Goal: Communication & Community: Participate in discussion

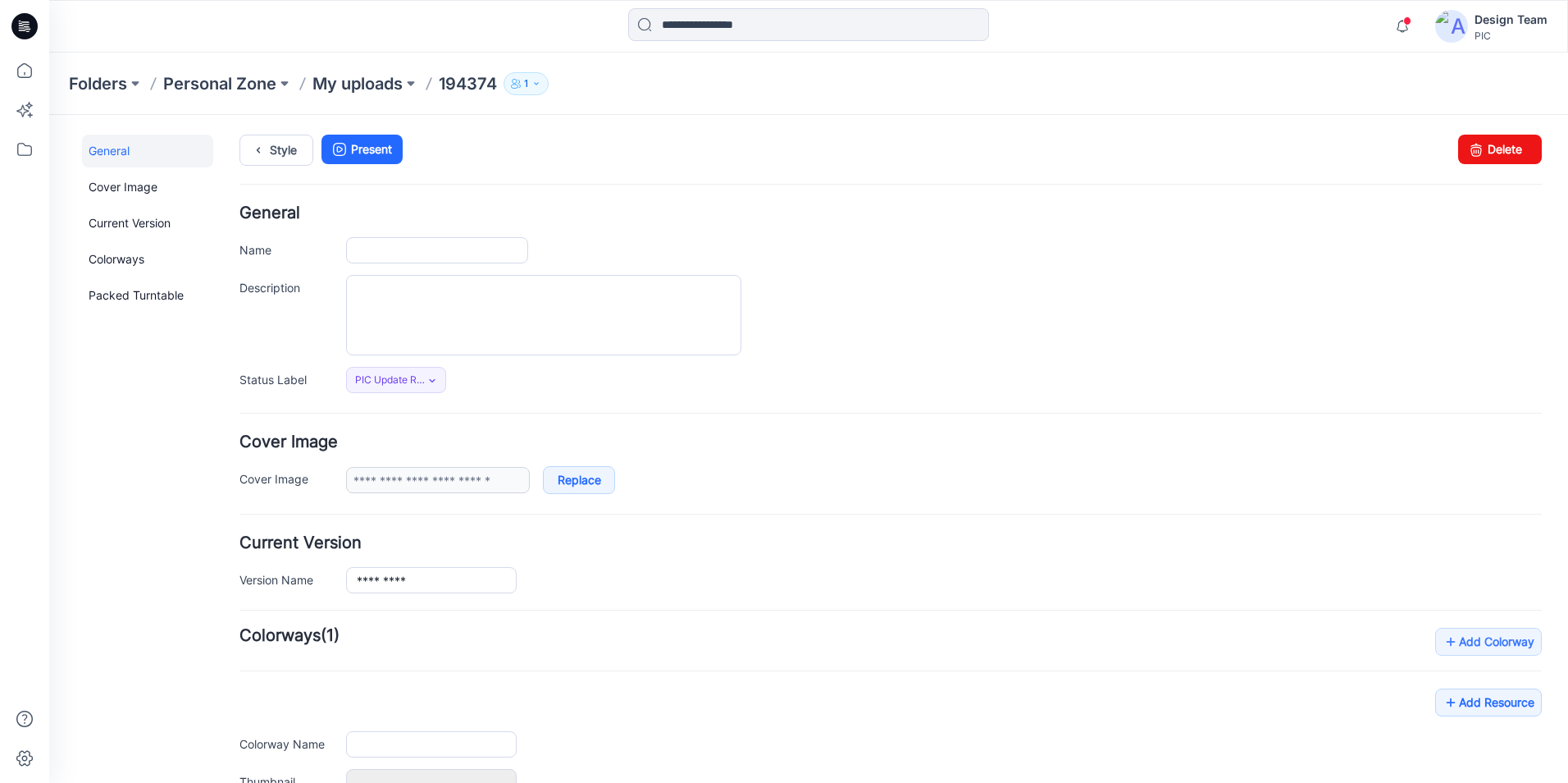
type input "******"
type input "**********"
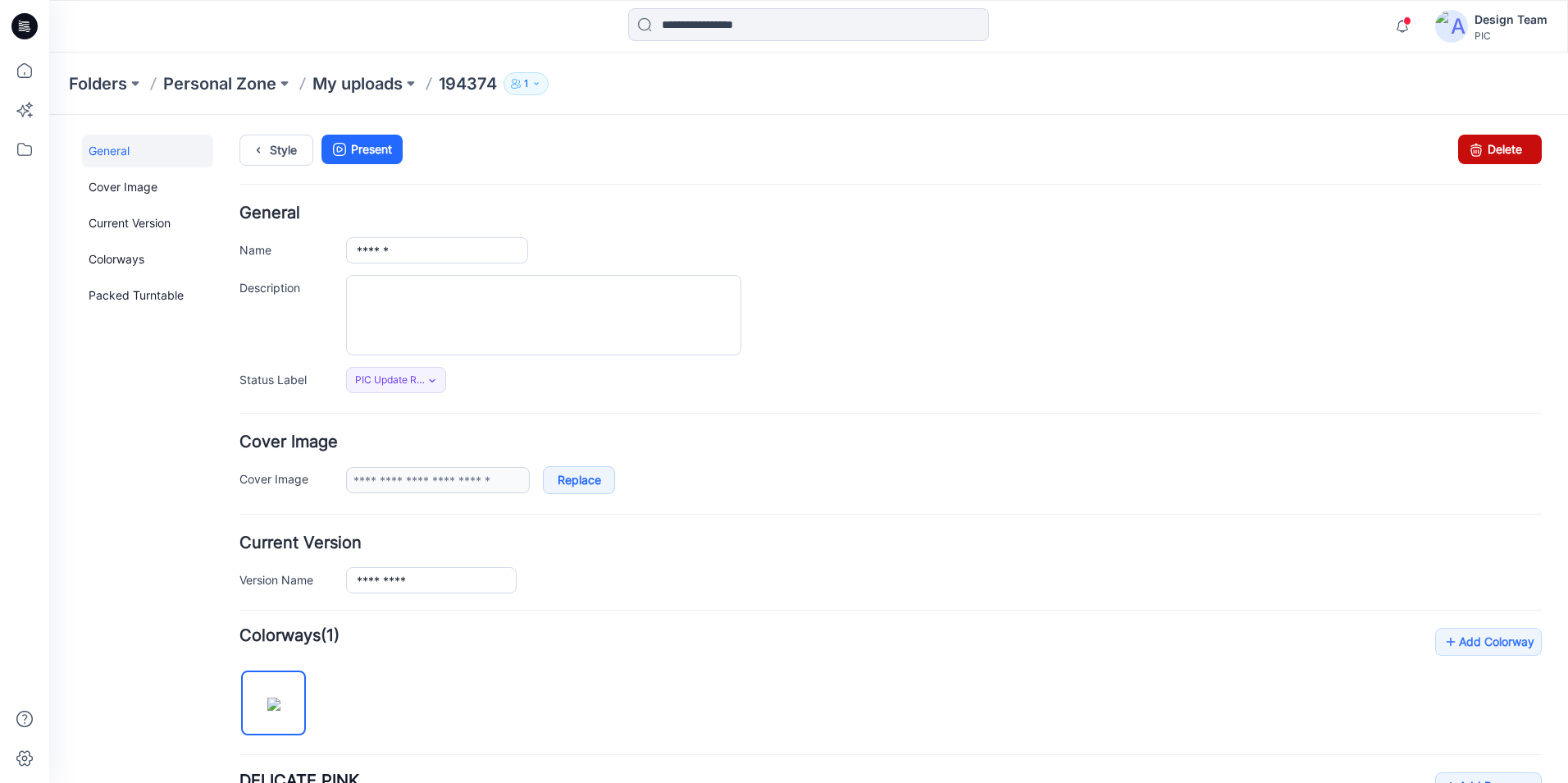
click at [1507, 149] on link "Delete" at bounding box center [1500, 149] width 84 height 30
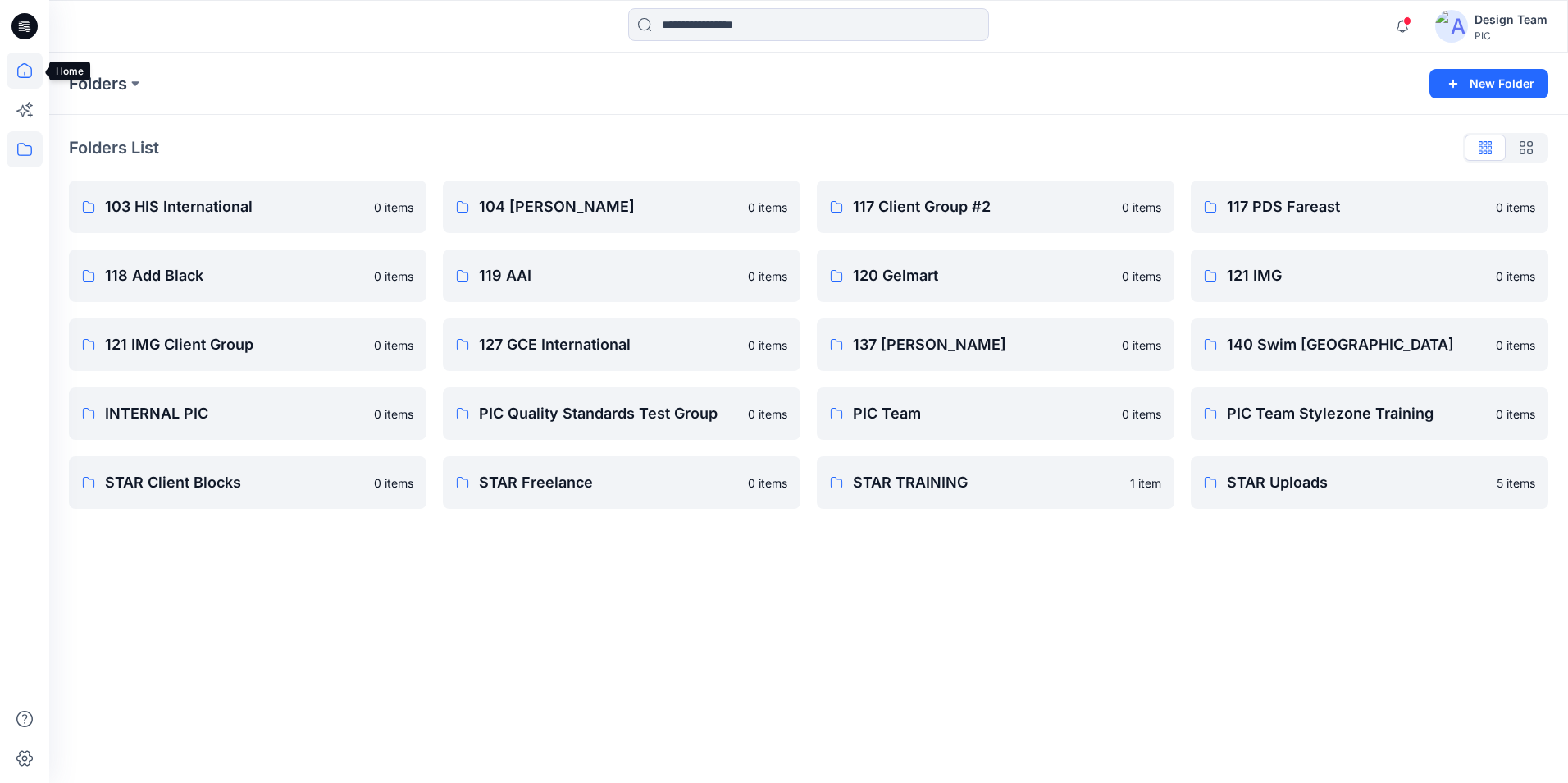
click at [24, 63] on icon at bounding box center [25, 71] width 36 height 36
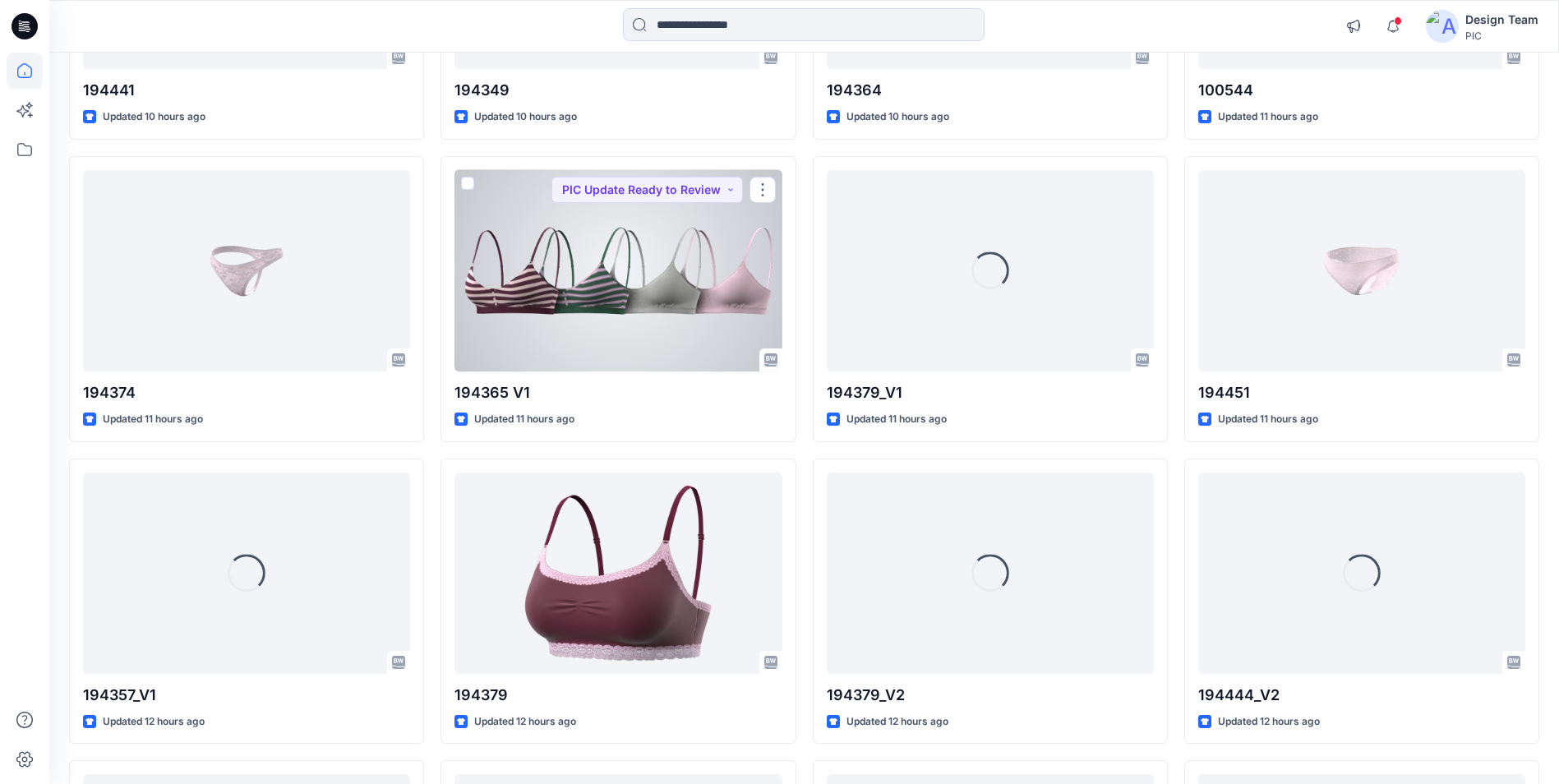
scroll to position [991, 0]
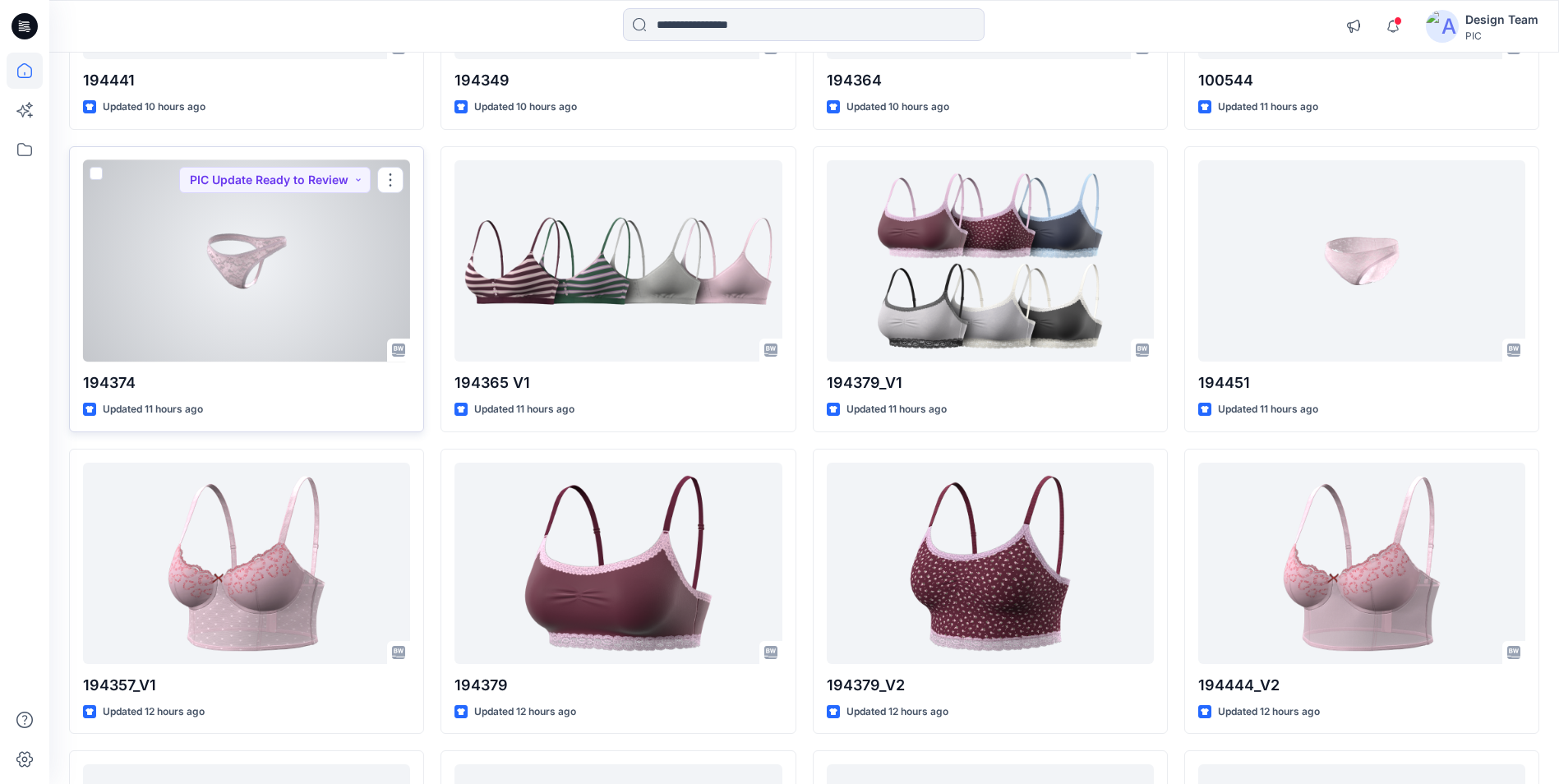
click at [289, 329] on div at bounding box center [247, 261] width 327 height 202
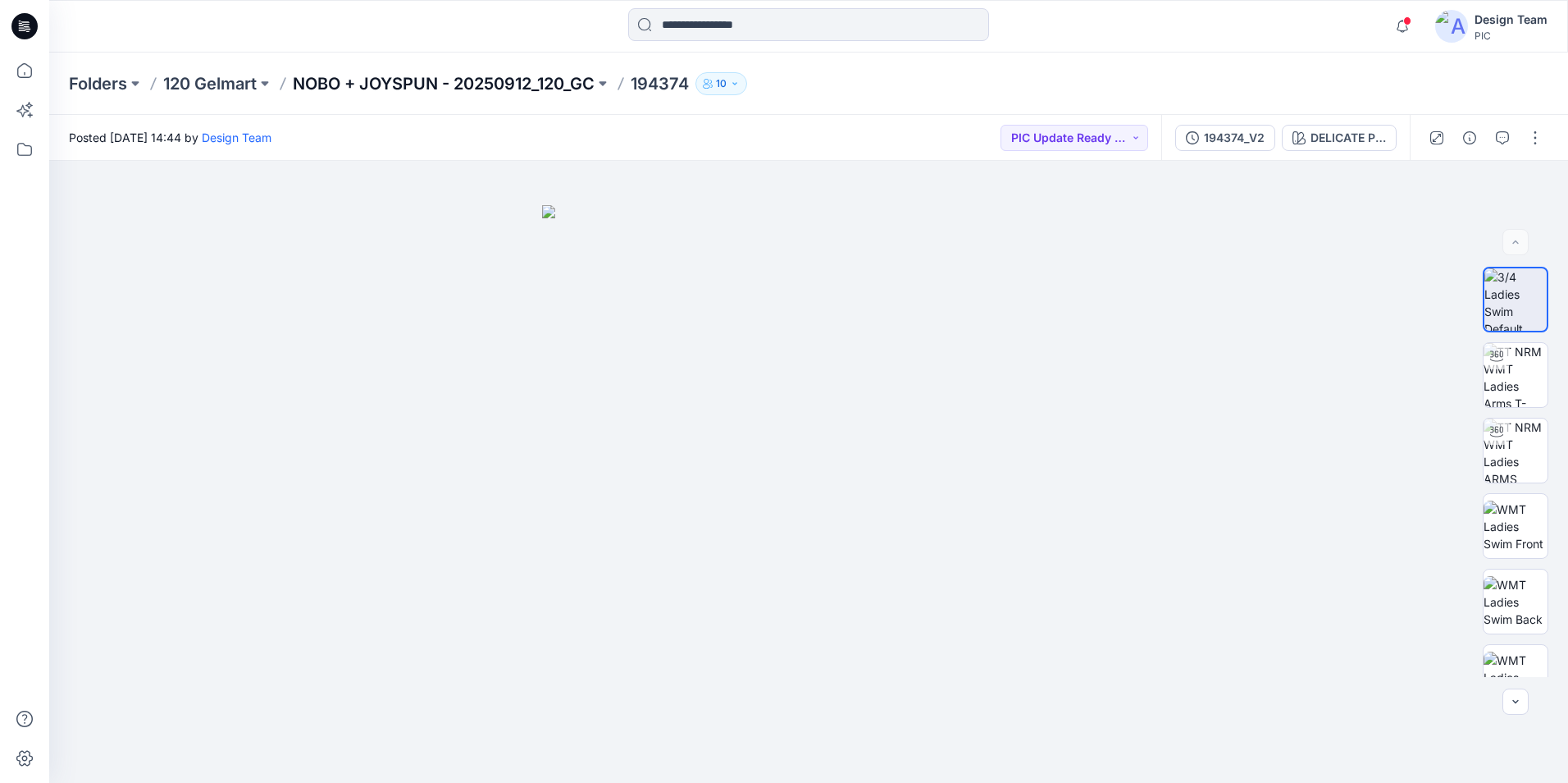
click at [365, 85] on p "NOBO + JOYSPUN - 20250912_120_GC" at bounding box center [444, 84] width 302 height 23
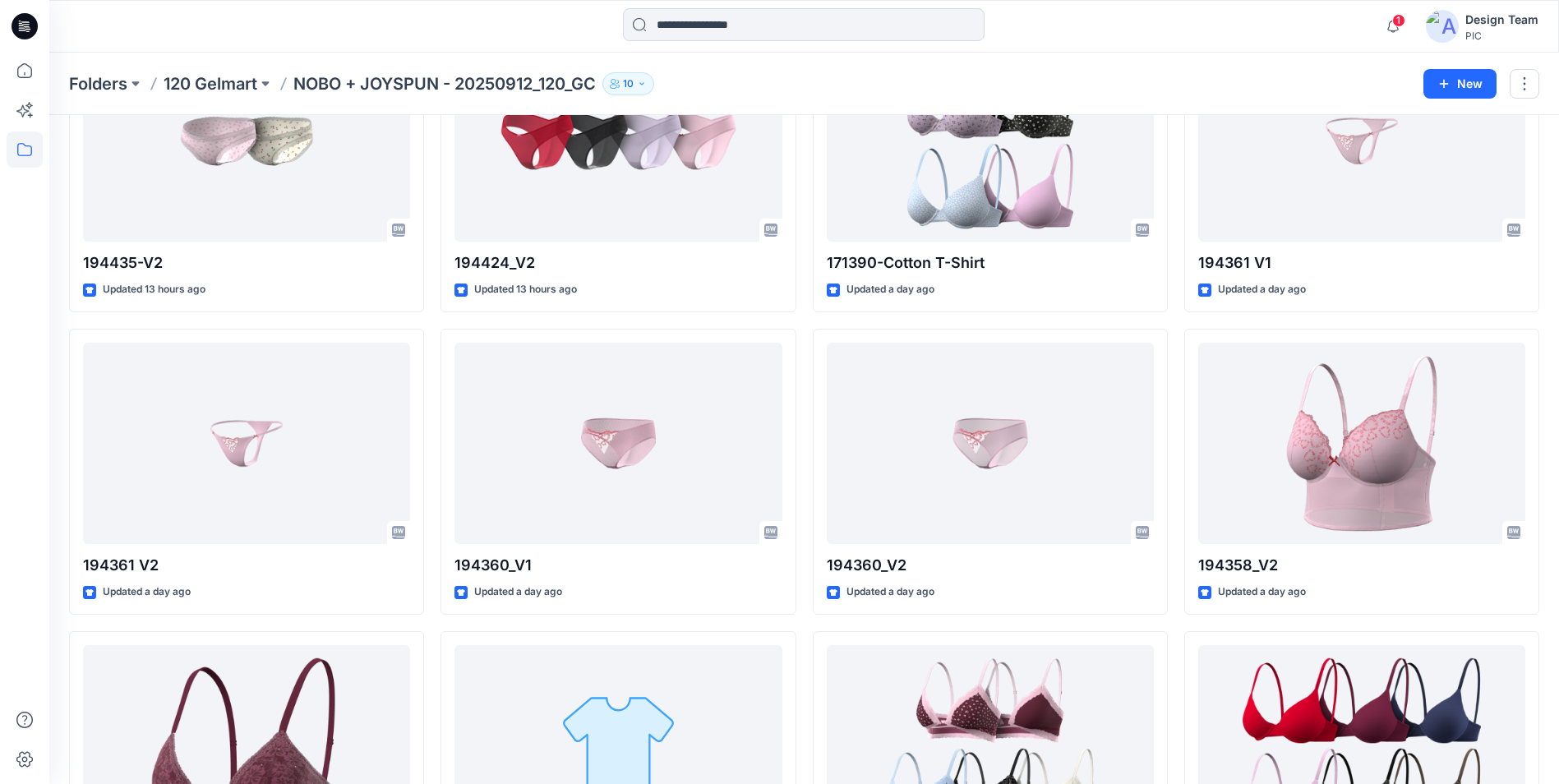
scroll to position [1889, 0]
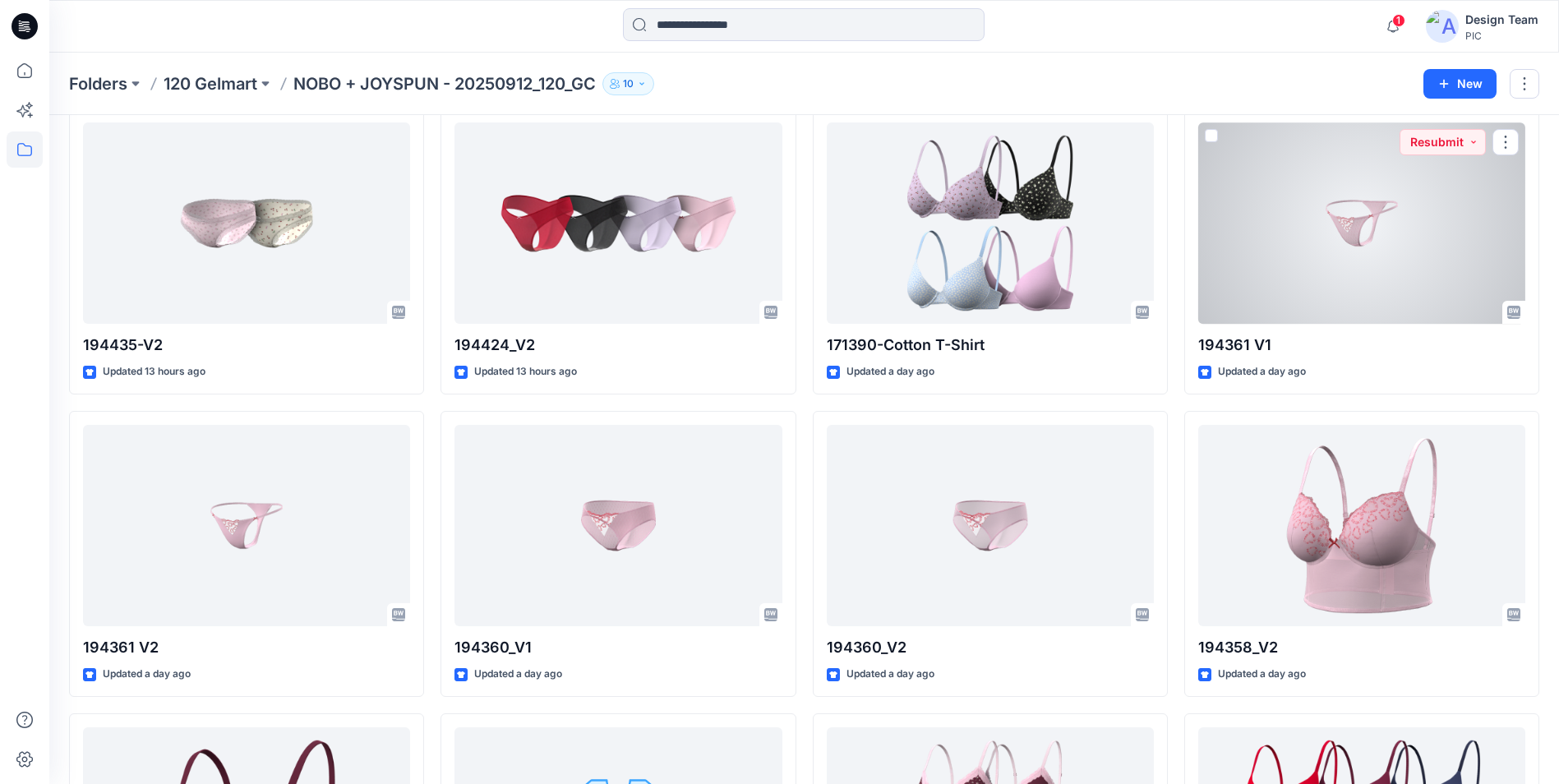
click at [1407, 243] on div at bounding box center [1362, 223] width 327 height 202
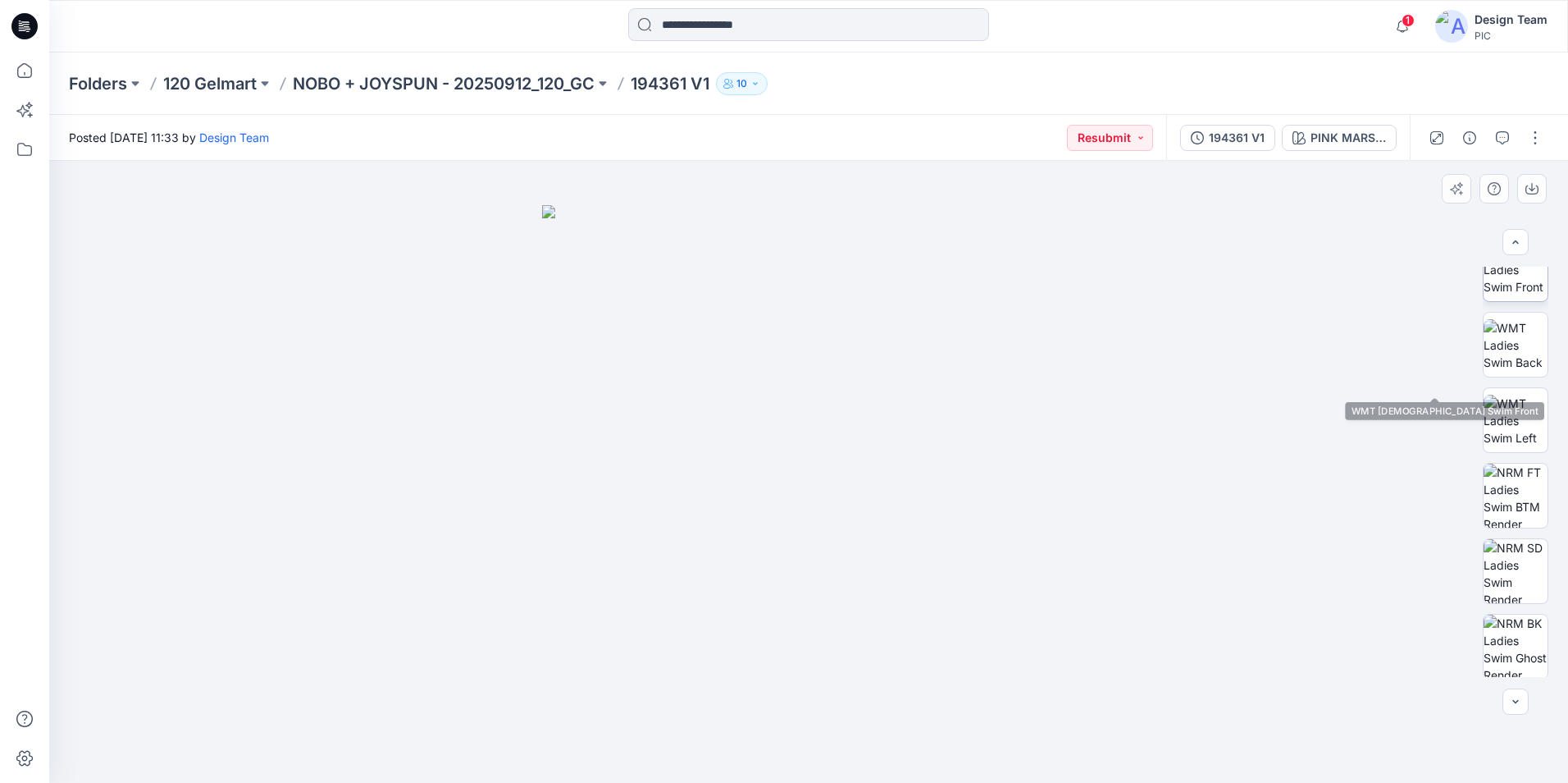
scroll to position [260, 0]
click at [1499, 138] on icon "button" at bounding box center [1502, 138] width 13 height 13
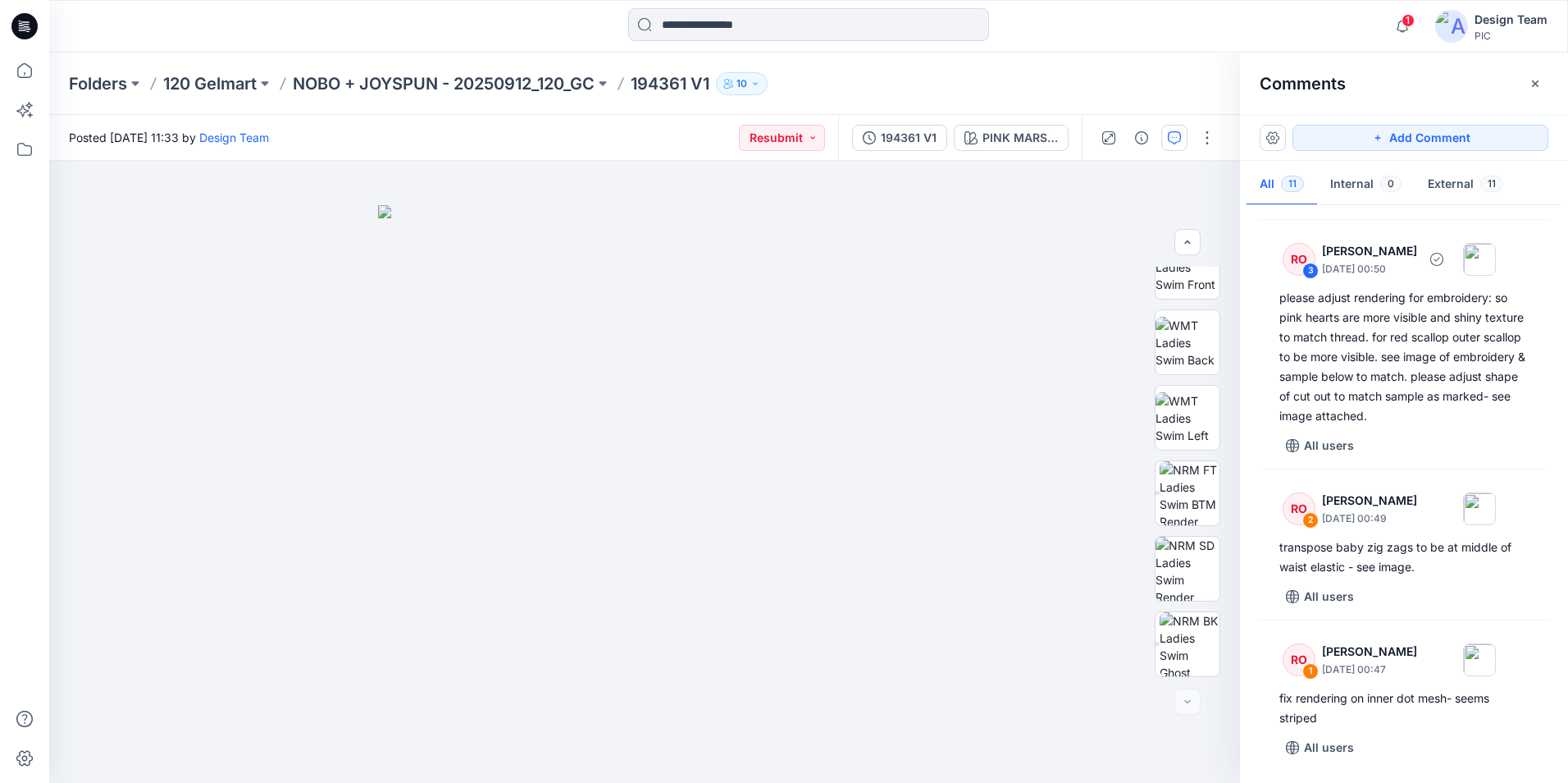
scroll to position [1237, 0]
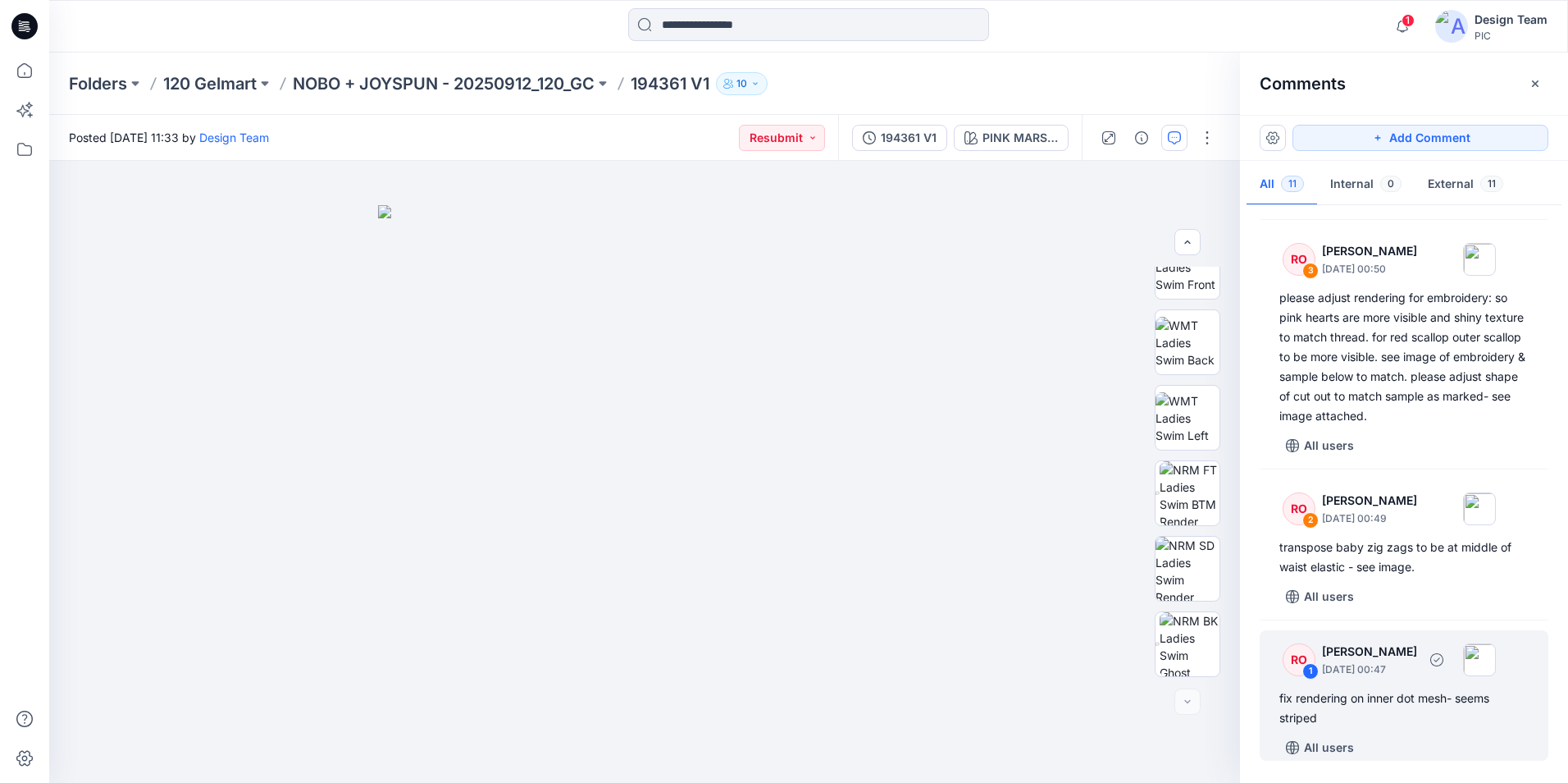
click at [1411, 659] on p "[PERSON_NAME]" at bounding box center [1369, 651] width 95 height 20
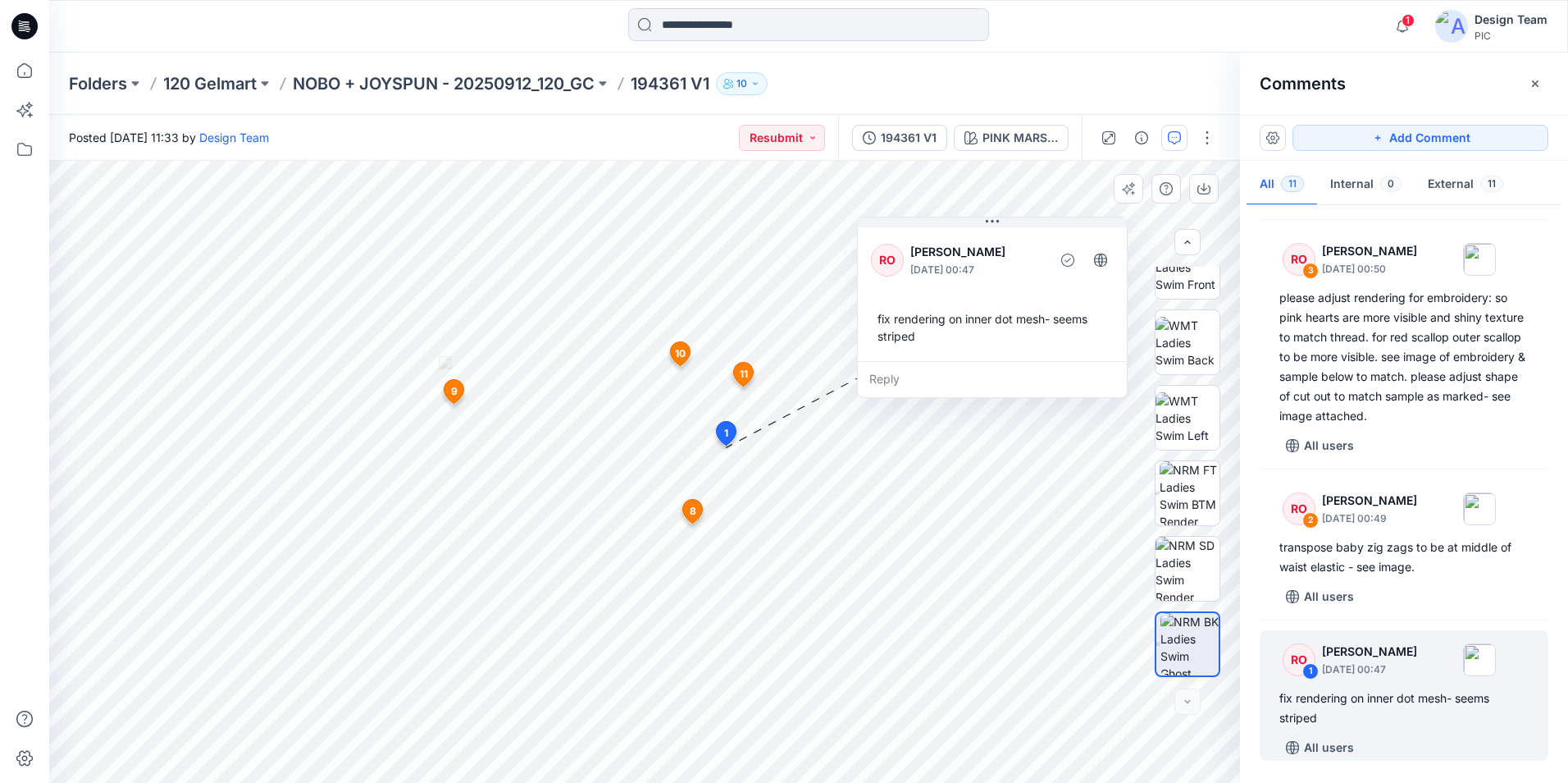
drag, startPoint x: 847, startPoint y: 466, endPoint x: 1005, endPoint y: 229, distance: 284.8
click at [1005, 229] on div "RO Raquel Ortiz October 02, 2025 00:47 fix rendering on inner dot mesh- seems s…" at bounding box center [993, 292] width 269 height 137
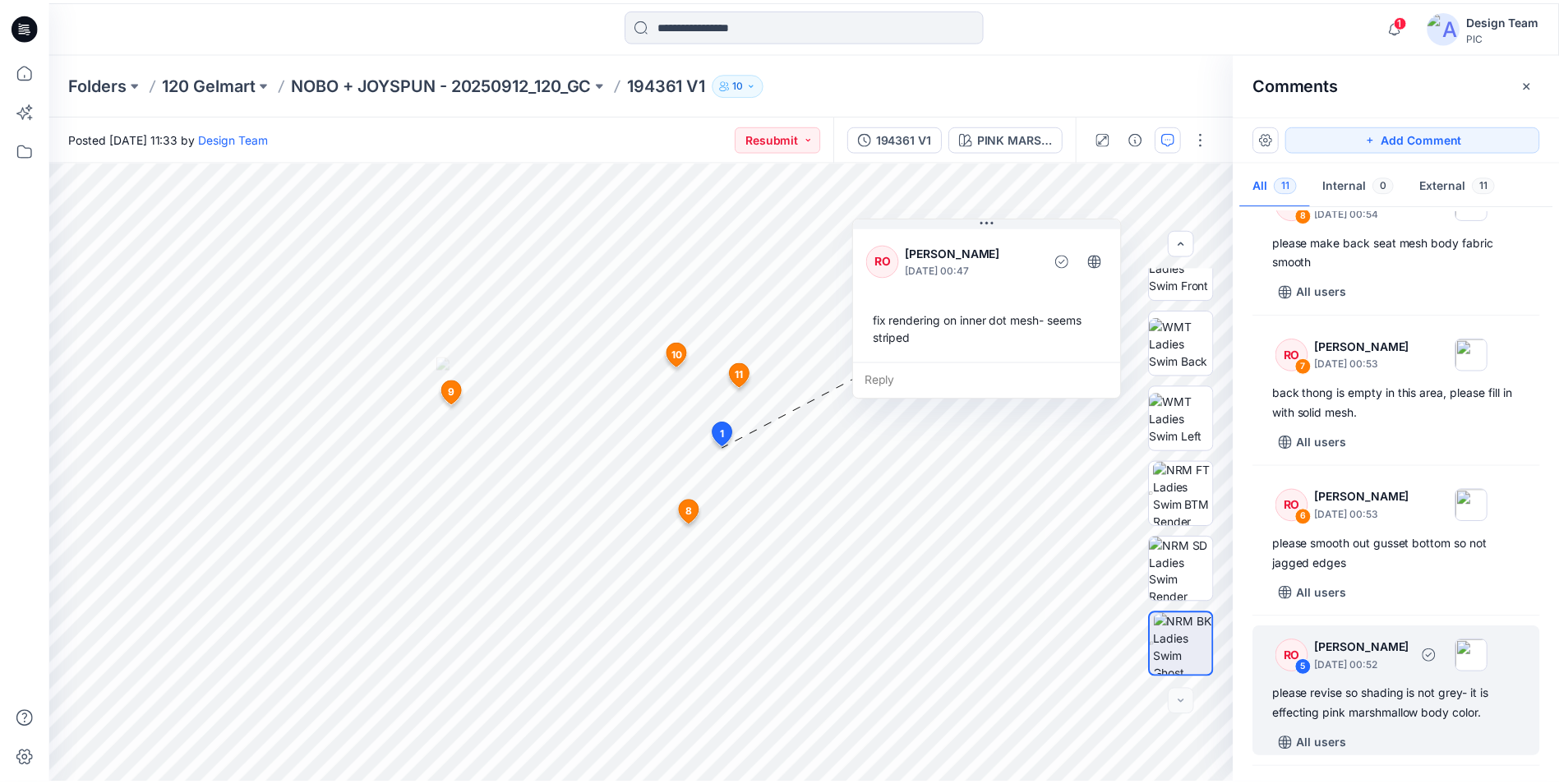
scroll to position [499, 0]
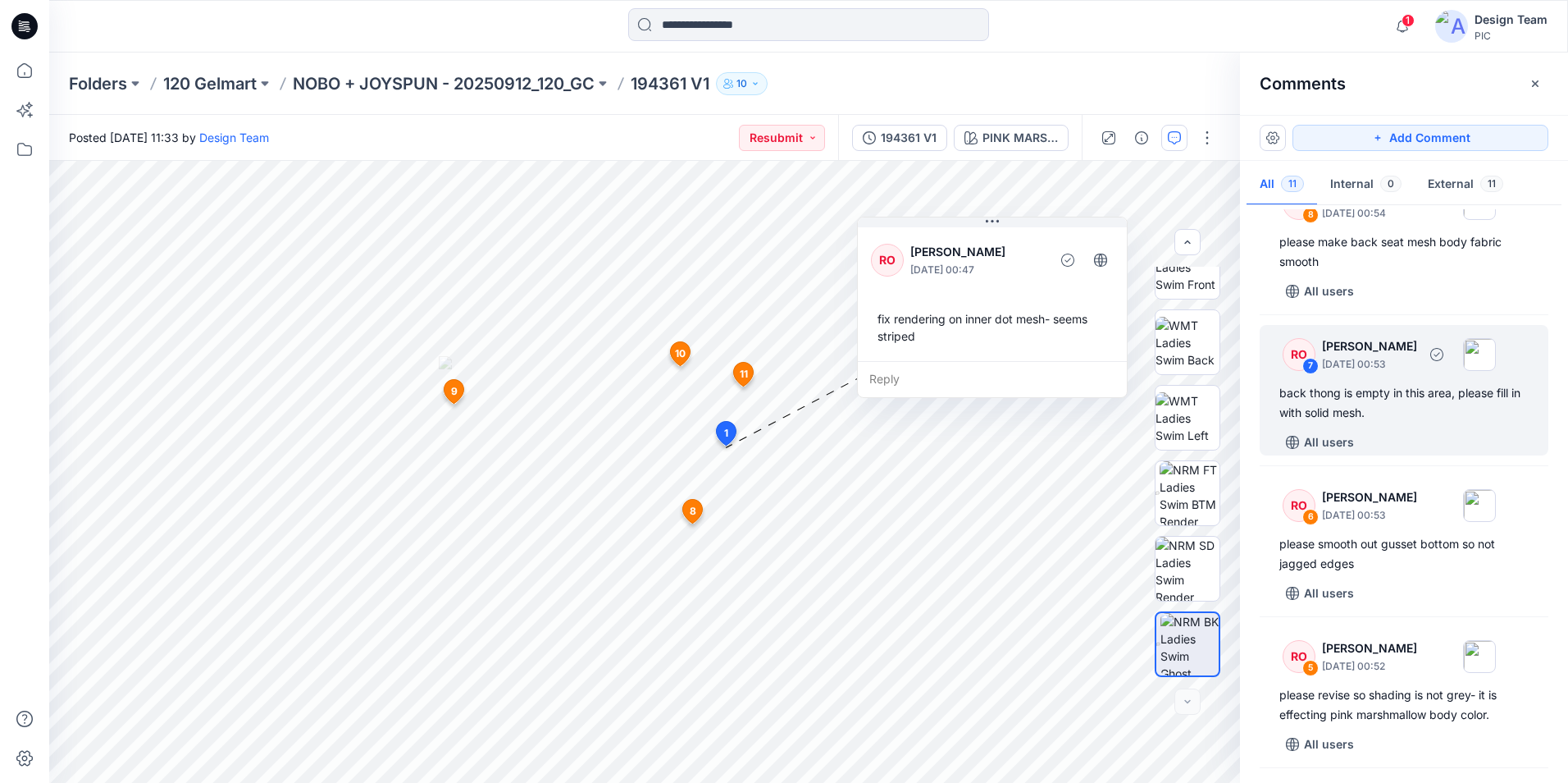
click at [1442, 423] on div "back thong is empty in this area, please fill in with solid mesh." at bounding box center [1403, 402] width 249 height 39
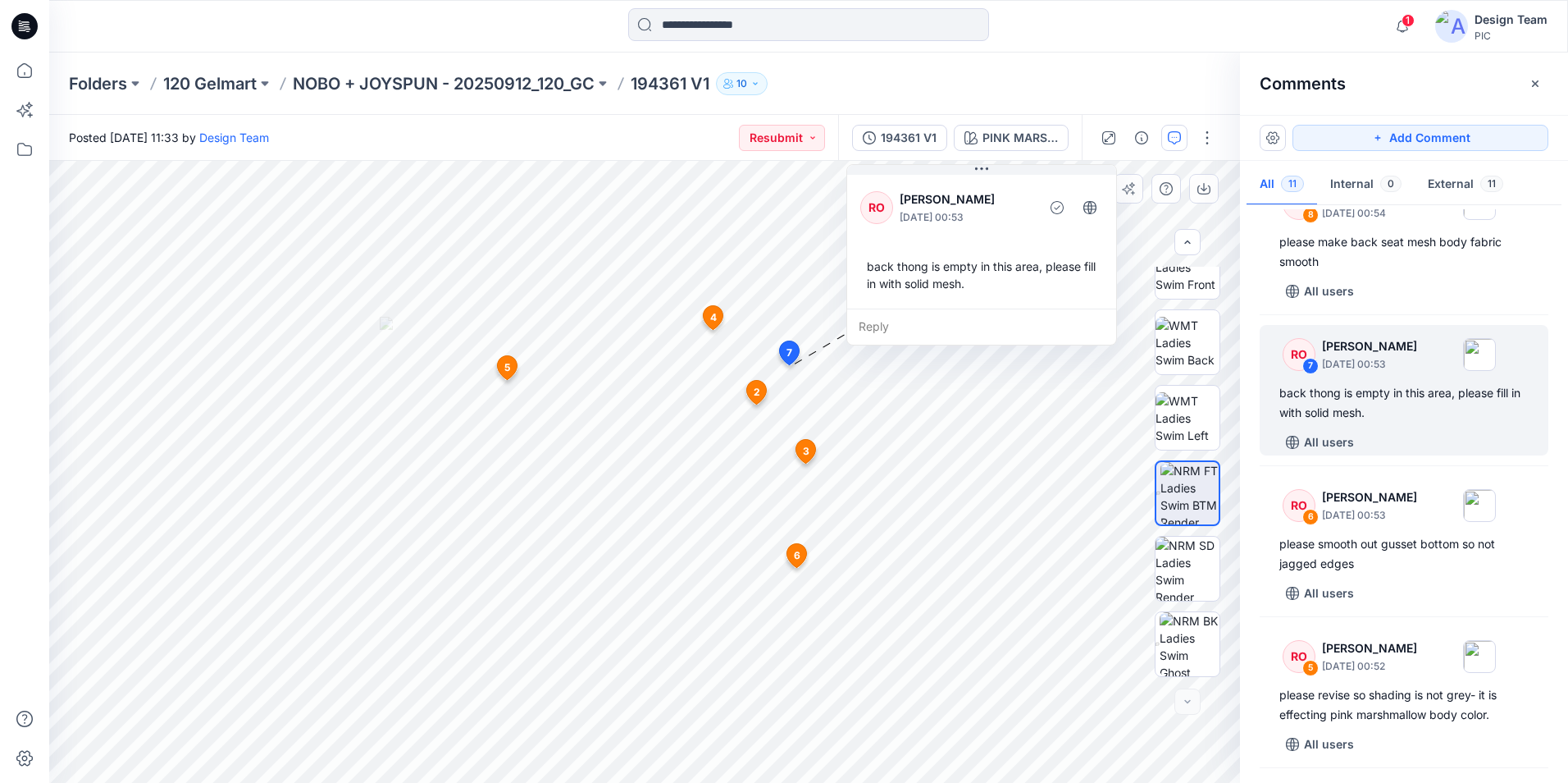
drag, startPoint x: 827, startPoint y: 389, endPoint x: 947, endPoint y: 322, distance: 137.4
click at [947, 322] on div "Reply" at bounding box center [982, 327] width 269 height 36
click at [582, 86] on p "NOBO + JOYSPUN - 20250912_120_GC" at bounding box center [444, 84] width 302 height 23
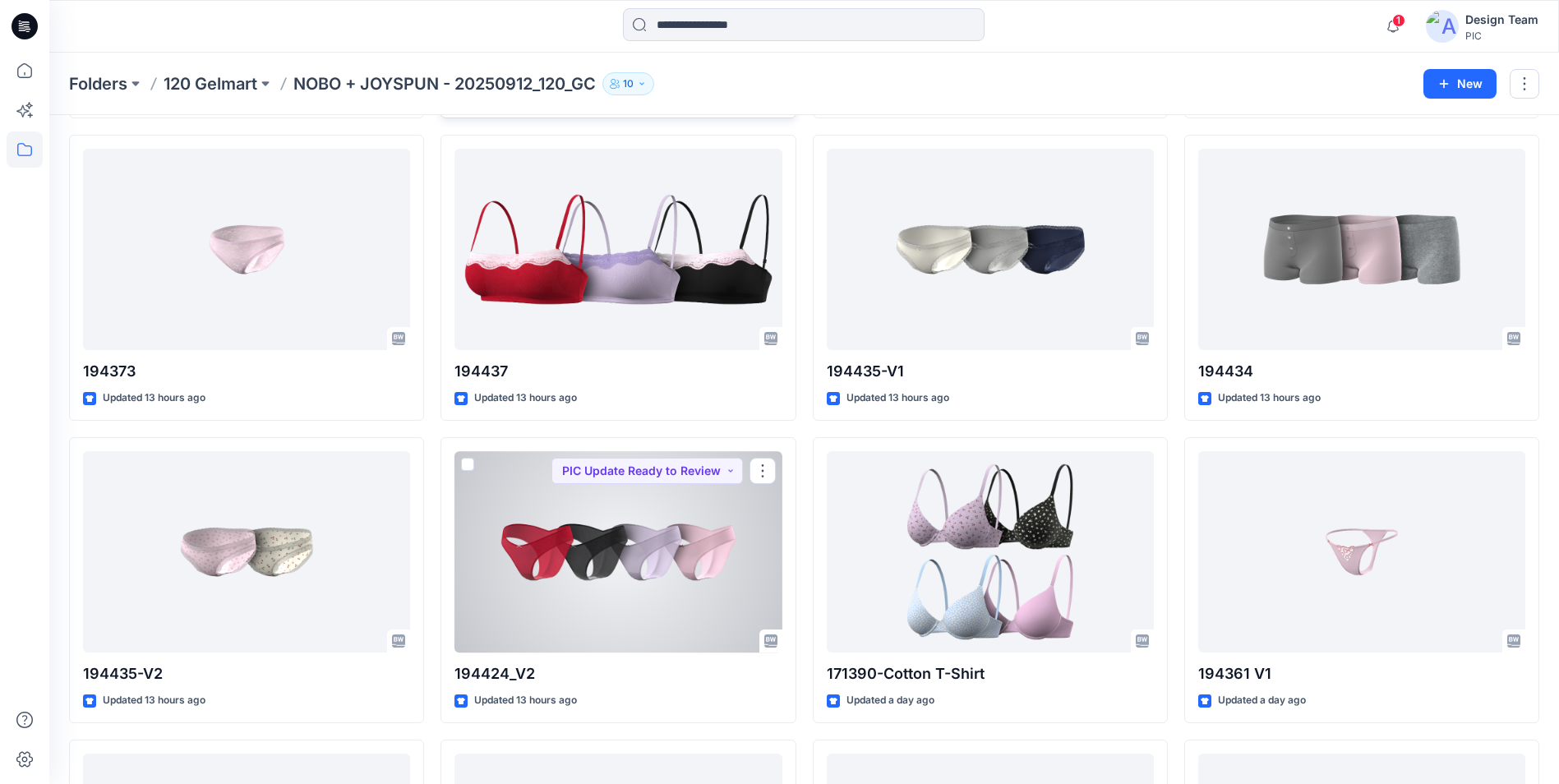
scroll to position [1889, 0]
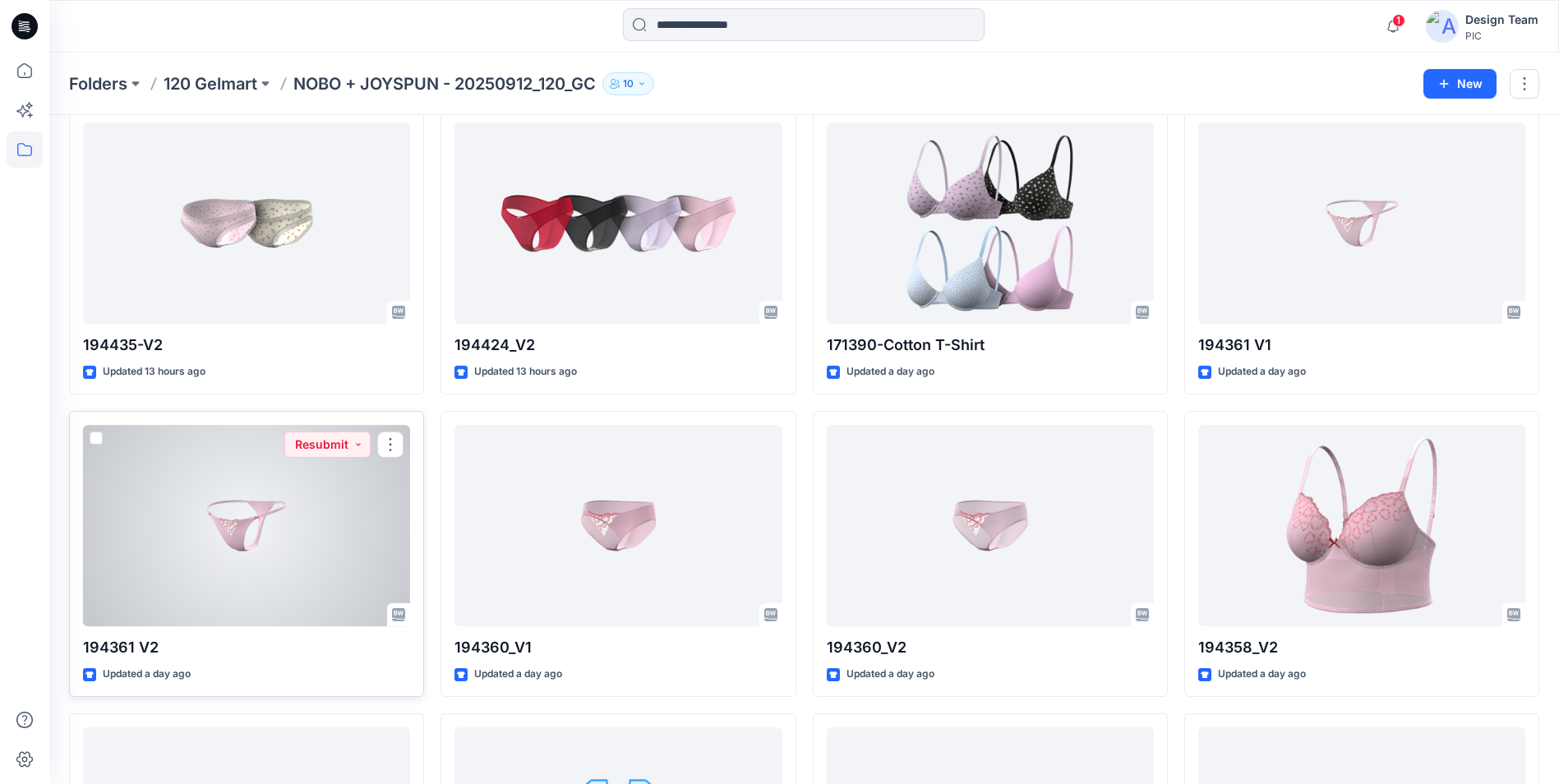
click at [322, 534] on div at bounding box center [247, 525] width 327 height 202
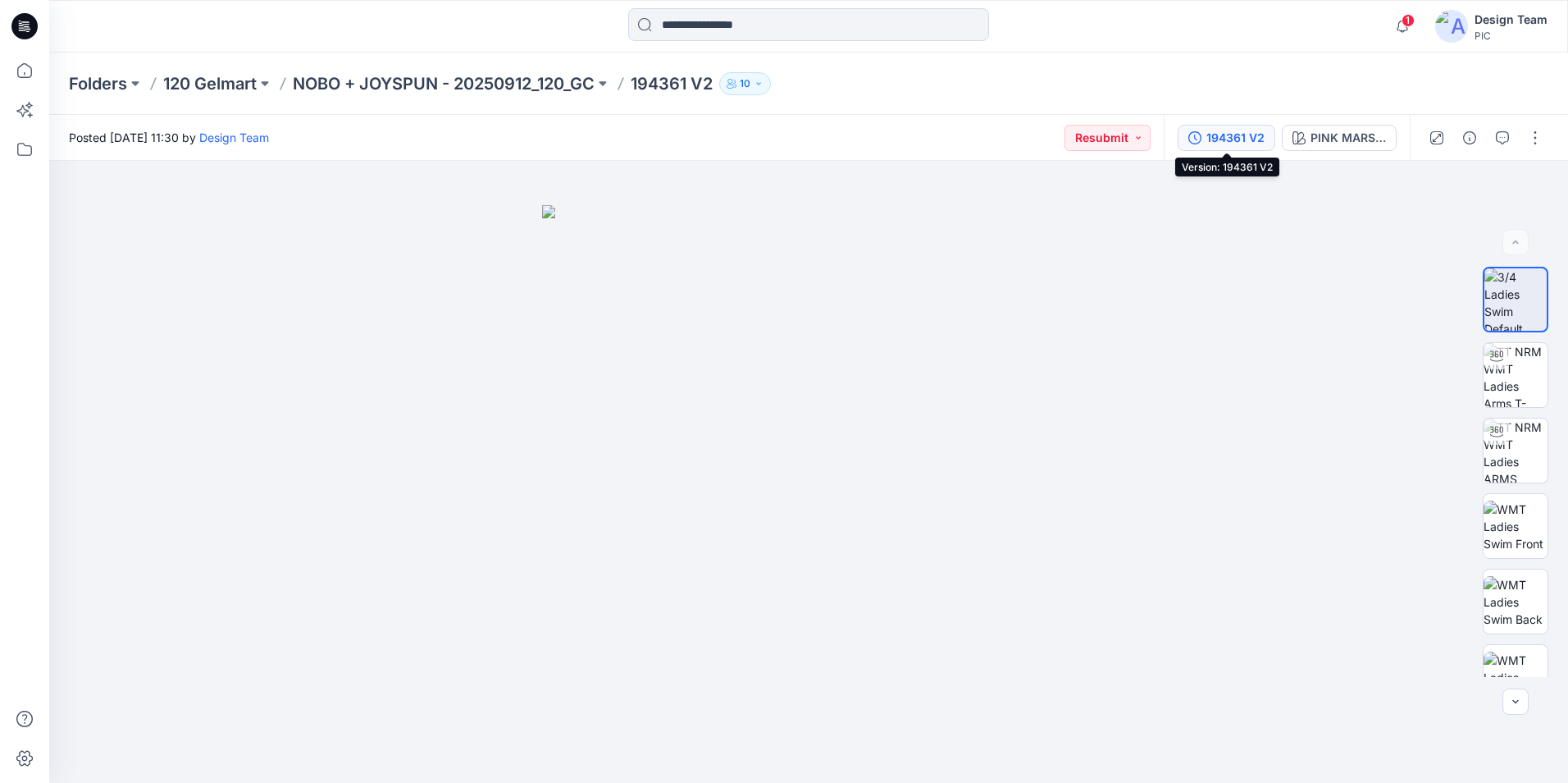
click at [1261, 139] on div "194361 V2" at bounding box center [1235, 138] width 58 height 18
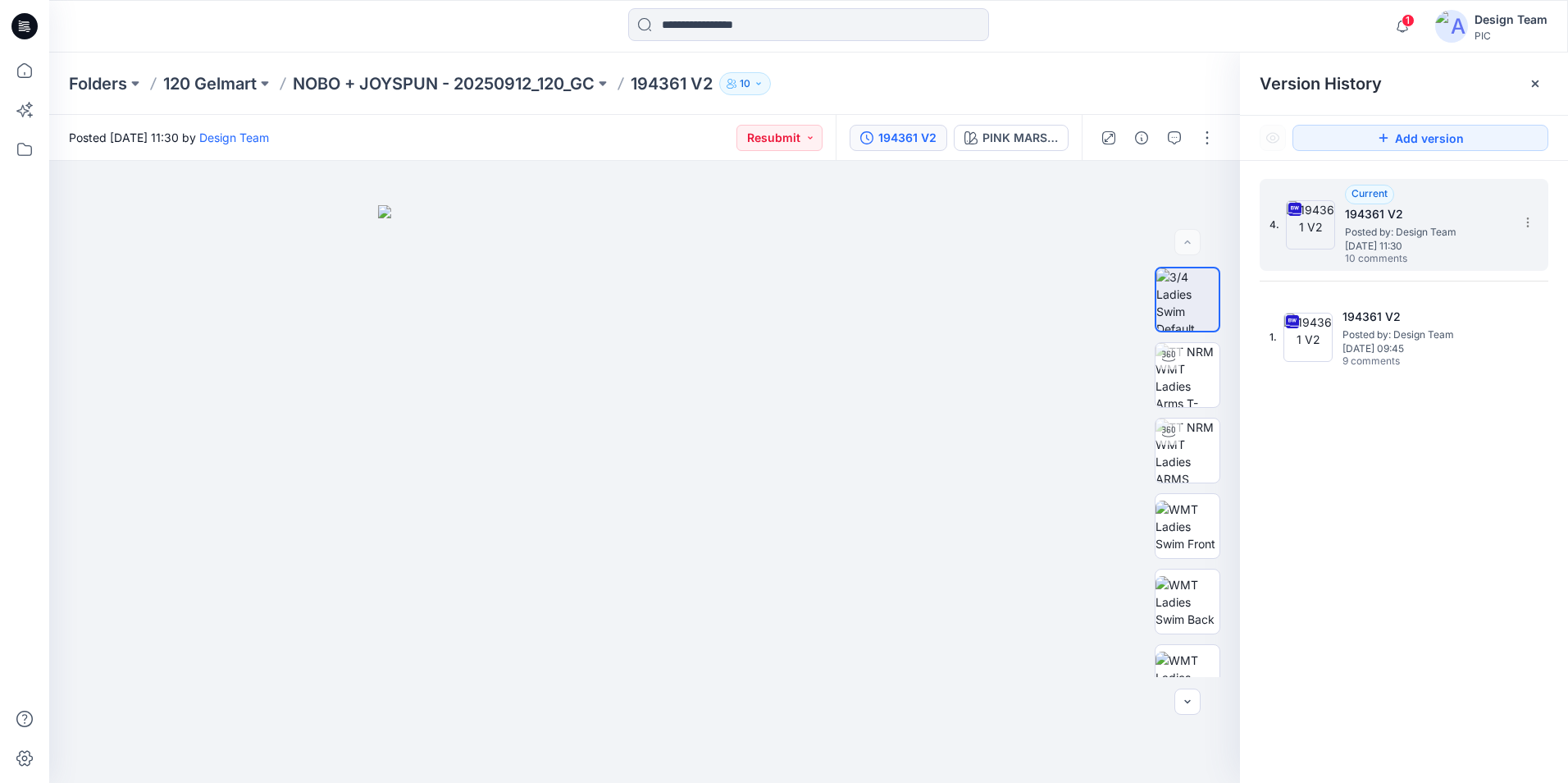
click at [1441, 253] on span "10 comments" at bounding box center [1402, 260] width 115 height 13
drag, startPoint x: 1175, startPoint y: 139, endPoint x: 1179, endPoint y: 159, distance: 20.4
click at [1174, 138] on icon "button" at bounding box center [1175, 138] width 13 height 13
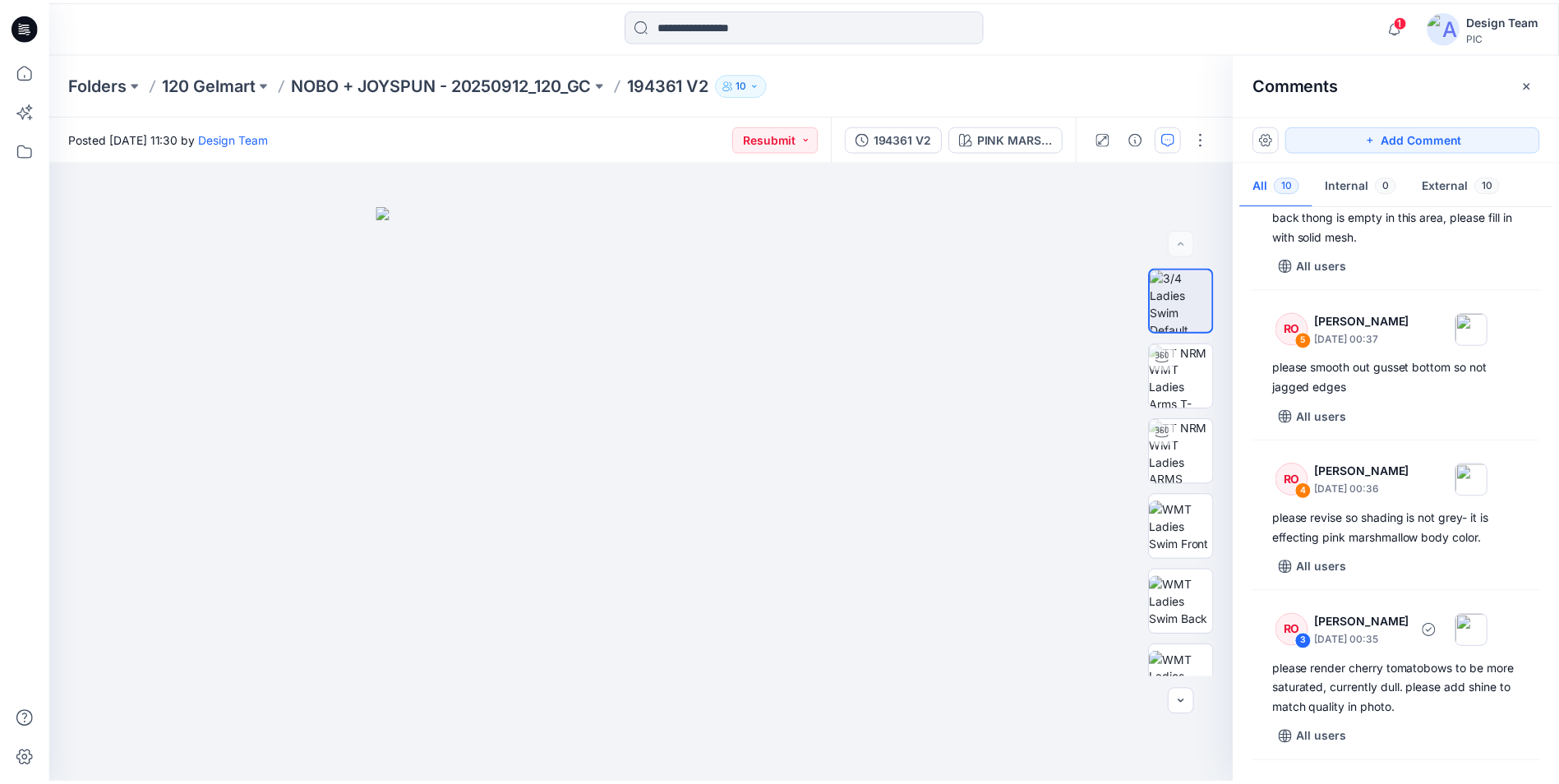
scroll to position [594, 0]
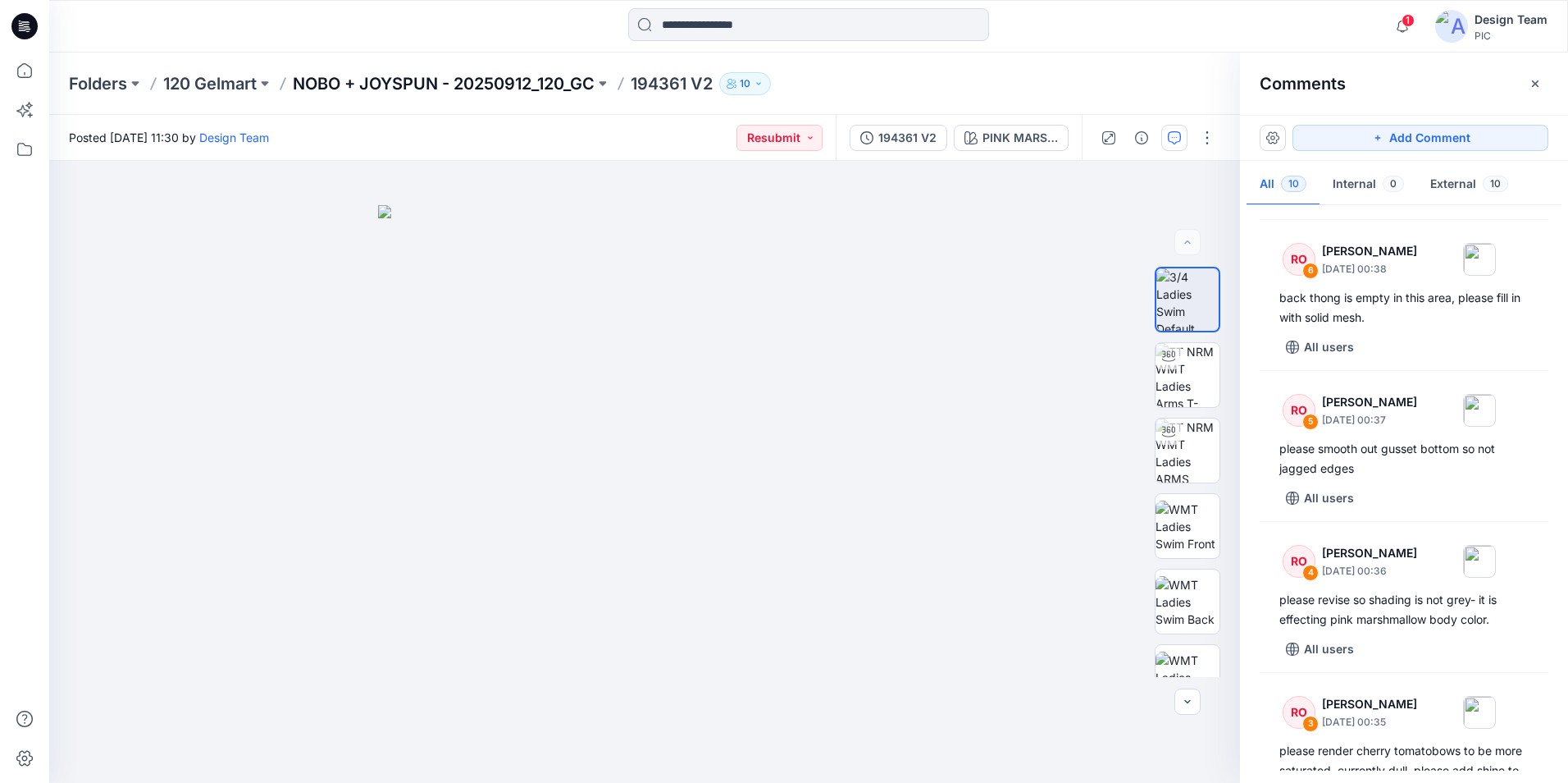
click at [527, 80] on p "NOBO + JOYSPUN - 20250912_120_GC" at bounding box center [444, 84] width 302 height 23
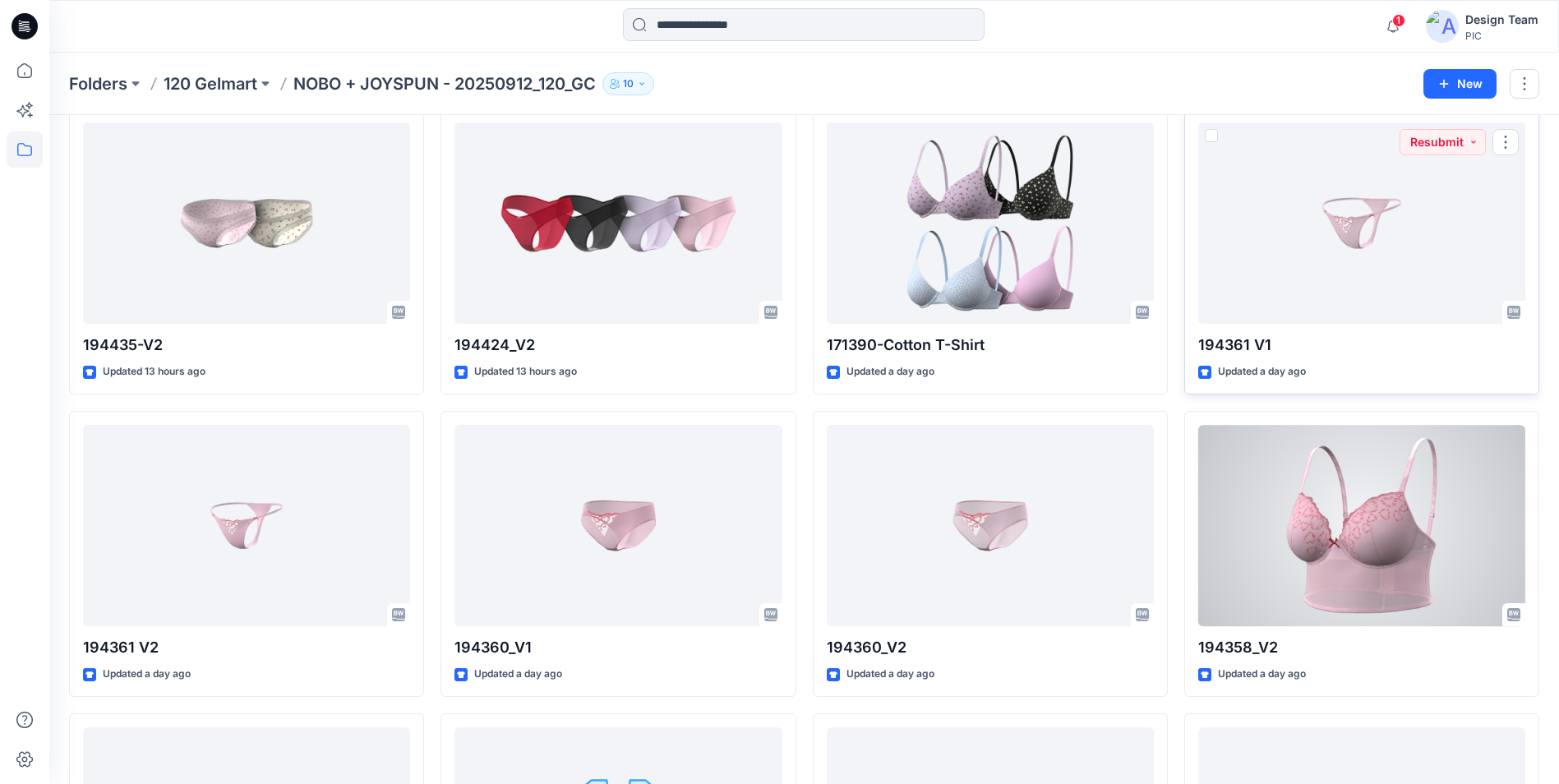
scroll to position [2184, 0]
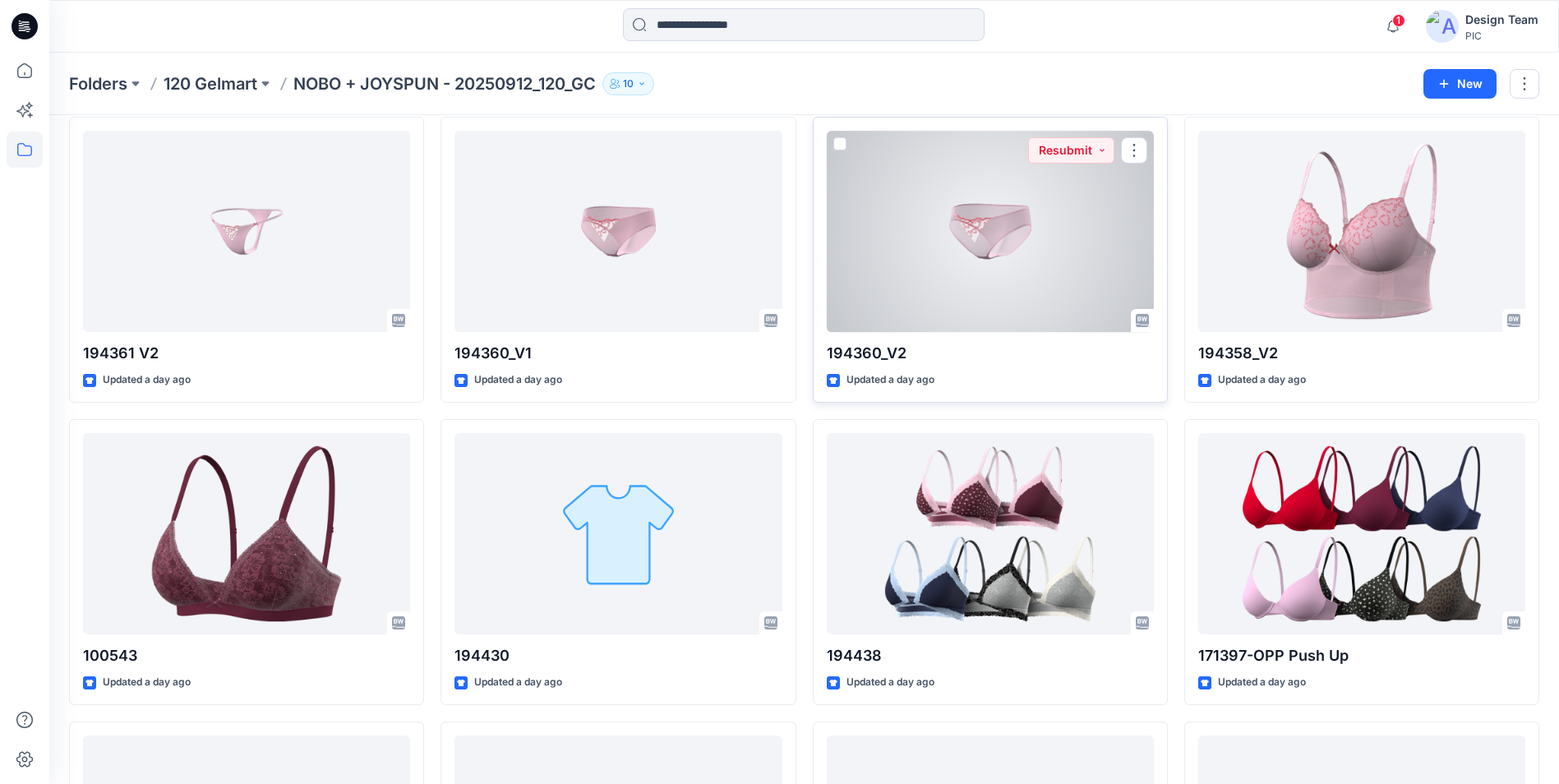
click at [1024, 230] on div at bounding box center [990, 231] width 327 height 202
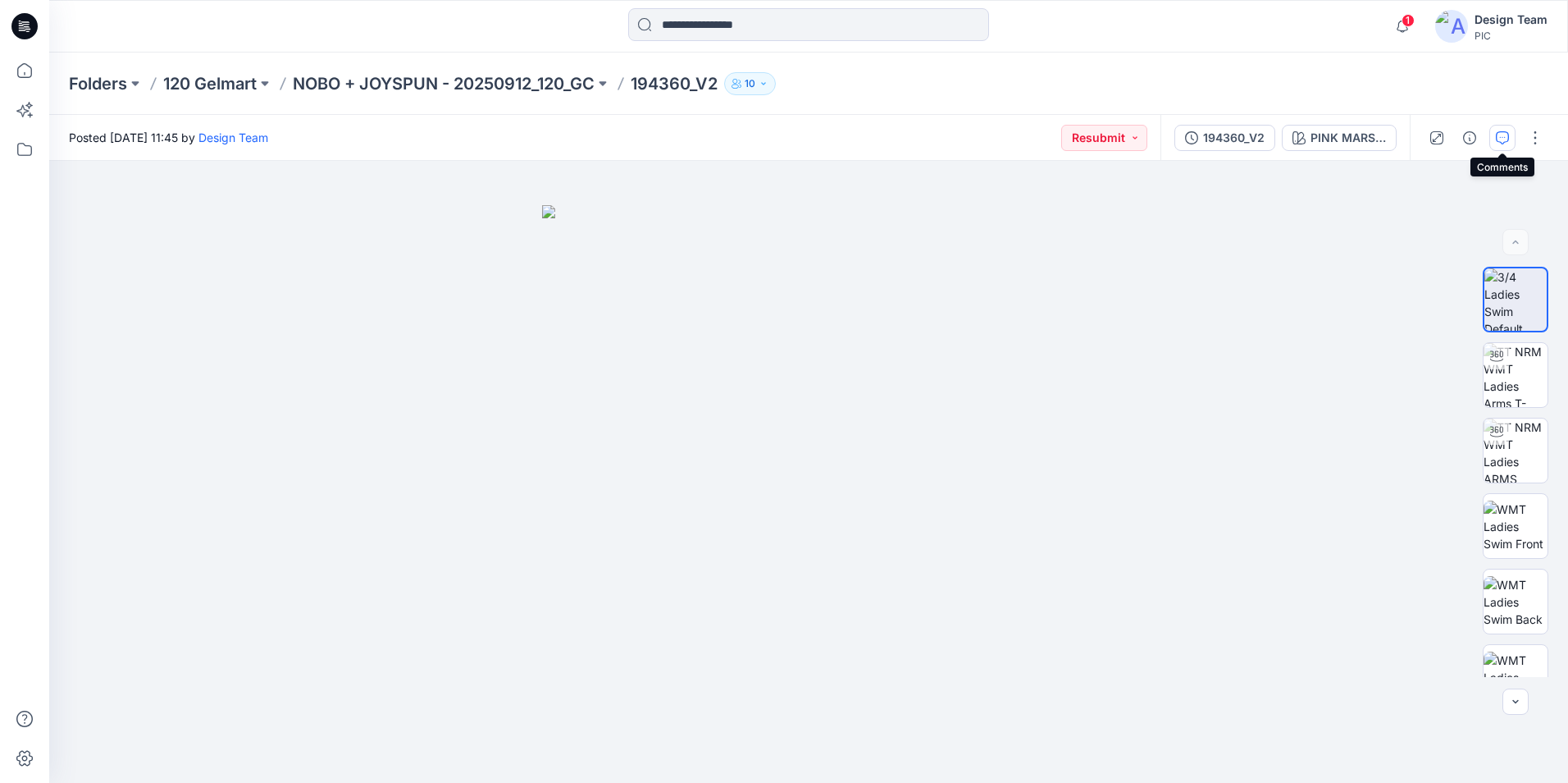
click at [1506, 130] on button "button" at bounding box center [1501, 138] width 26 height 26
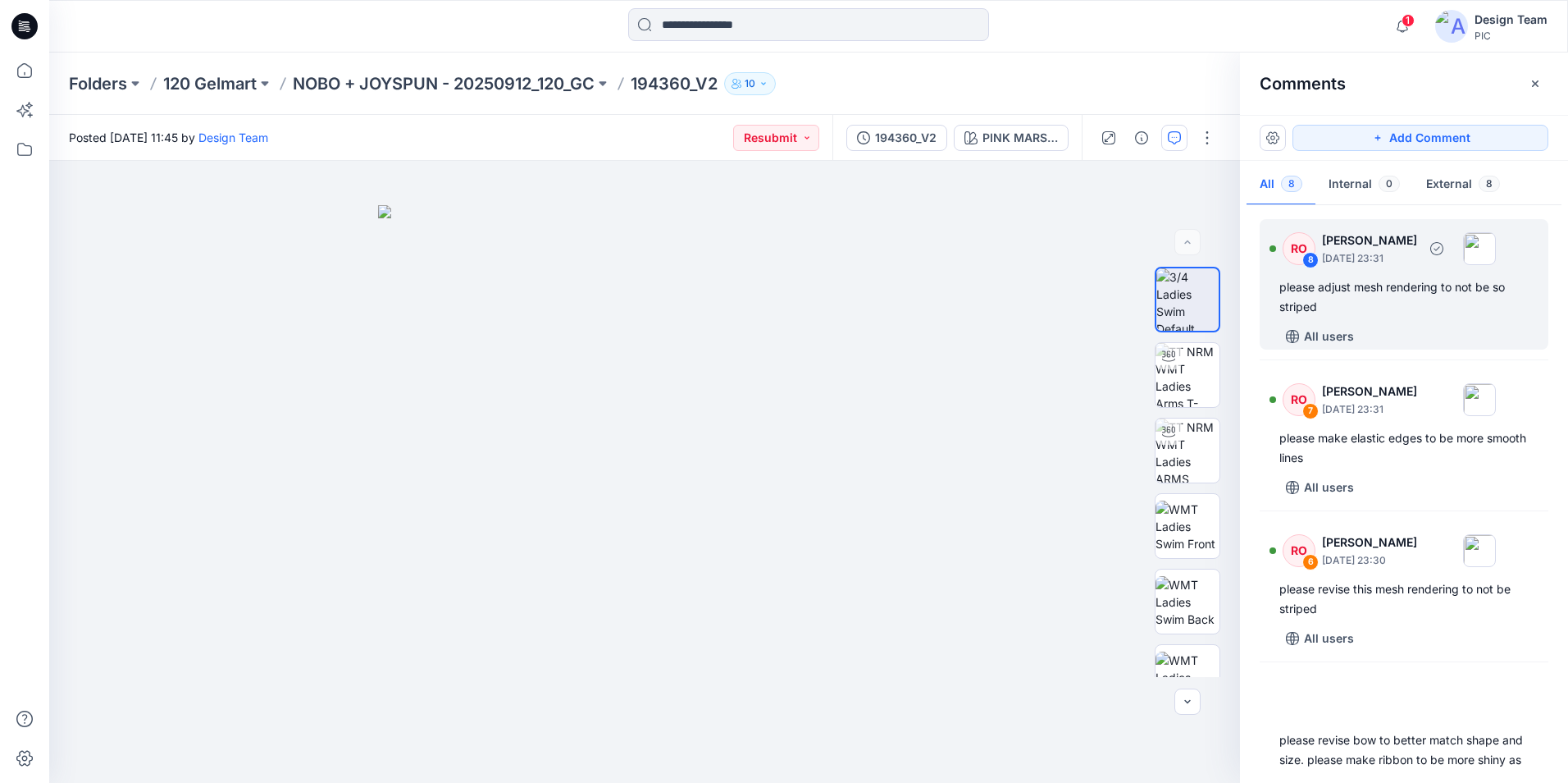
click at [1448, 345] on div "All users" at bounding box center [1413, 336] width 269 height 26
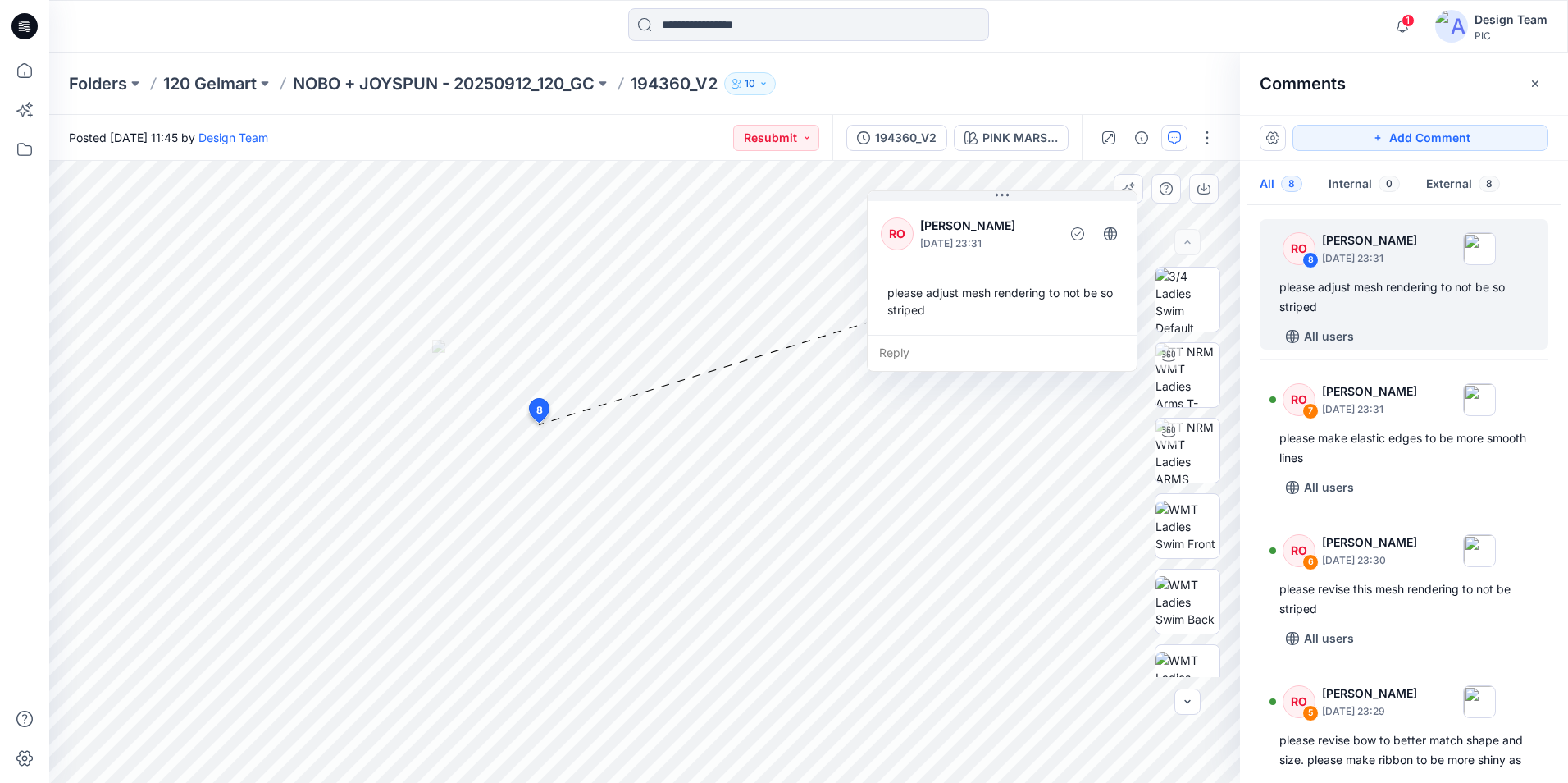
drag, startPoint x: 775, startPoint y: 224, endPoint x: 1017, endPoint y: 201, distance: 243.1
click at [1017, 201] on div "RO Raquel Ortiz October 01, 2025 23:31 please adjust mesh rendering to not be s…" at bounding box center [1002, 265] width 269 height 137
click at [746, 26] on input at bounding box center [808, 25] width 361 height 32
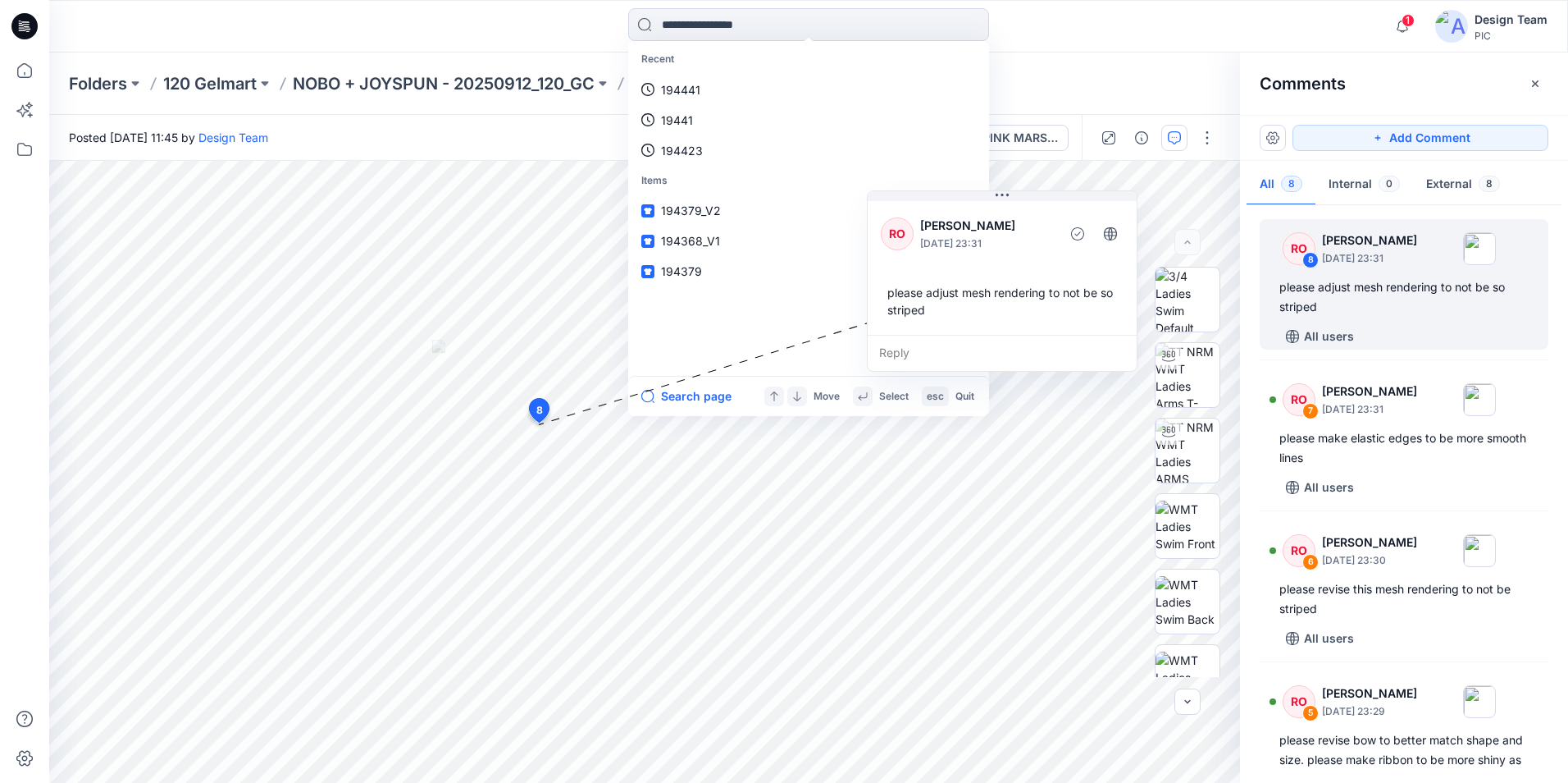
drag, startPoint x: 300, startPoint y: 39, endPoint x: 158, endPoint y: 6, distance: 145.8
click at [295, 38] on div at bounding box center [240, 27] width 380 height 36
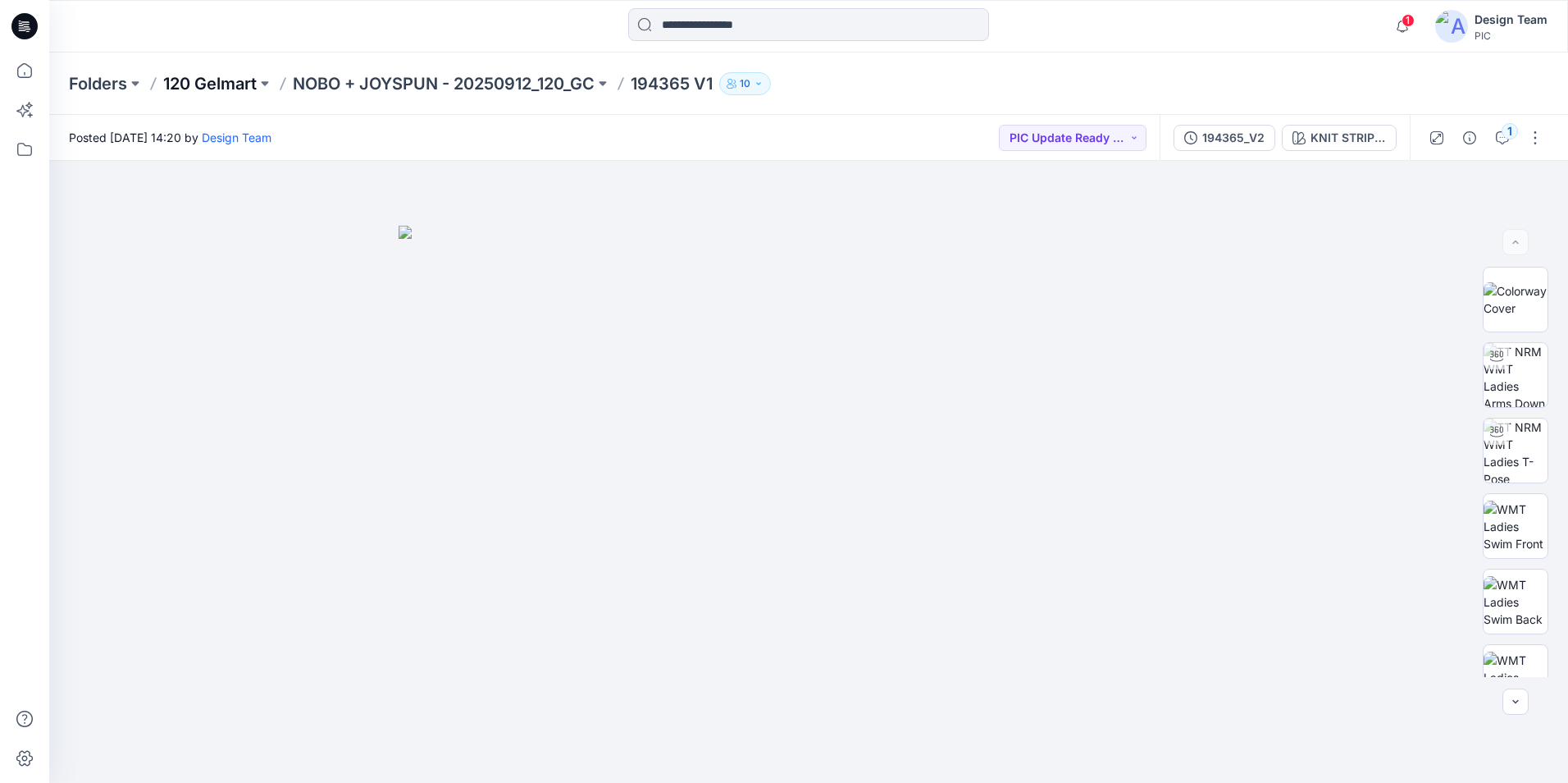
click at [214, 87] on p "120 Gelmart" at bounding box center [210, 84] width 94 height 23
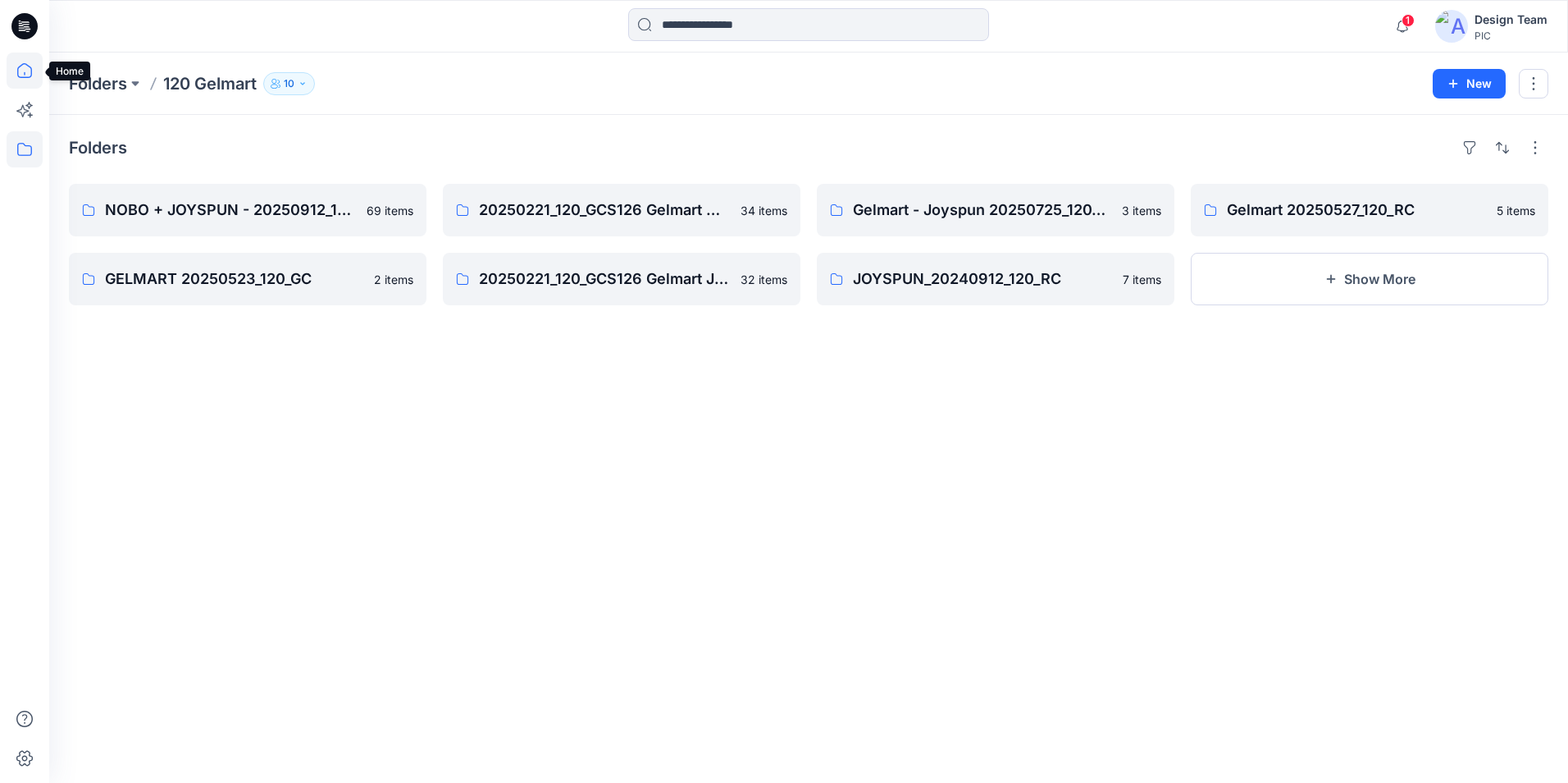
click at [38, 61] on icon at bounding box center [25, 71] width 36 height 36
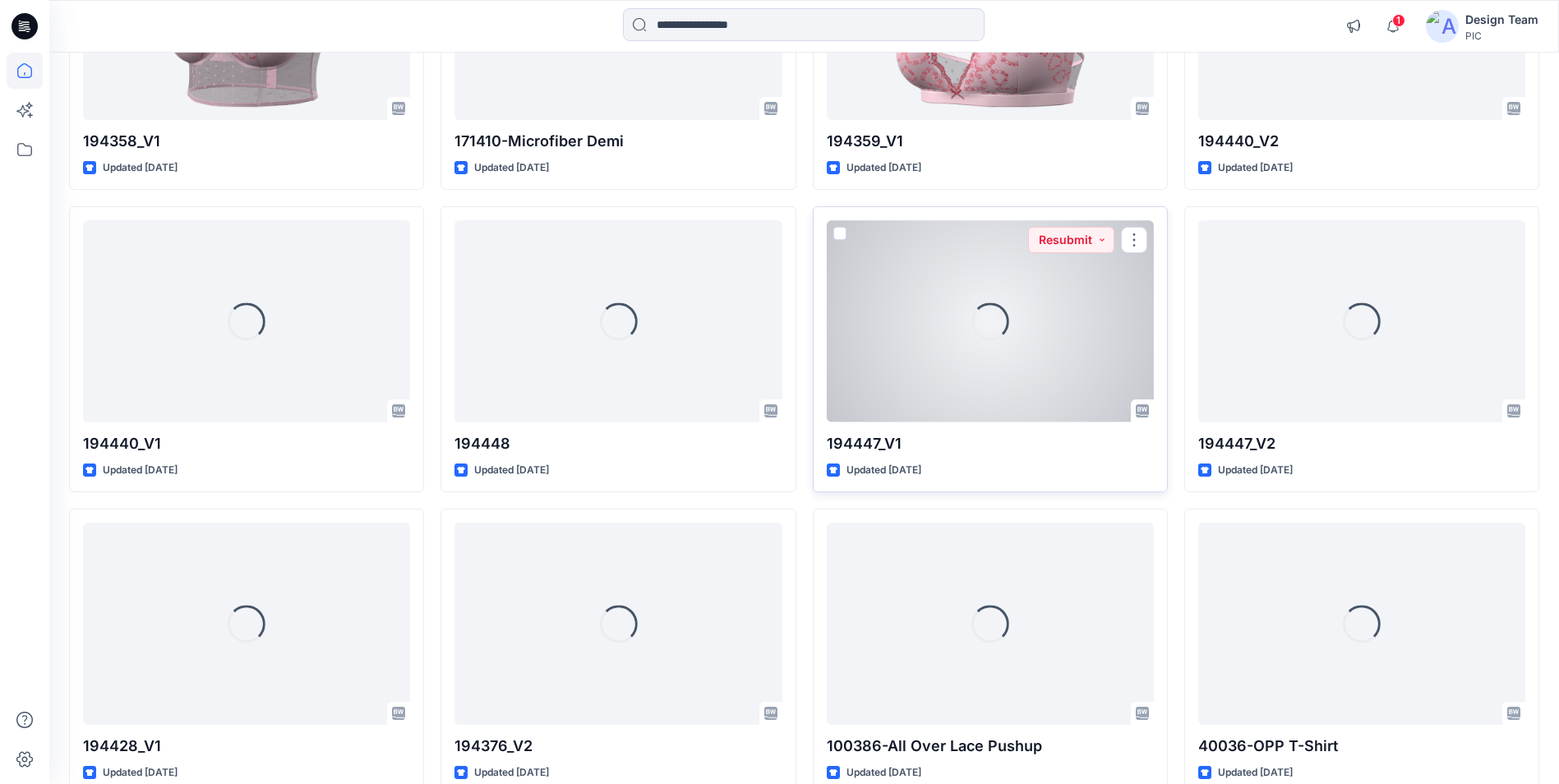
scroll to position [5194, 0]
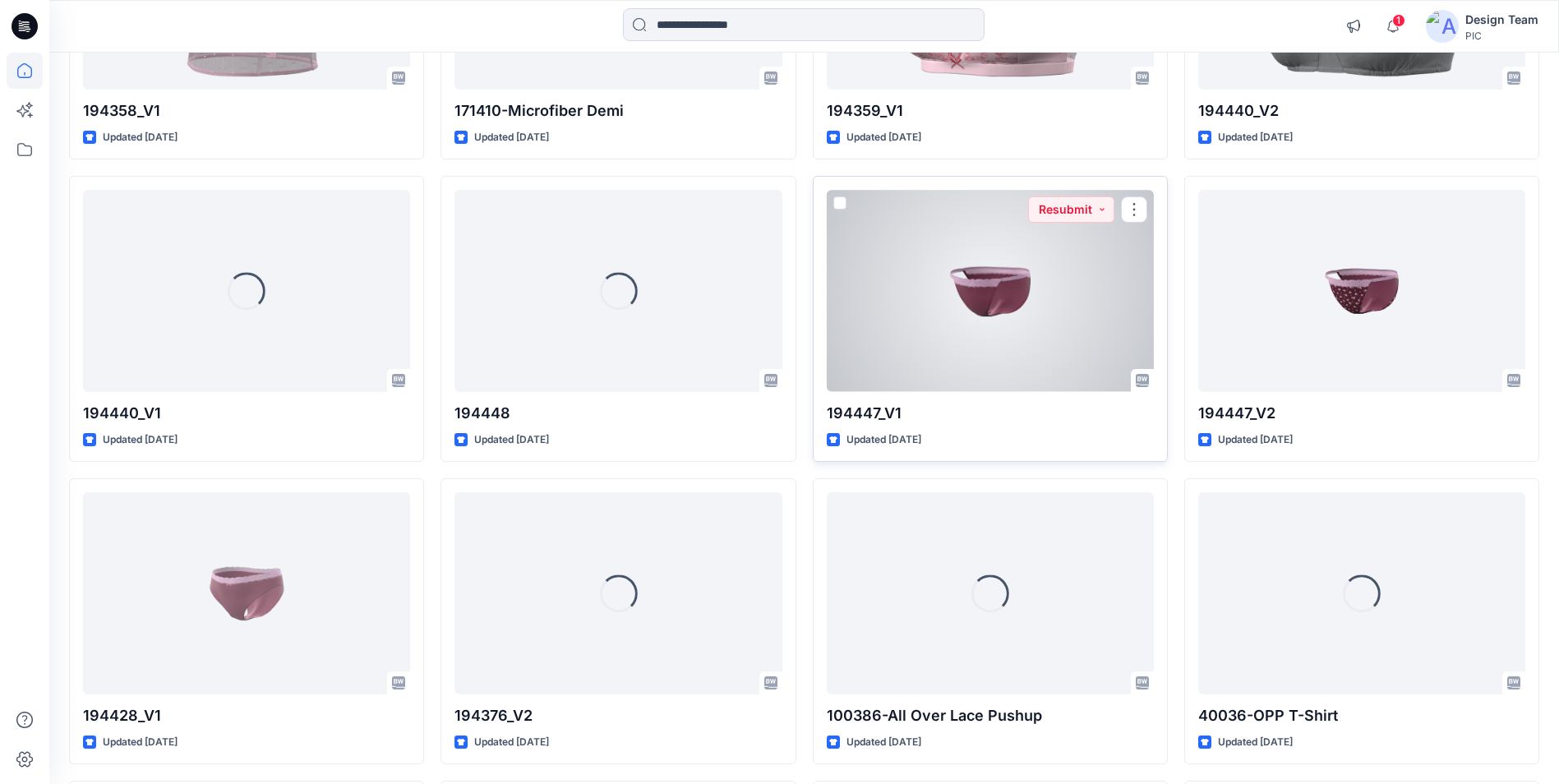
click at [1013, 313] on div at bounding box center [990, 290] width 327 height 202
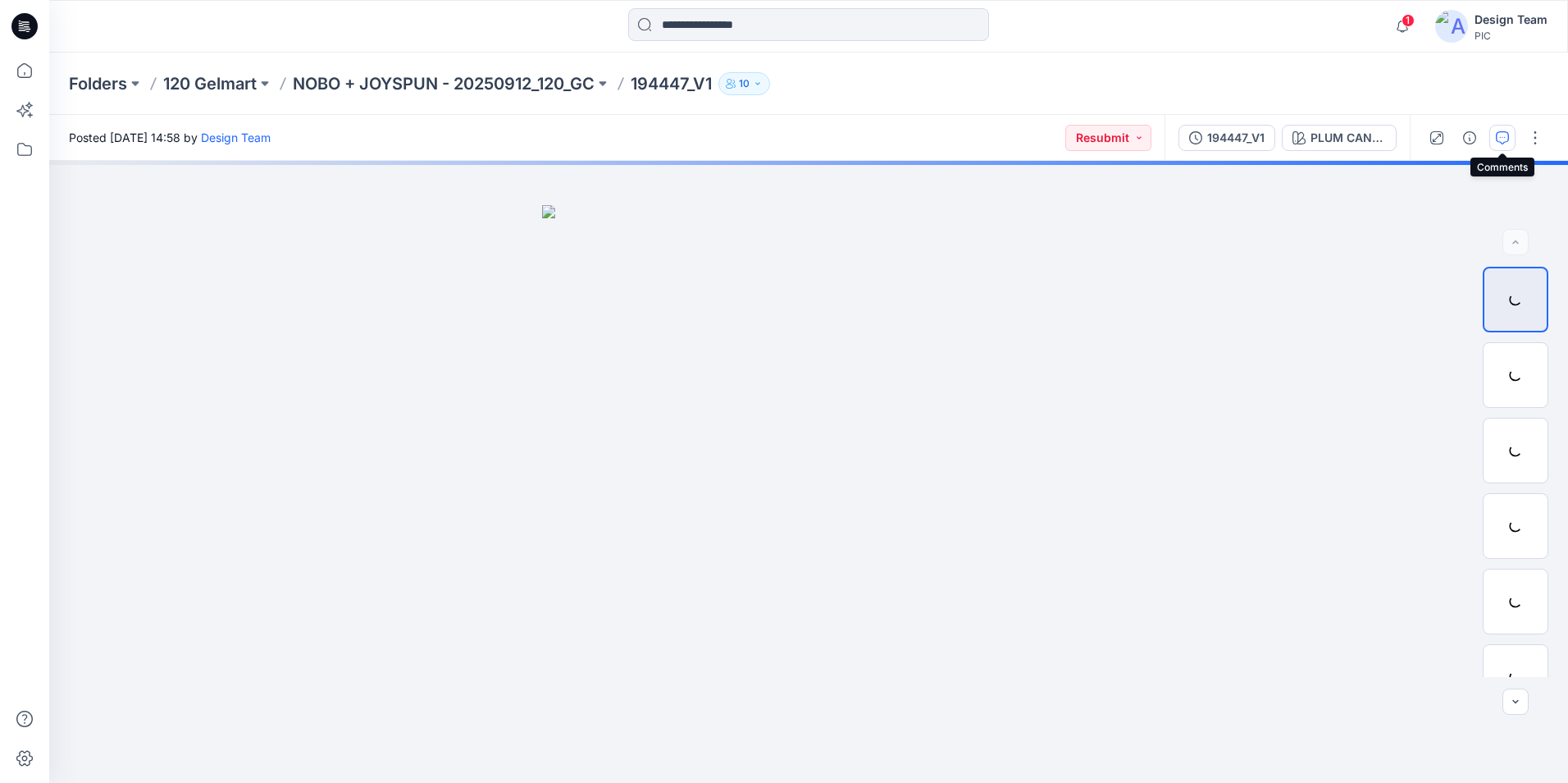
click at [1508, 133] on icon "button" at bounding box center [1502, 138] width 13 height 13
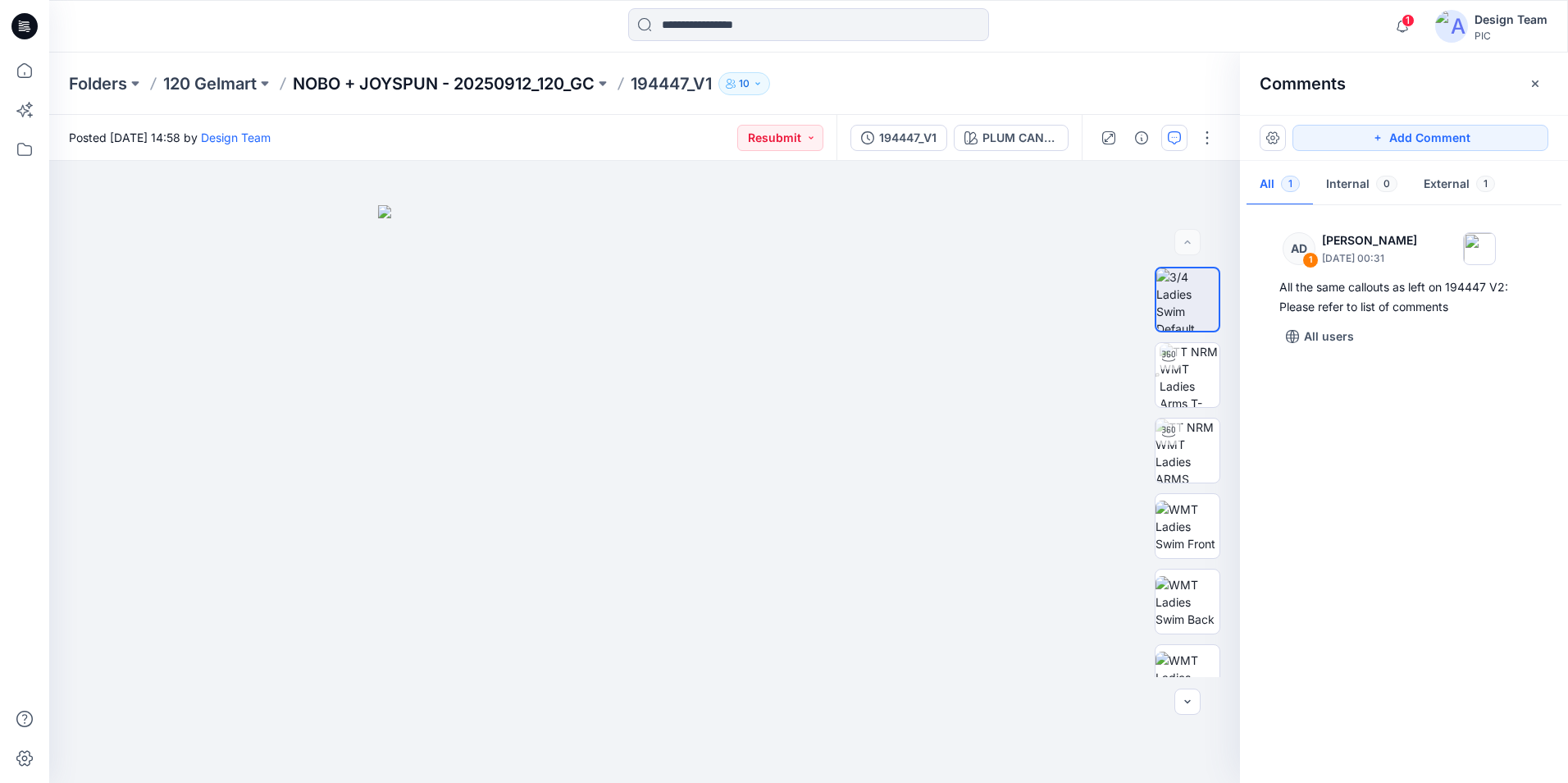
click at [590, 76] on p "NOBO + JOYSPUN - 20250912_120_GC" at bounding box center [444, 84] width 302 height 23
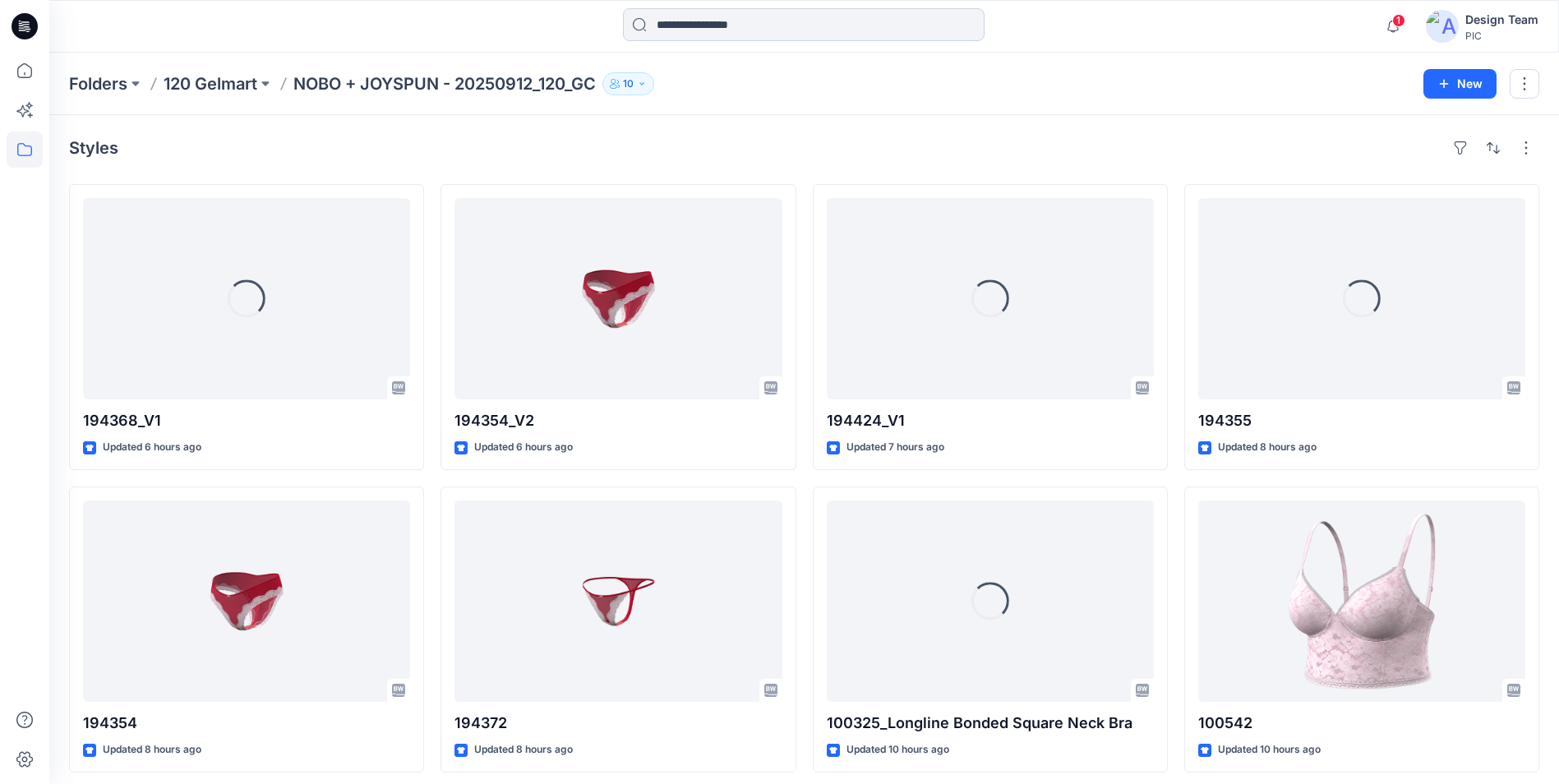
click at [816, 37] on input at bounding box center [803, 25] width 362 height 33
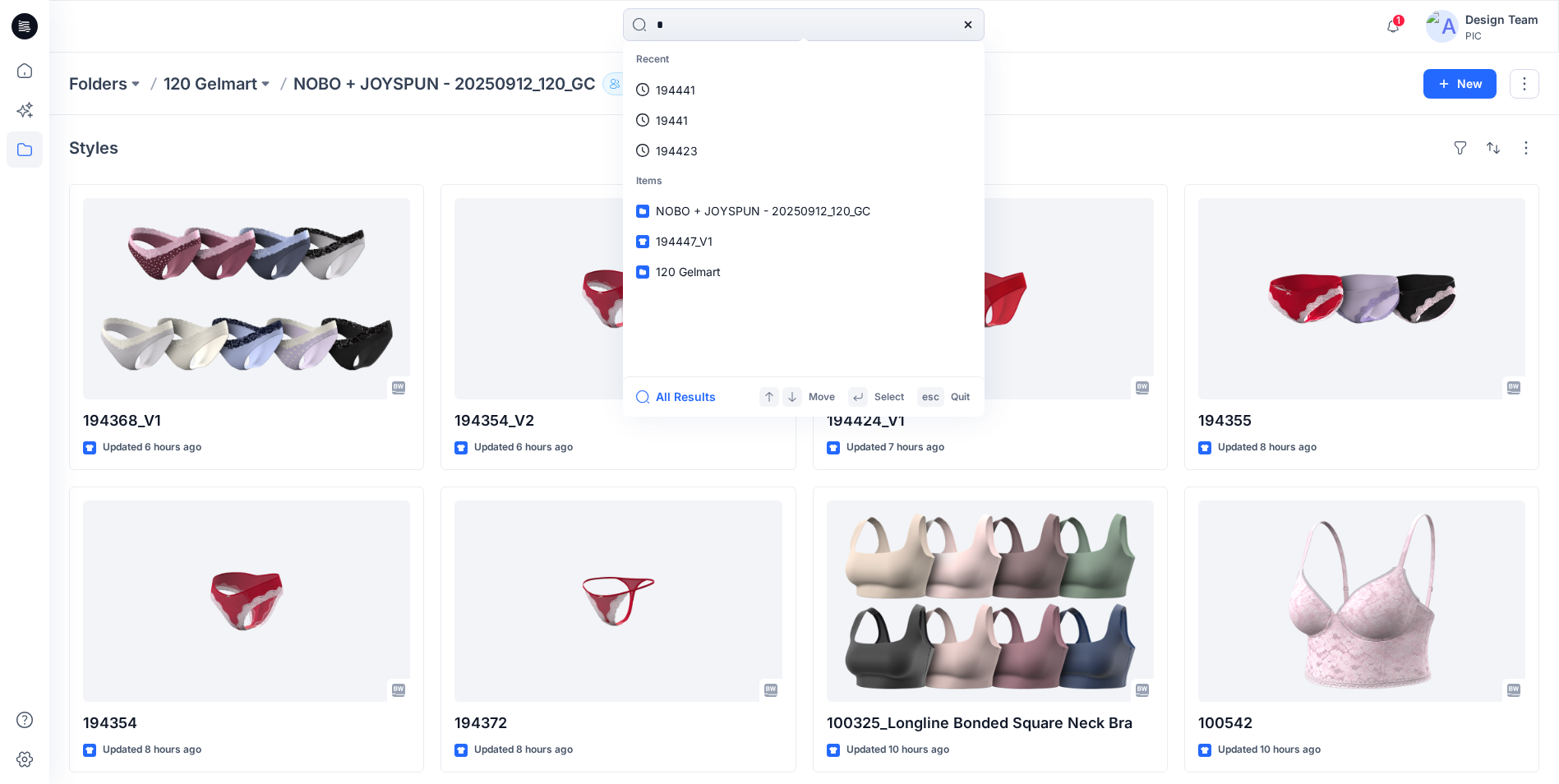
type input "*"
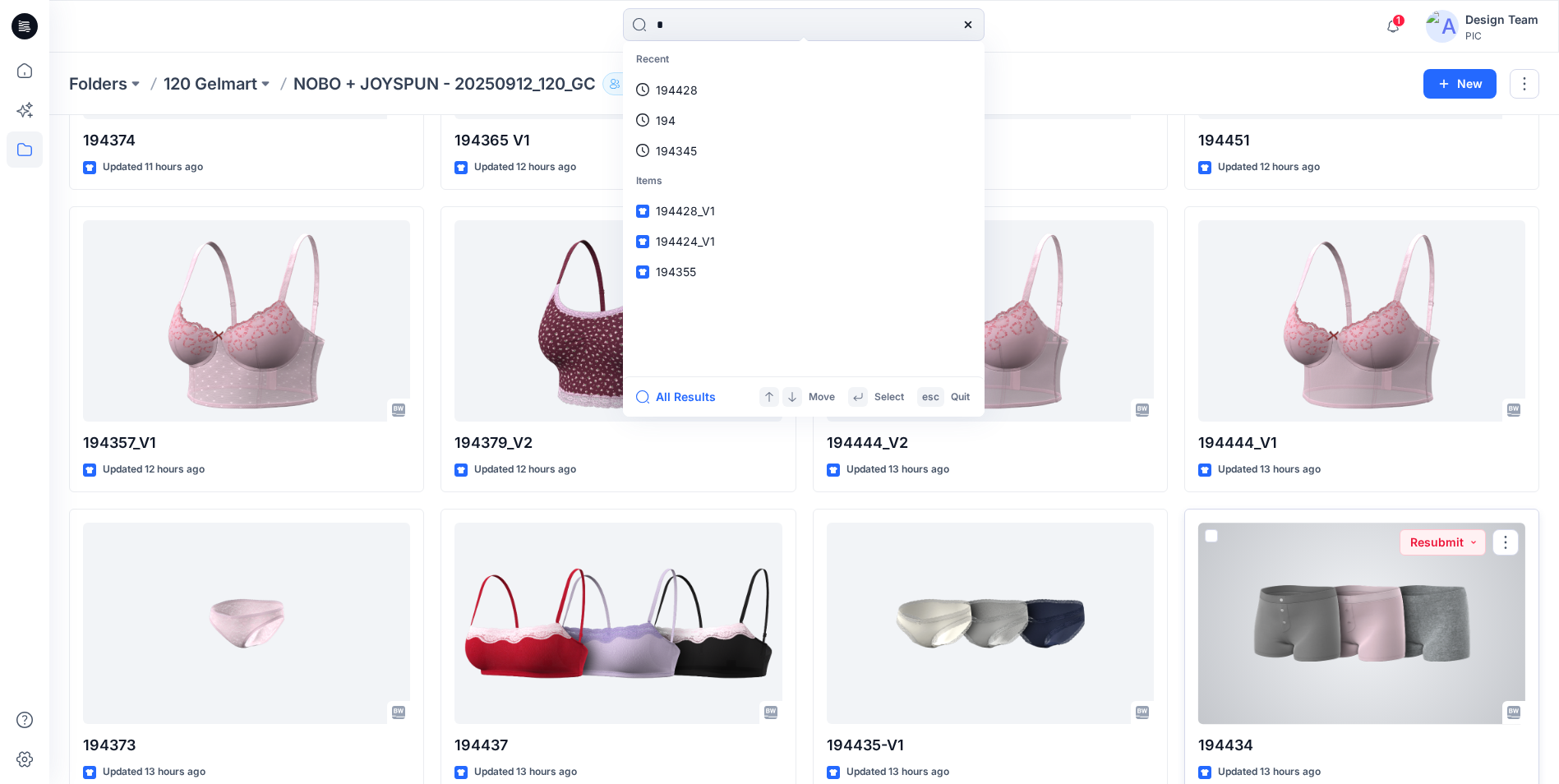
scroll to position [1276, 0]
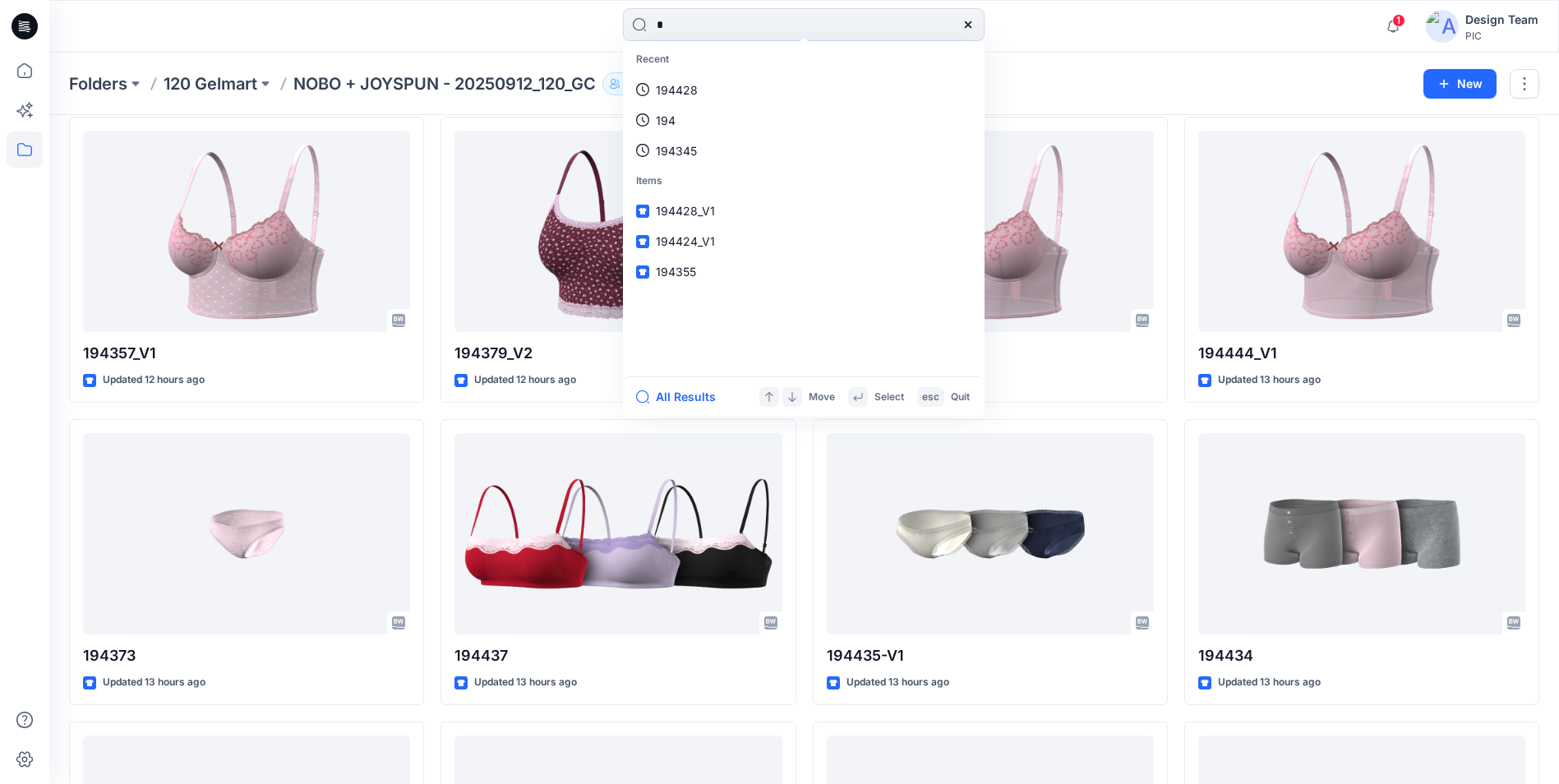
click at [1170, 408] on div "194368_V1 Updated 6 hours ago 194354 Updated 8 hours ago 194441 Updated 11 hour…" at bounding box center [803, 259] width 1470 height 2705
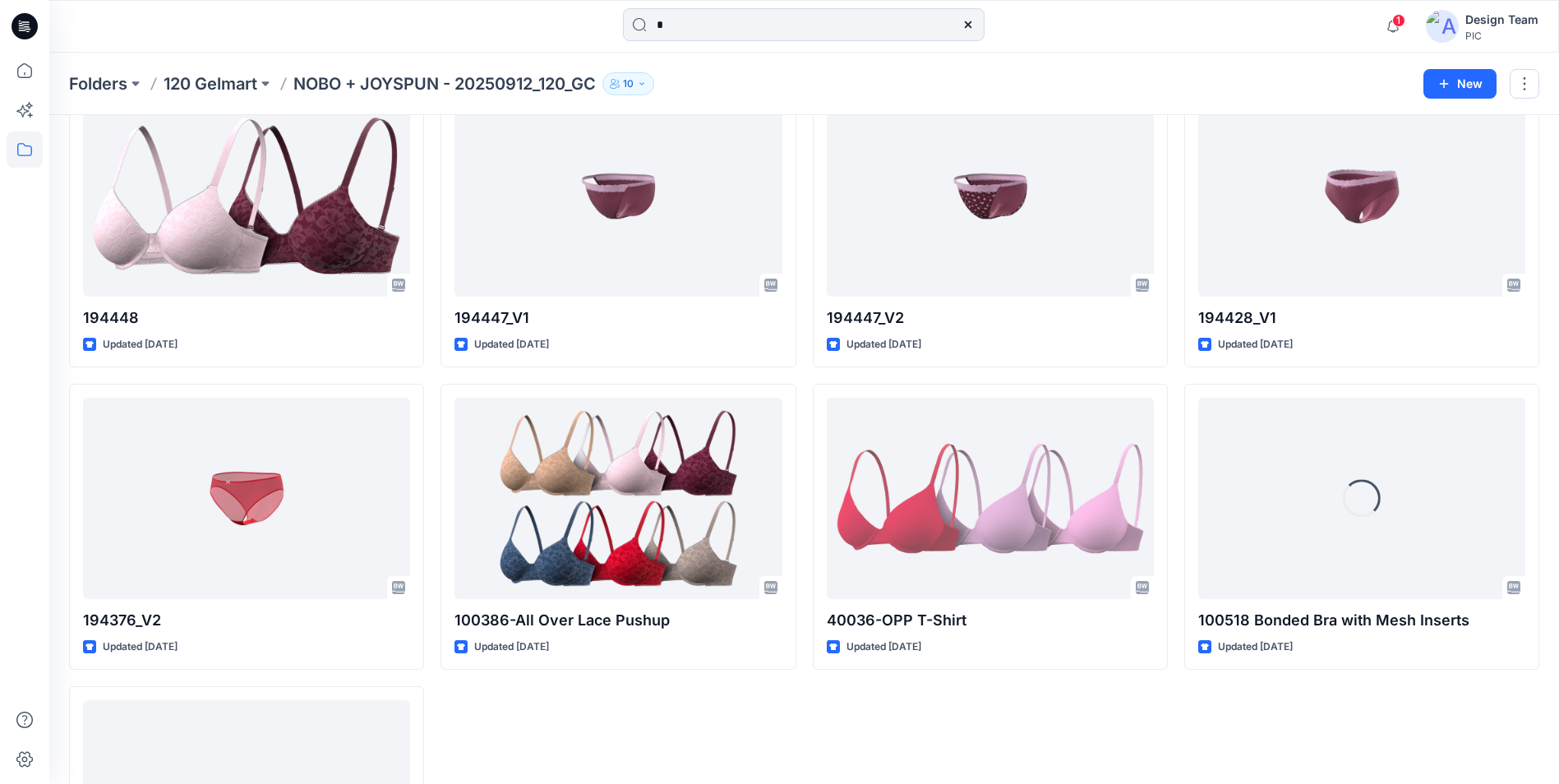
scroll to position [4491, 0]
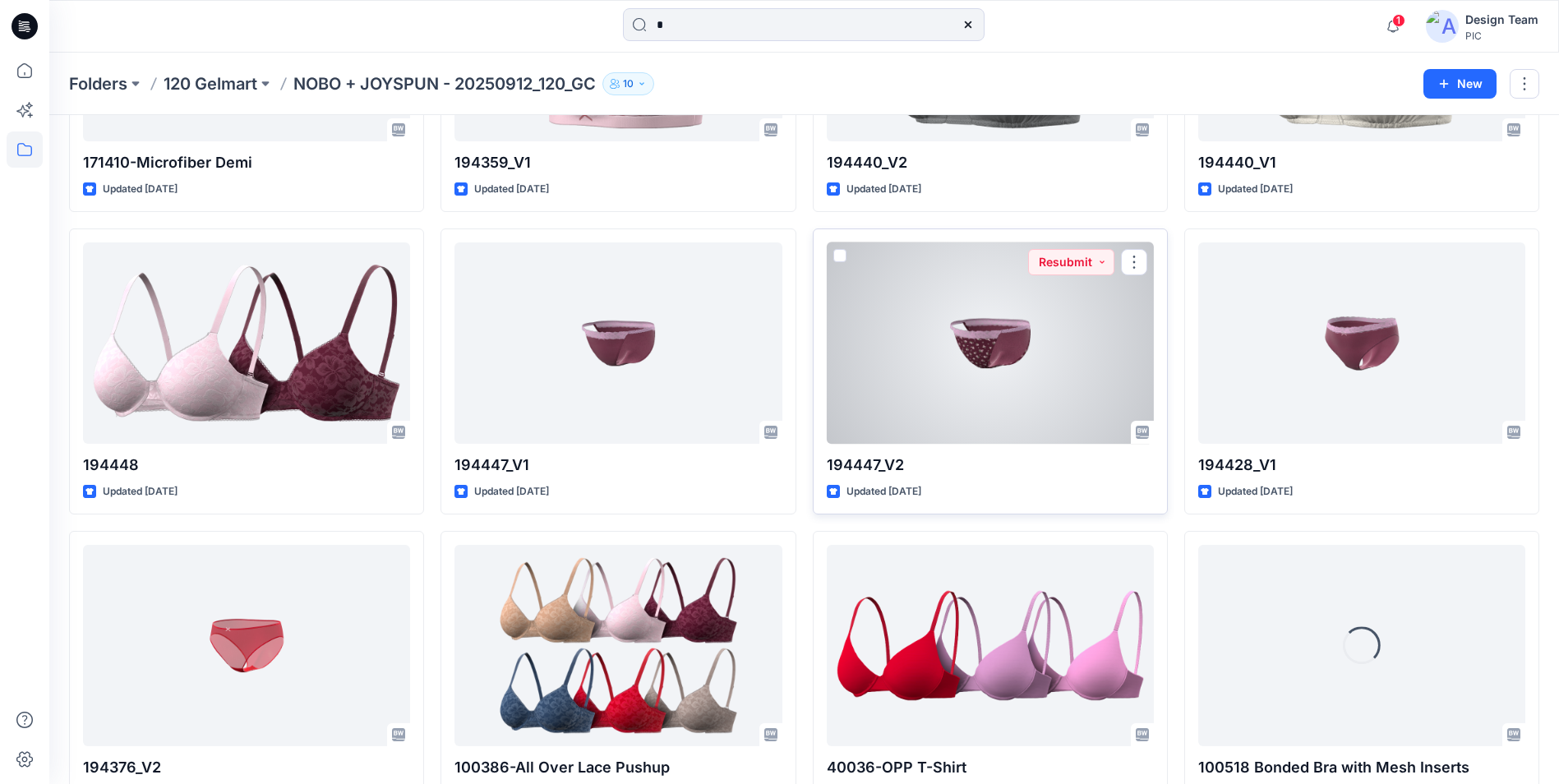
click at [957, 364] on div at bounding box center [990, 342] width 327 height 202
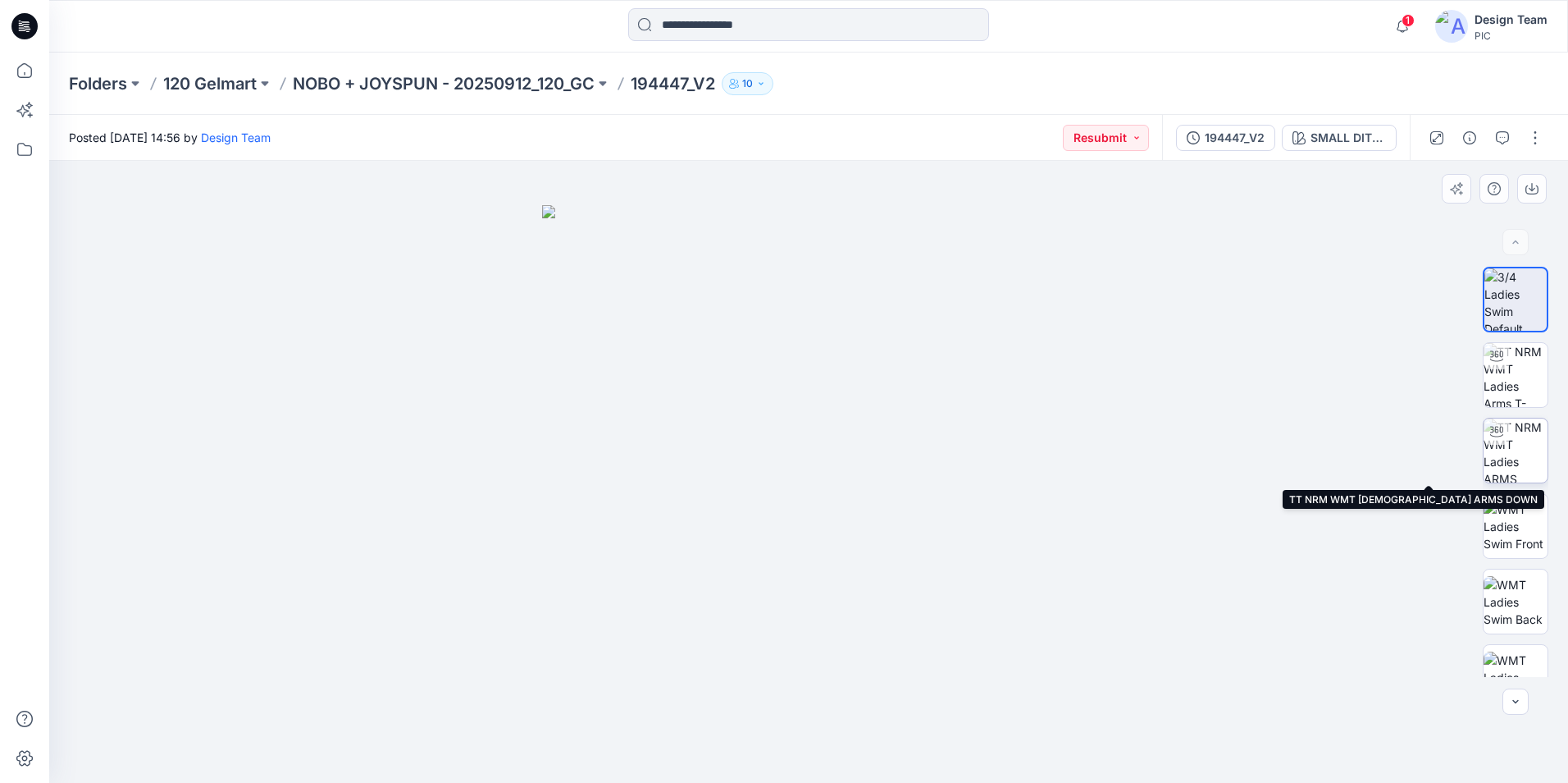
click at [1523, 456] on img at bounding box center [1515, 450] width 64 height 64
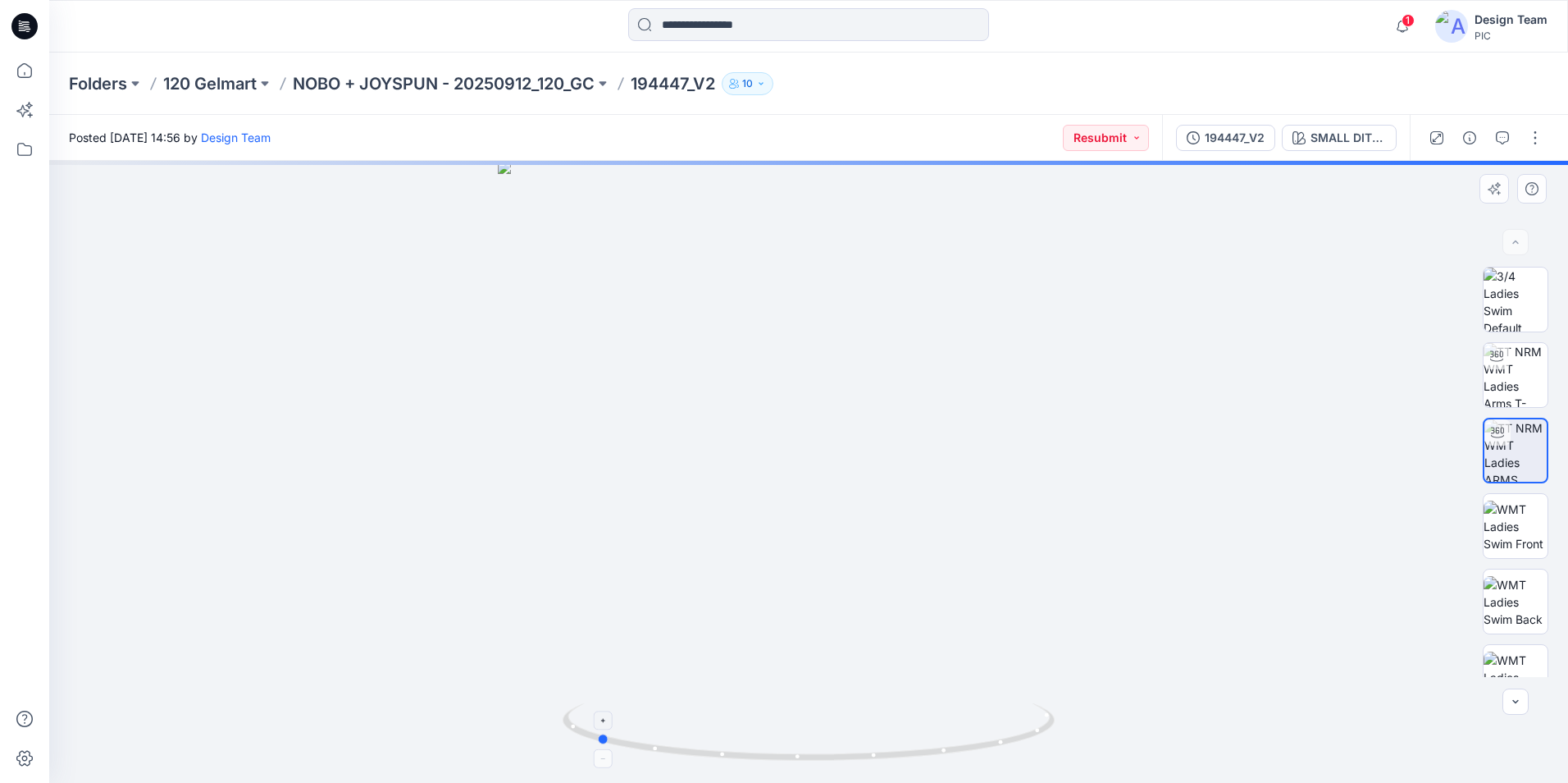
drag, startPoint x: 931, startPoint y: 754, endPoint x: 720, endPoint y: 743, distance: 211.3
click at [720, 743] on icon at bounding box center [810, 733] width 496 height 61
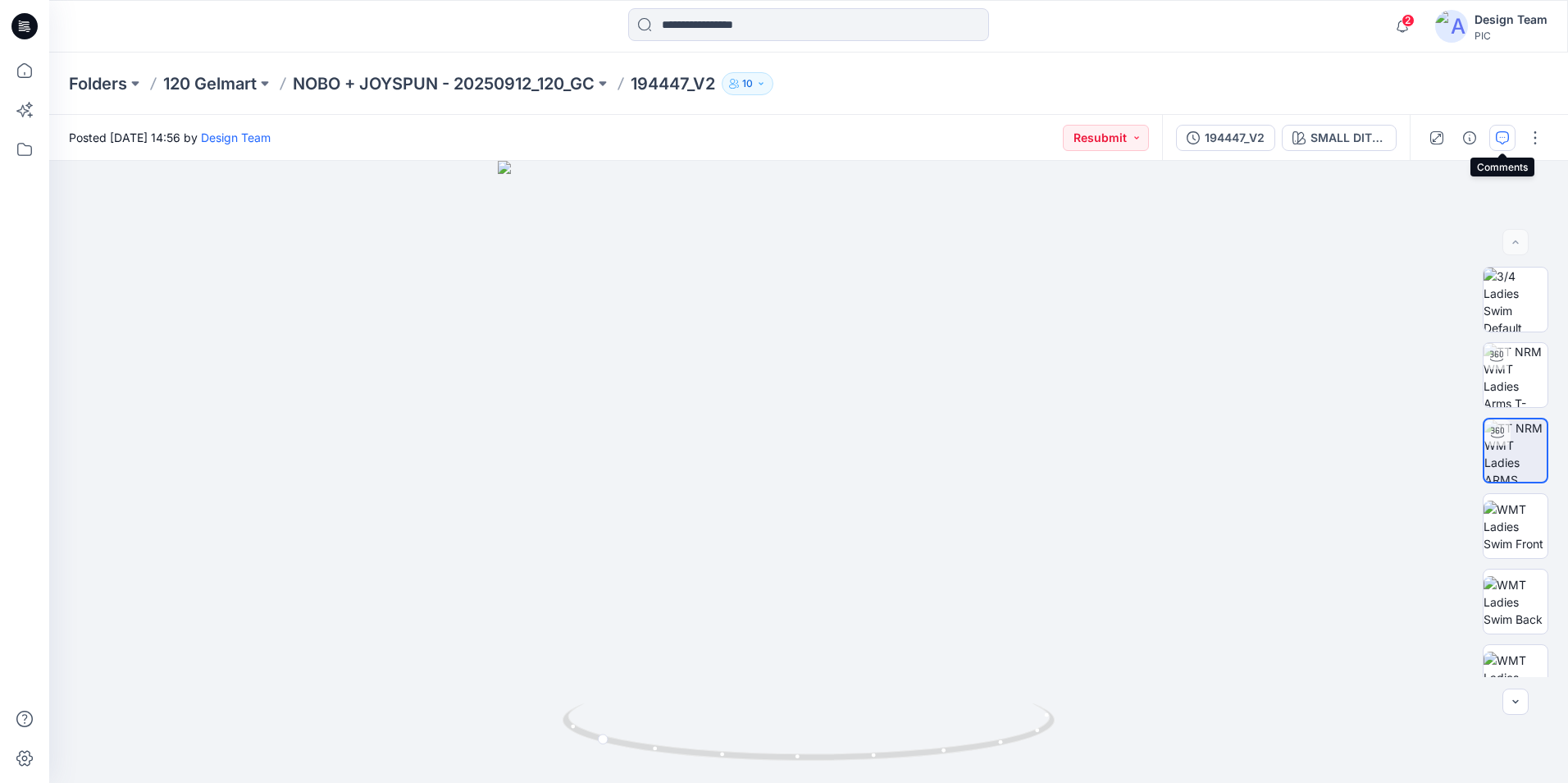
click at [1508, 141] on icon "button" at bounding box center [1502, 138] width 13 height 13
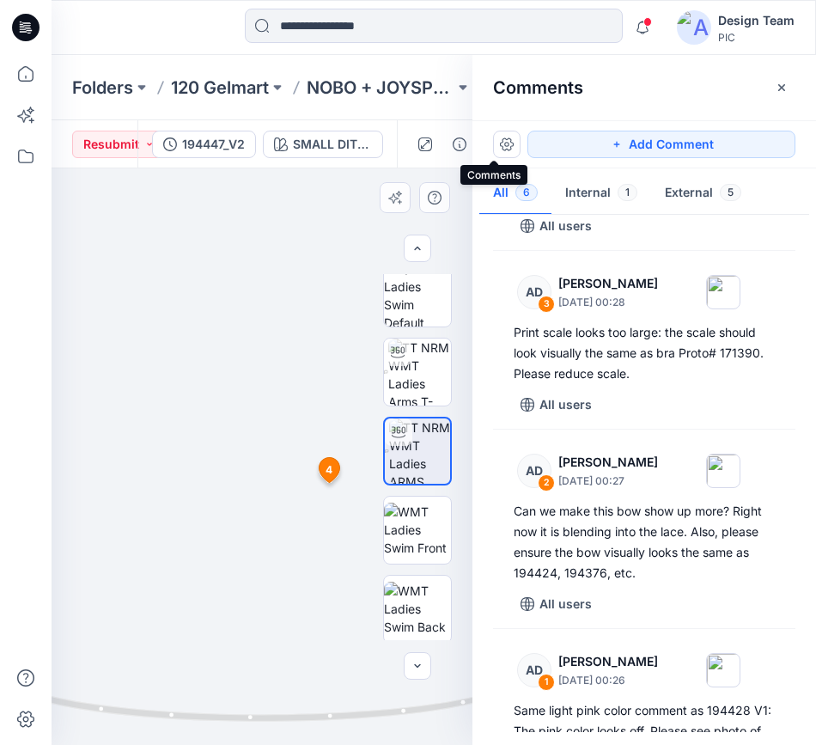
scroll to position [27, 0]
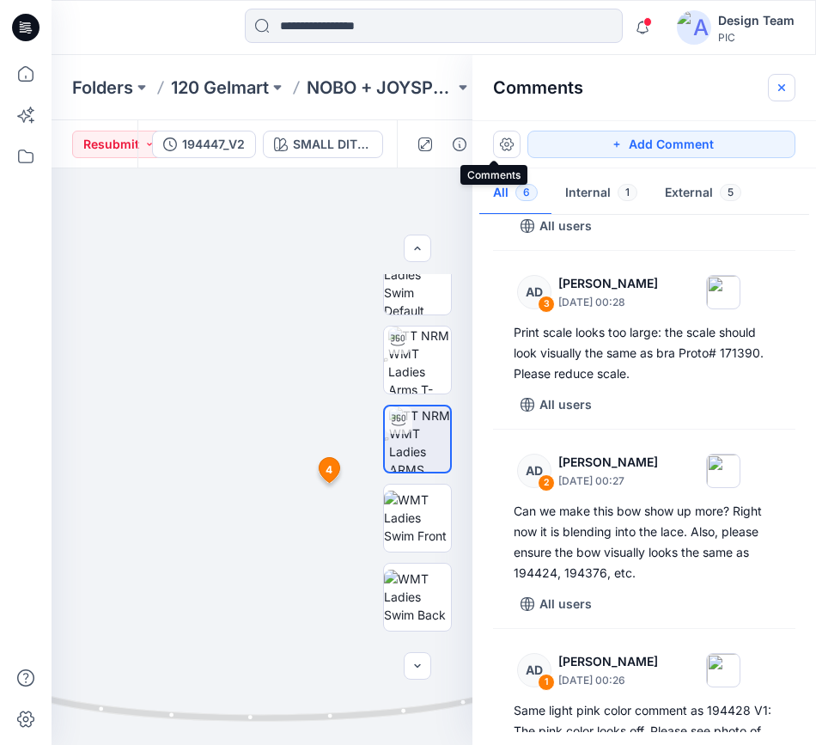
click at [782, 83] on icon "button" at bounding box center [782, 88] width 14 height 14
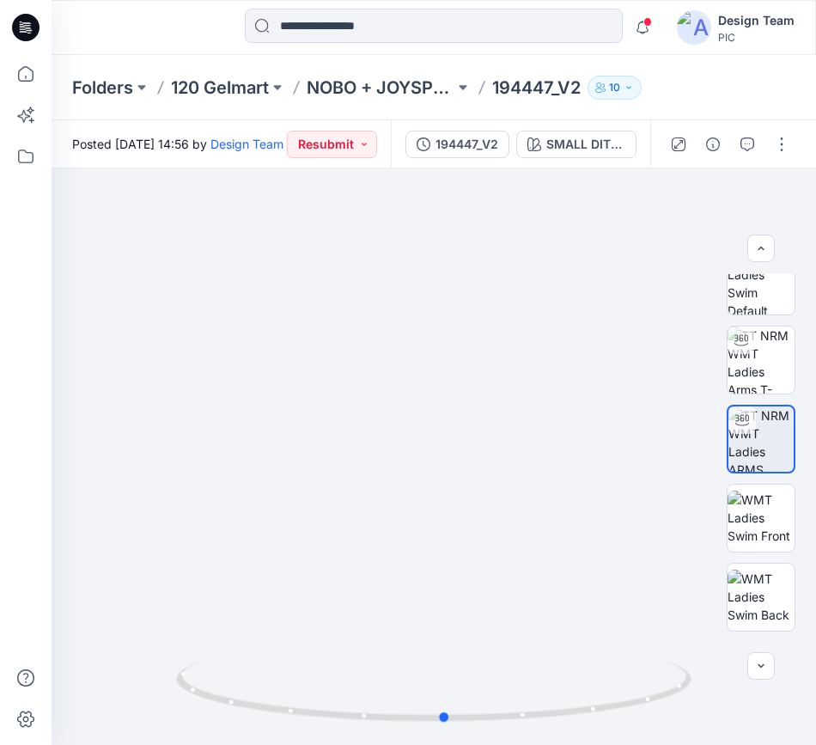
drag, startPoint x: 453, startPoint y: 718, endPoint x: 687, endPoint y: 748, distance: 235.5
click at [687, 745] on html "Notifications RO Raquel Ortiz commented on 194378_V1 View Style 3 hours ago RO …" at bounding box center [408, 372] width 816 height 745
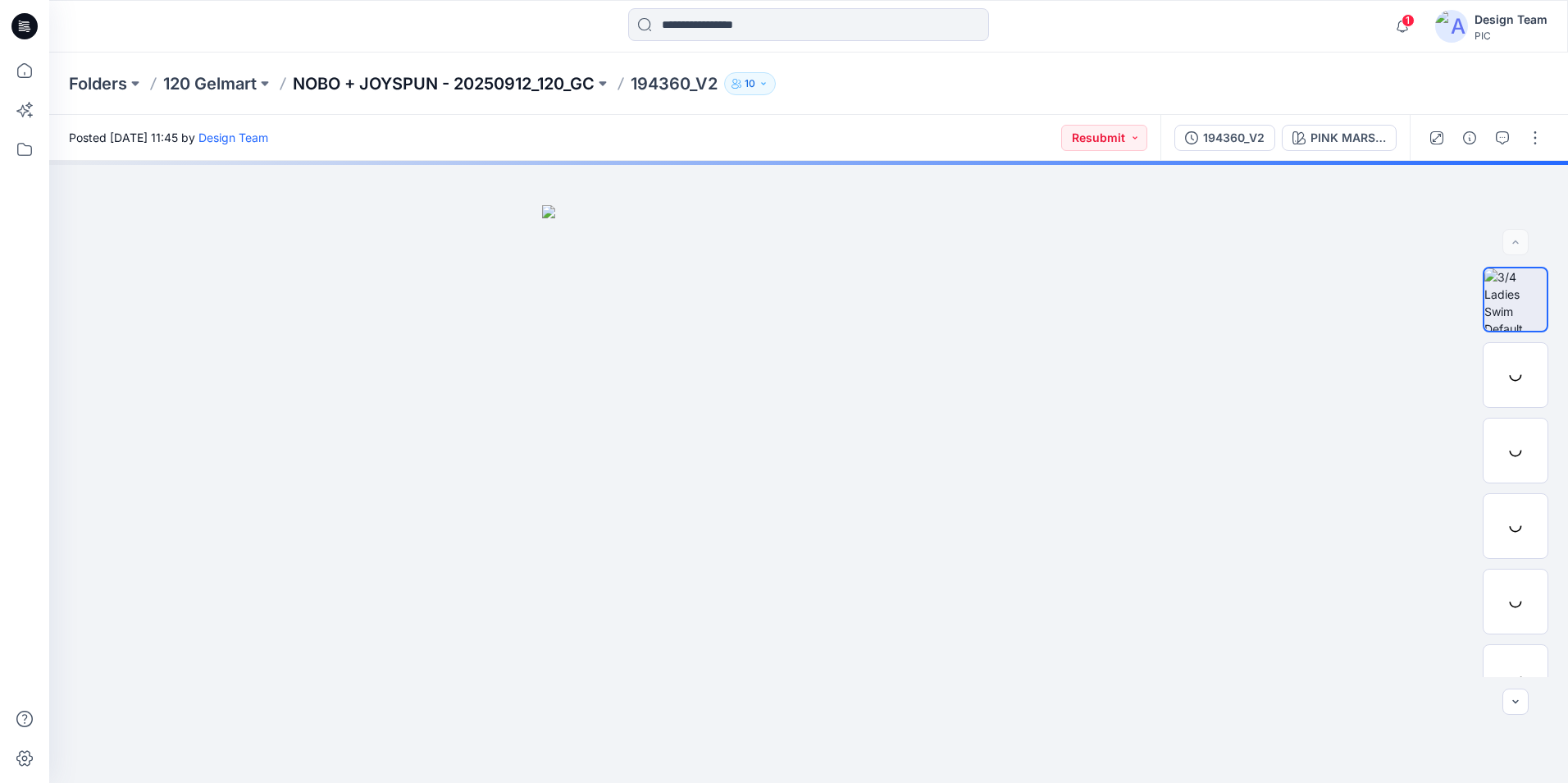
click at [519, 83] on p "NOBO + JOYSPUN - 20250912_120_GC" at bounding box center [444, 84] width 302 height 23
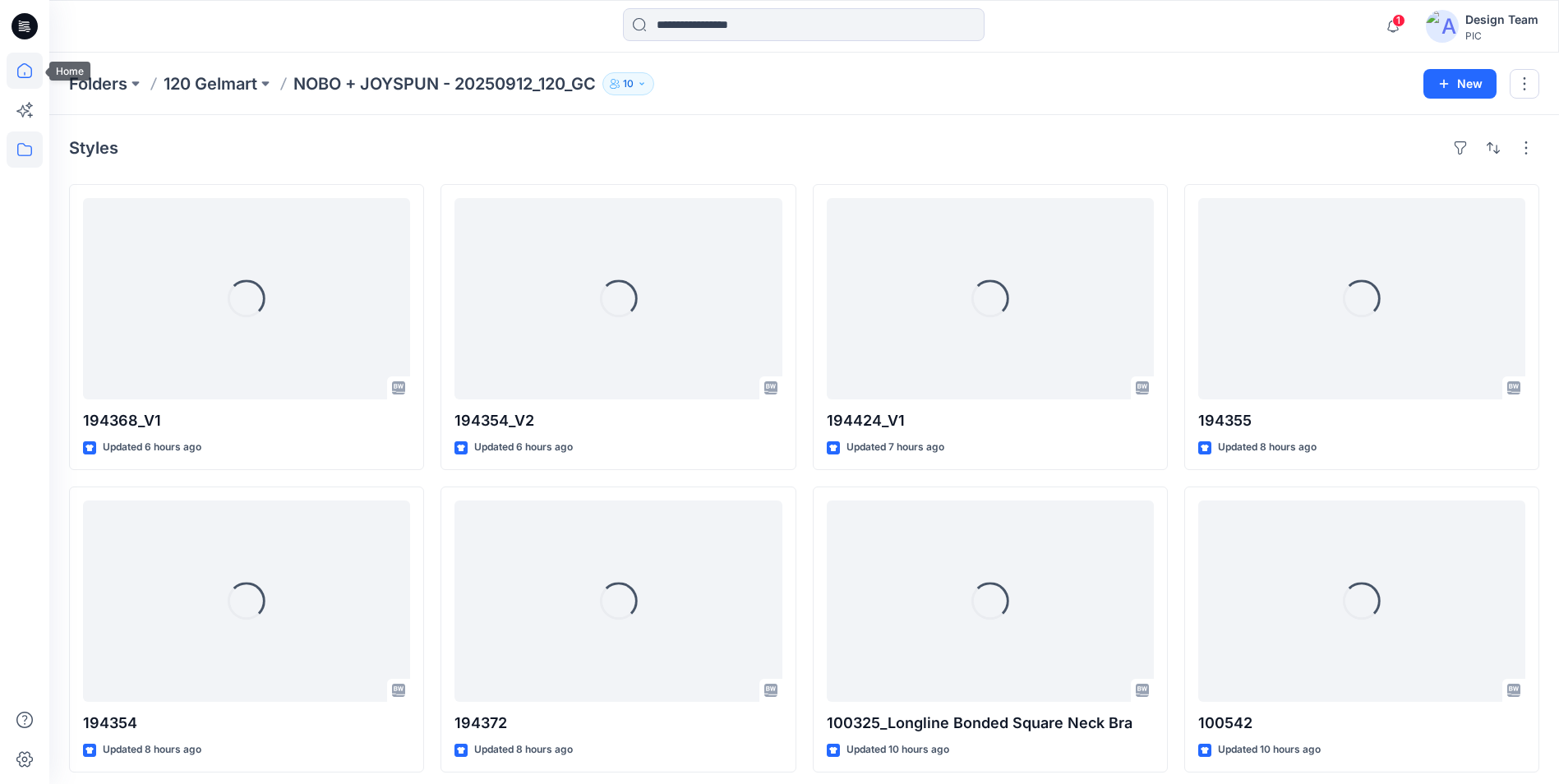
drag, startPoint x: 17, startPoint y: 76, endPoint x: 35, endPoint y: 74, distance: 18.1
click at [19, 74] on icon at bounding box center [25, 71] width 36 height 36
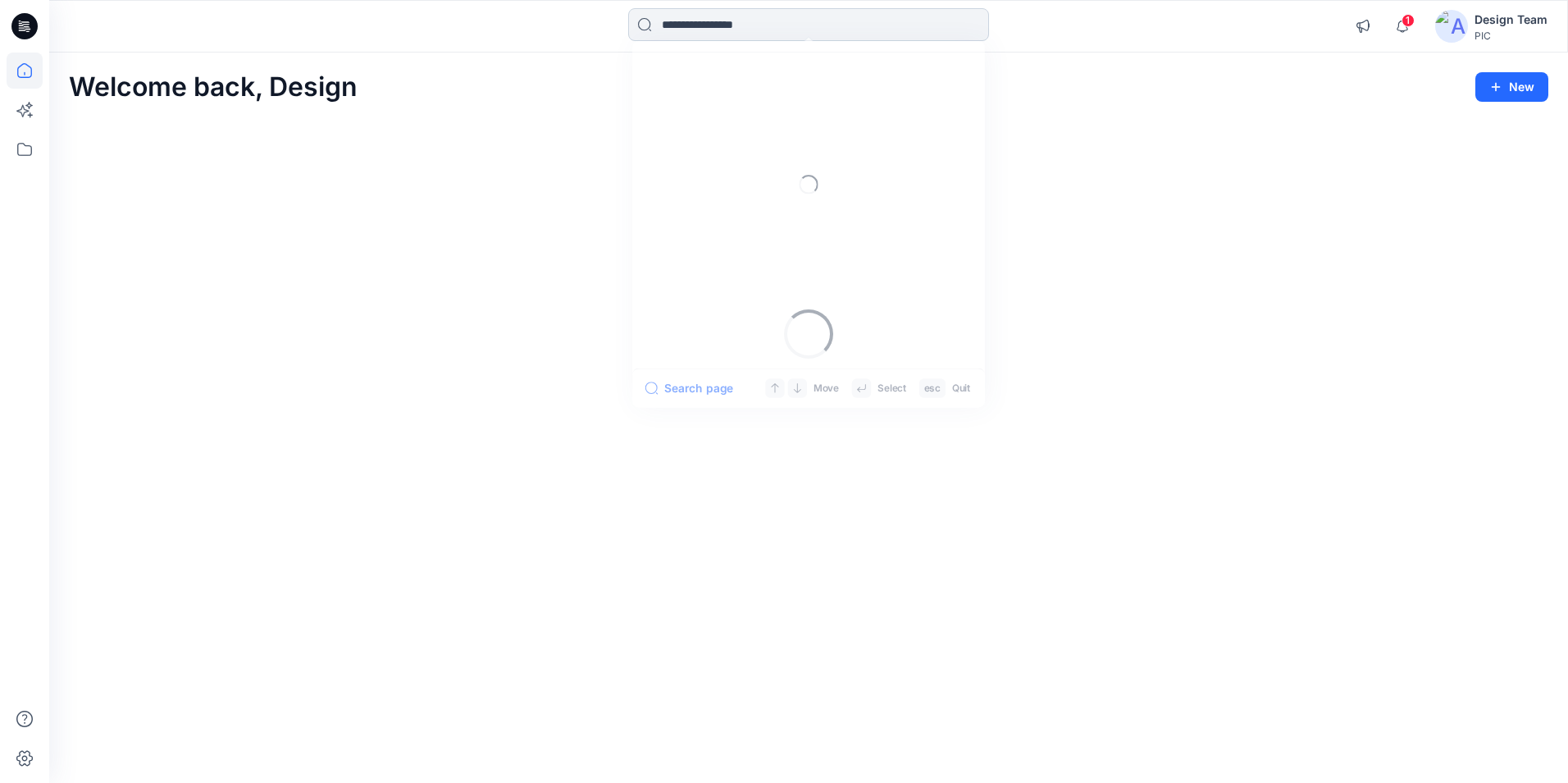
click at [696, 22] on input at bounding box center [808, 25] width 361 height 32
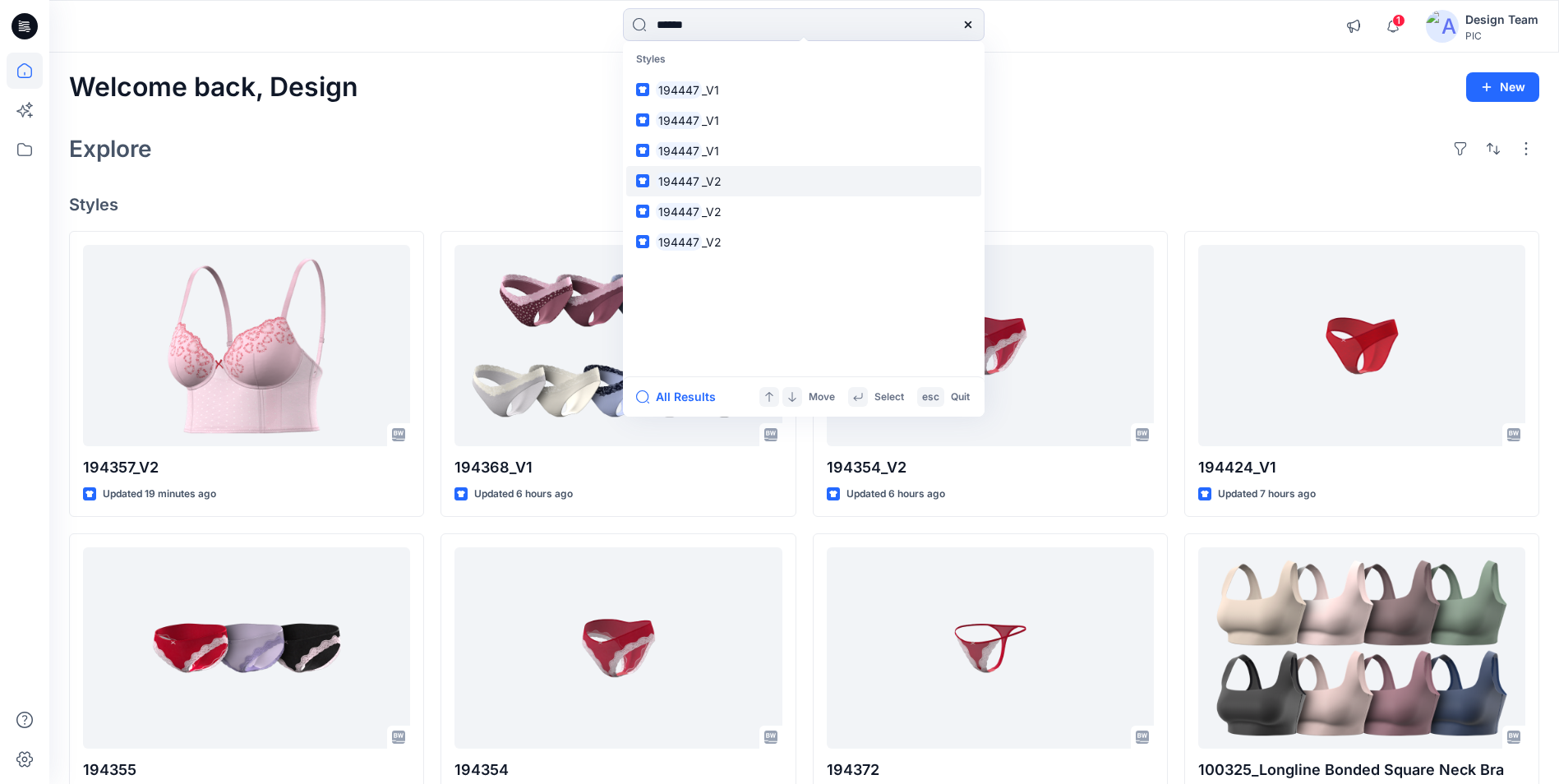
type input "******"
click at [717, 189] on p "194447 _V2" at bounding box center [689, 181] width 66 height 17
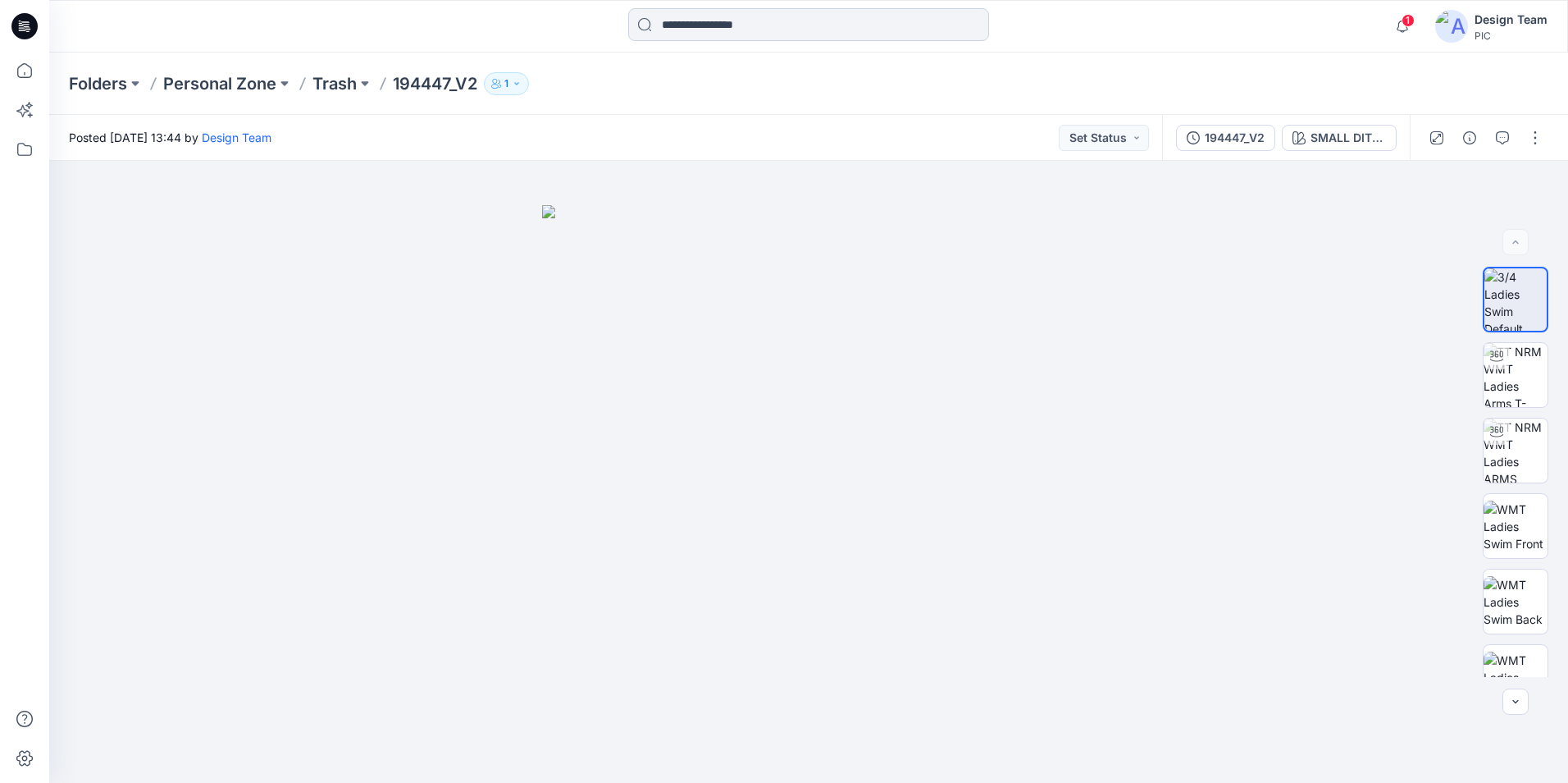
click at [715, 23] on input at bounding box center [808, 25] width 361 height 32
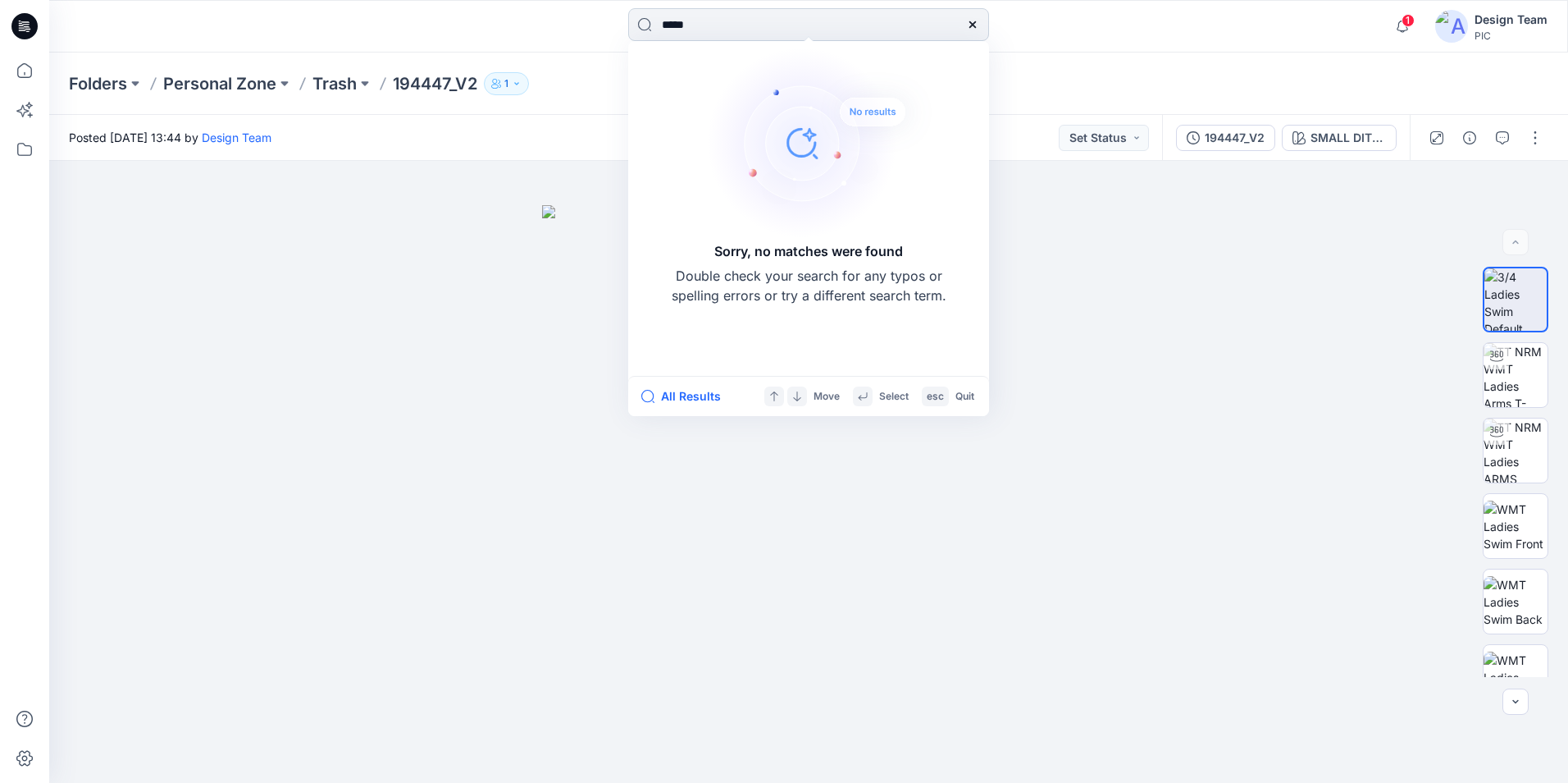
click at [676, 26] on input "*****" at bounding box center [808, 25] width 361 height 32
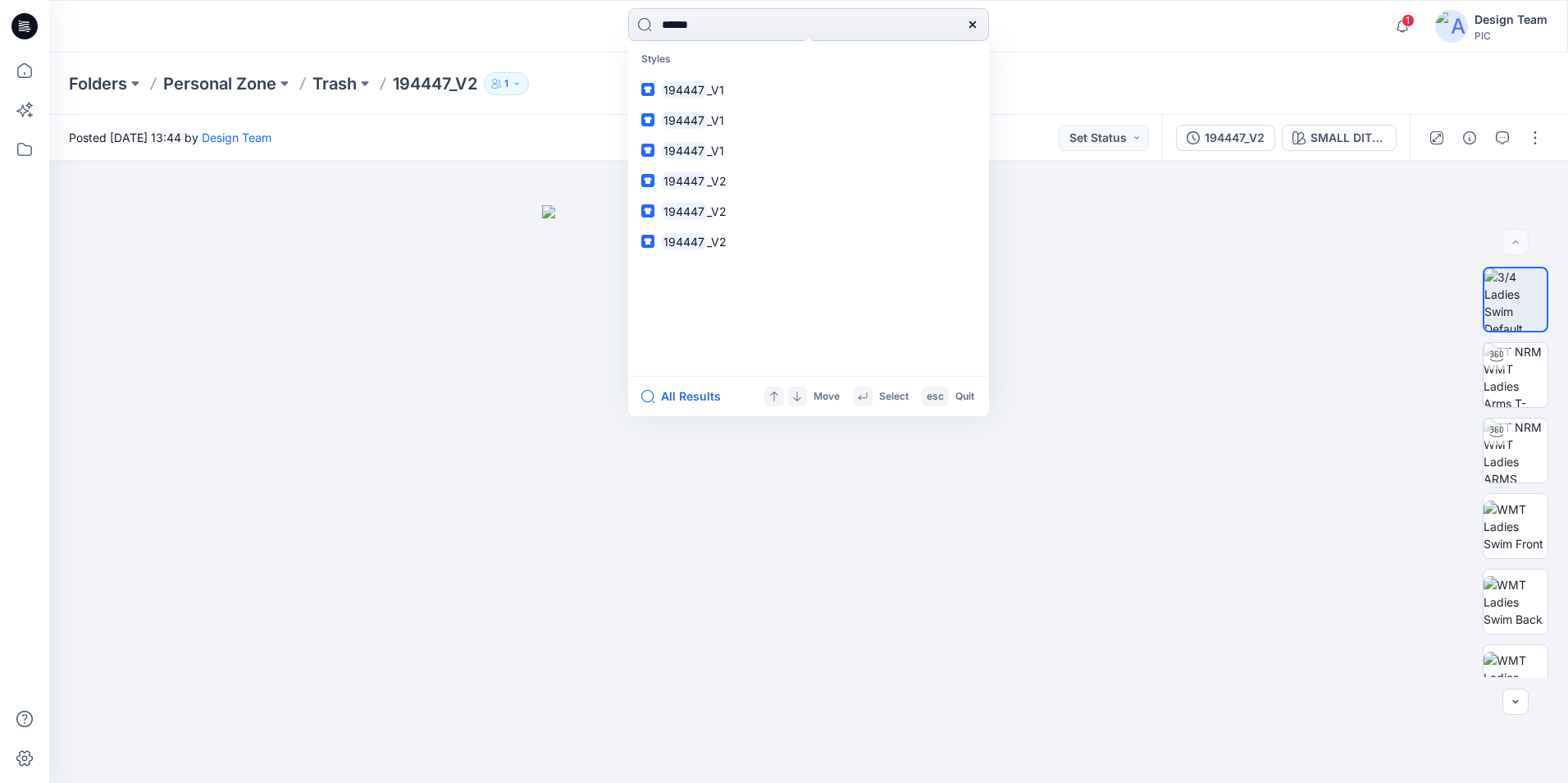
click at [728, 26] on input "******" at bounding box center [808, 25] width 361 height 32
type input "******"
click at [715, 209] on span "_V2" at bounding box center [717, 211] width 20 height 14
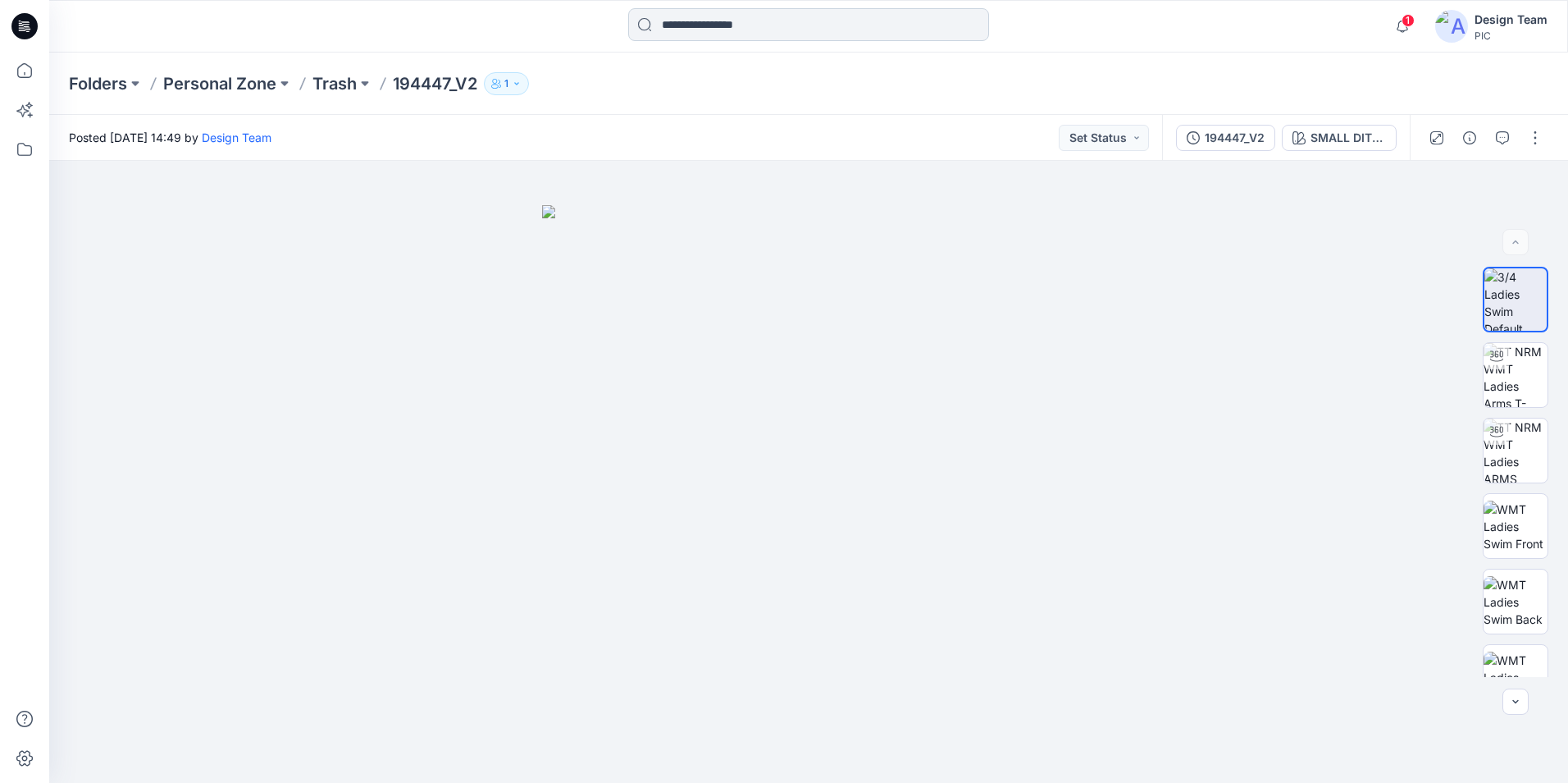
click at [734, 26] on input at bounding box center [808, 25] width 361 height 32
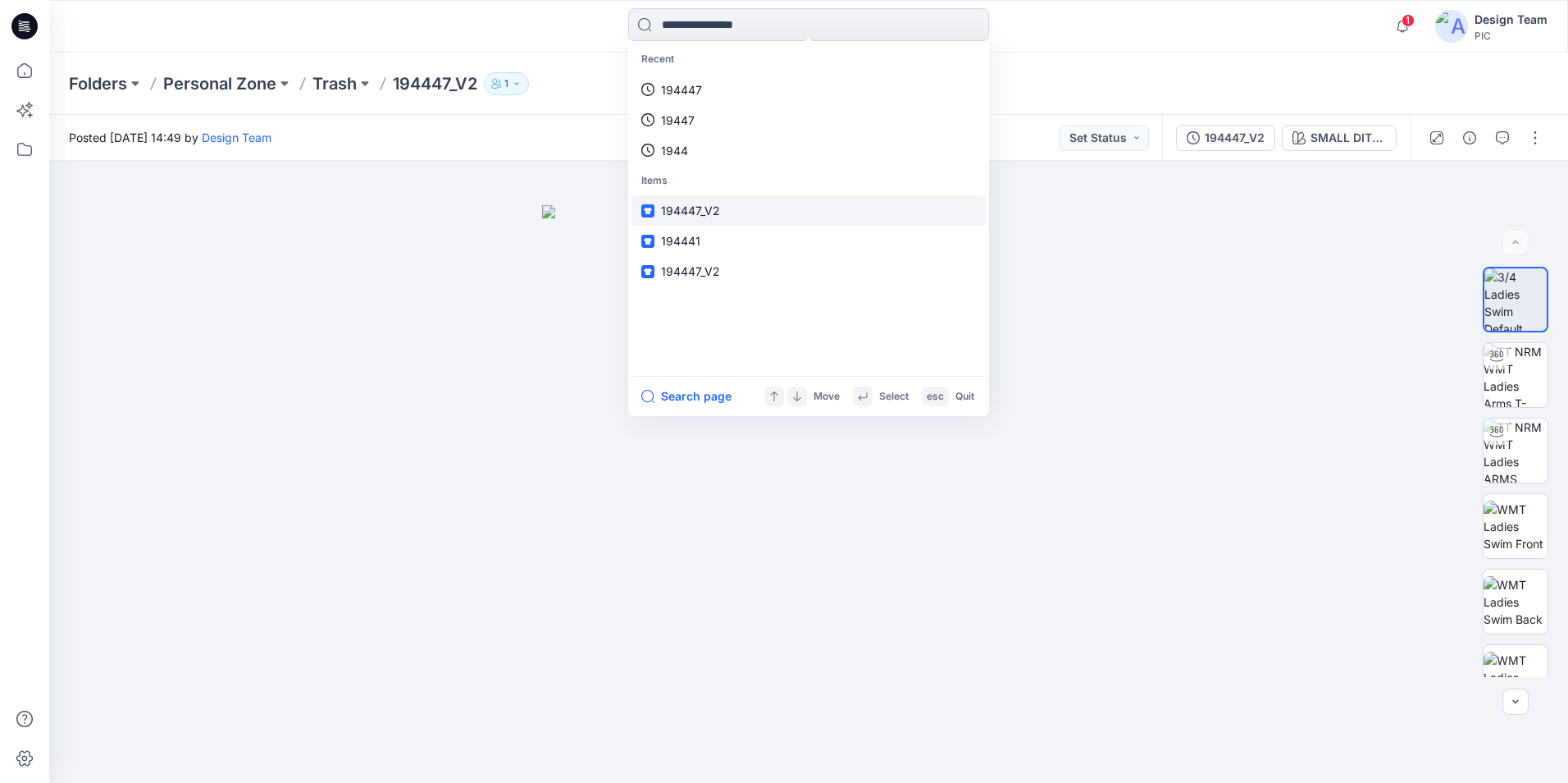
click at [722, 209] on link "194447_V2" at bounding box center [808, 210] width 354 height 31
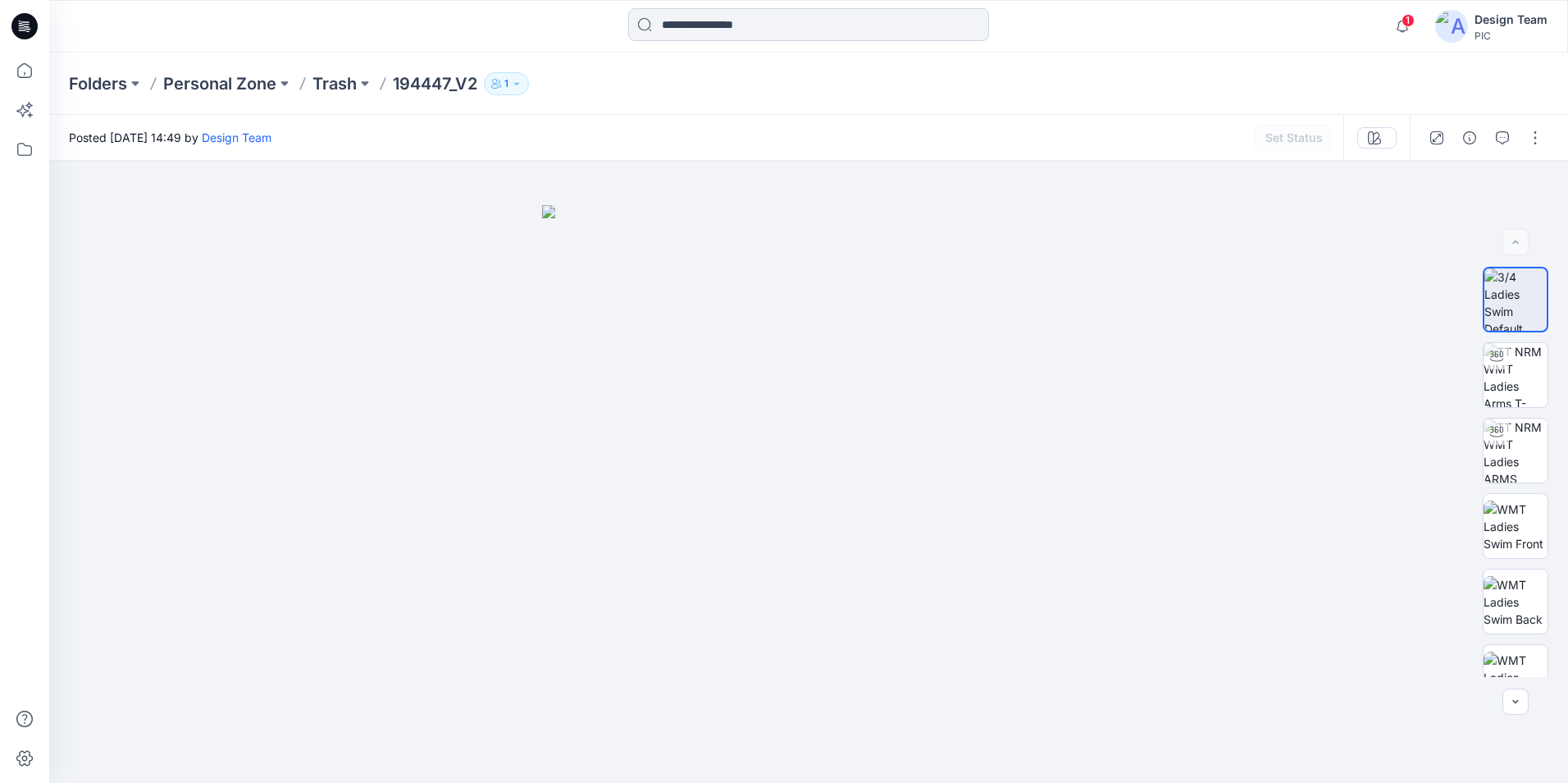
click at [748, 26] on input at bounding box center [808, 25] width 361 height 32
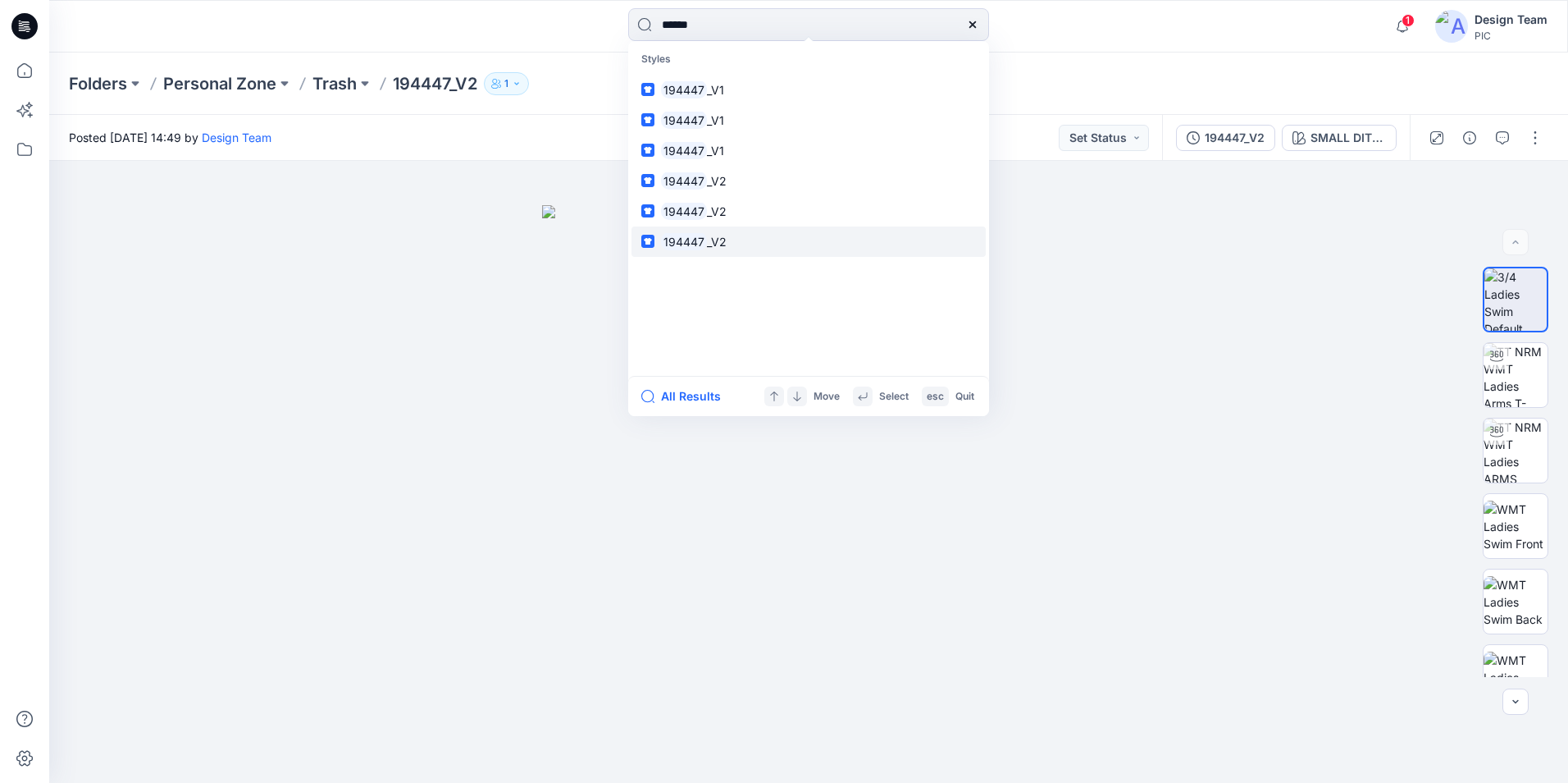
type input "******"
click at [721, 237] on span "_V2" at bounding box center [717, 242] width 20 height 14
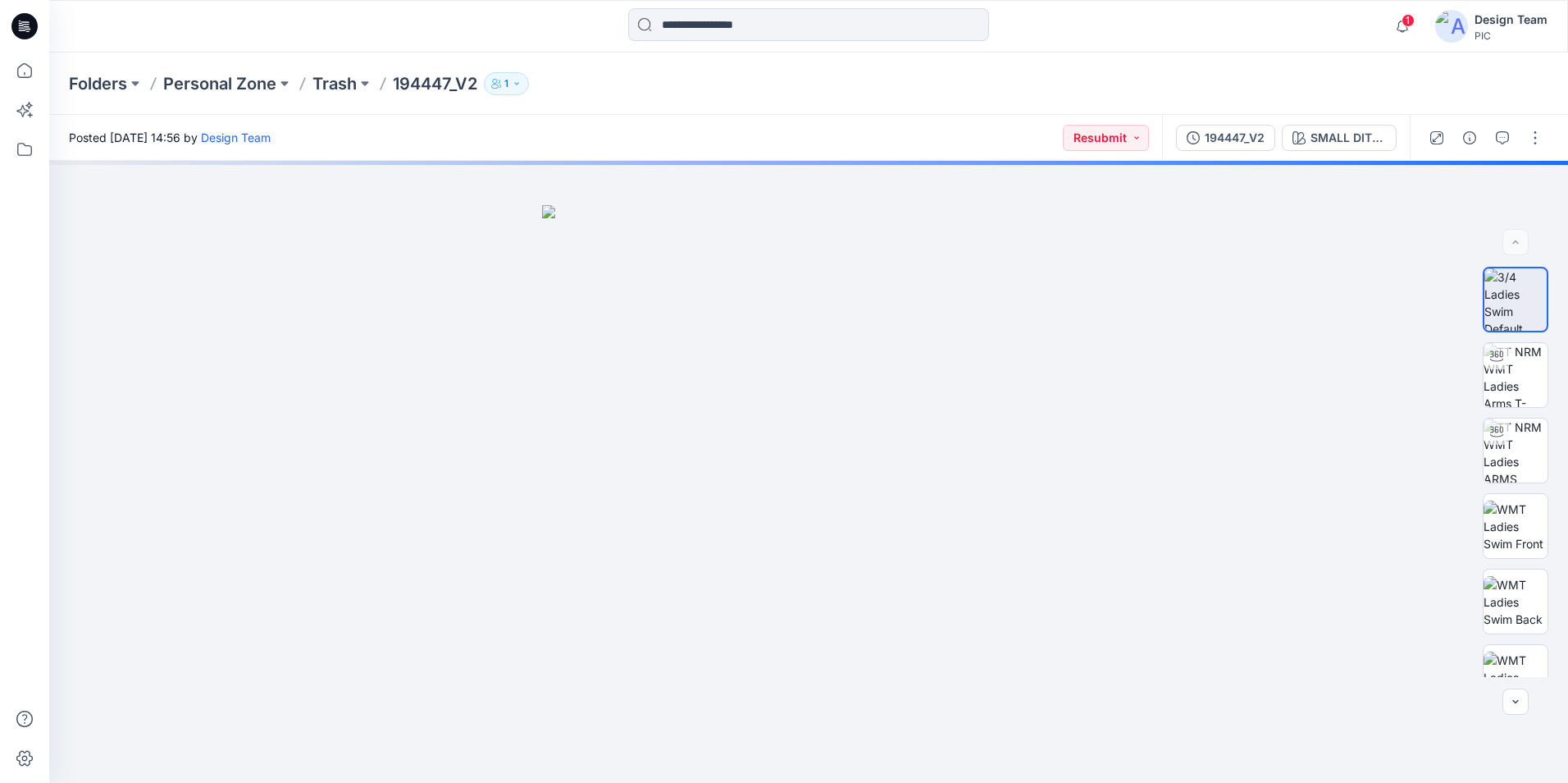
click at [23, 25] on icon at bounding box center [26, 24] width 8 height 1
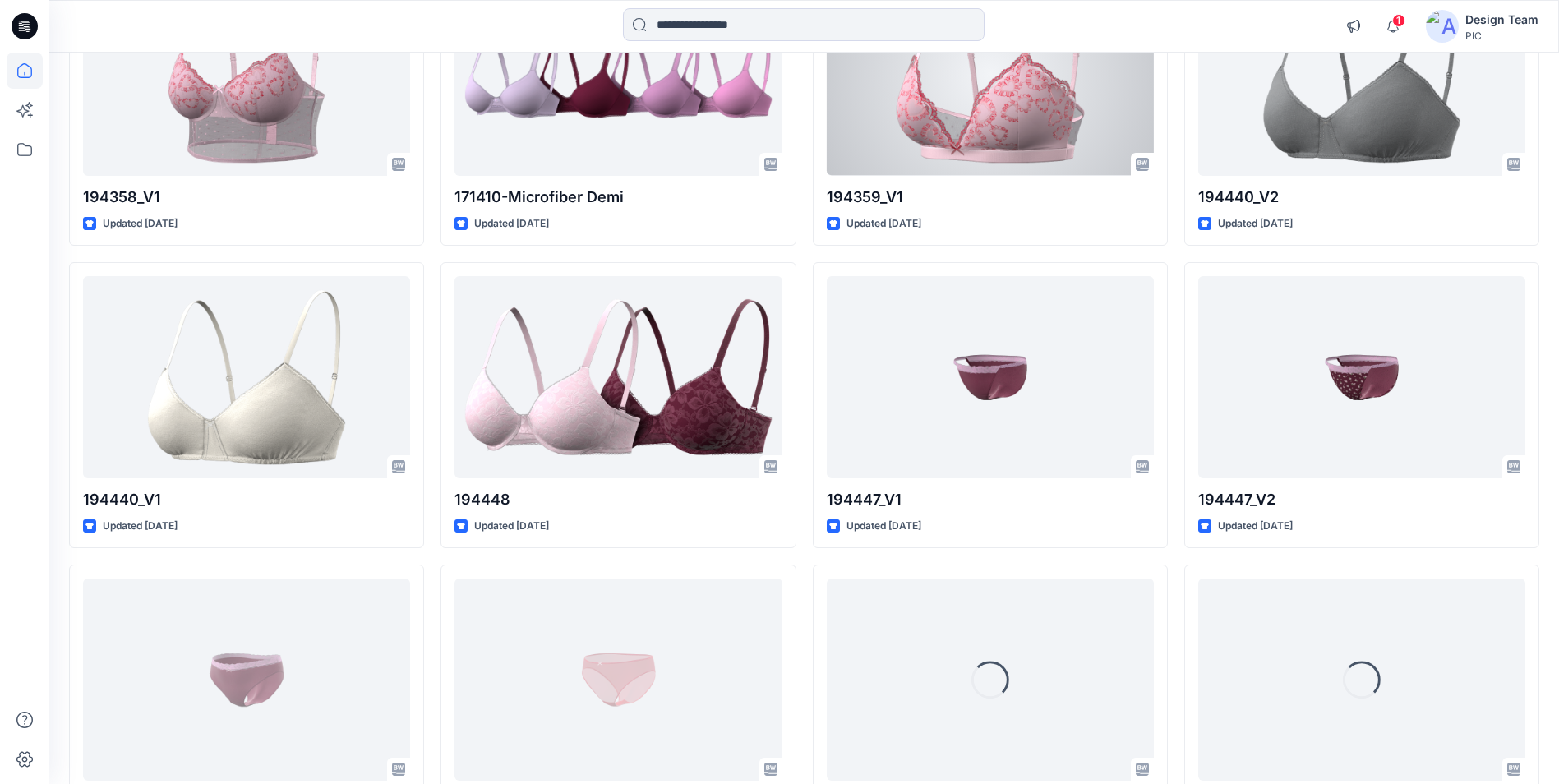
scroll to position [5115, 0]
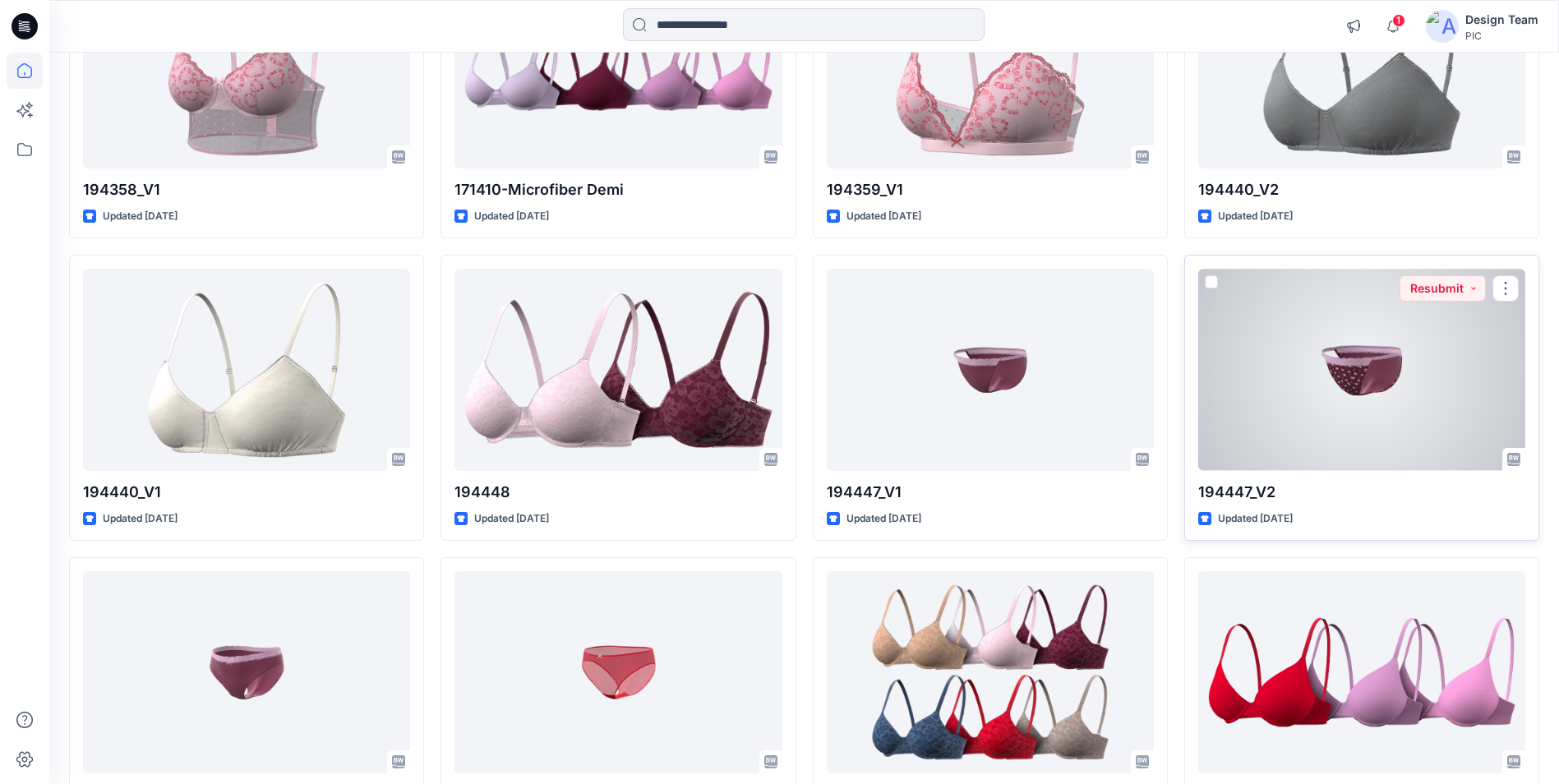
click at [1353, 371] on div at bounding box center [1362, 369] width 327 height 202
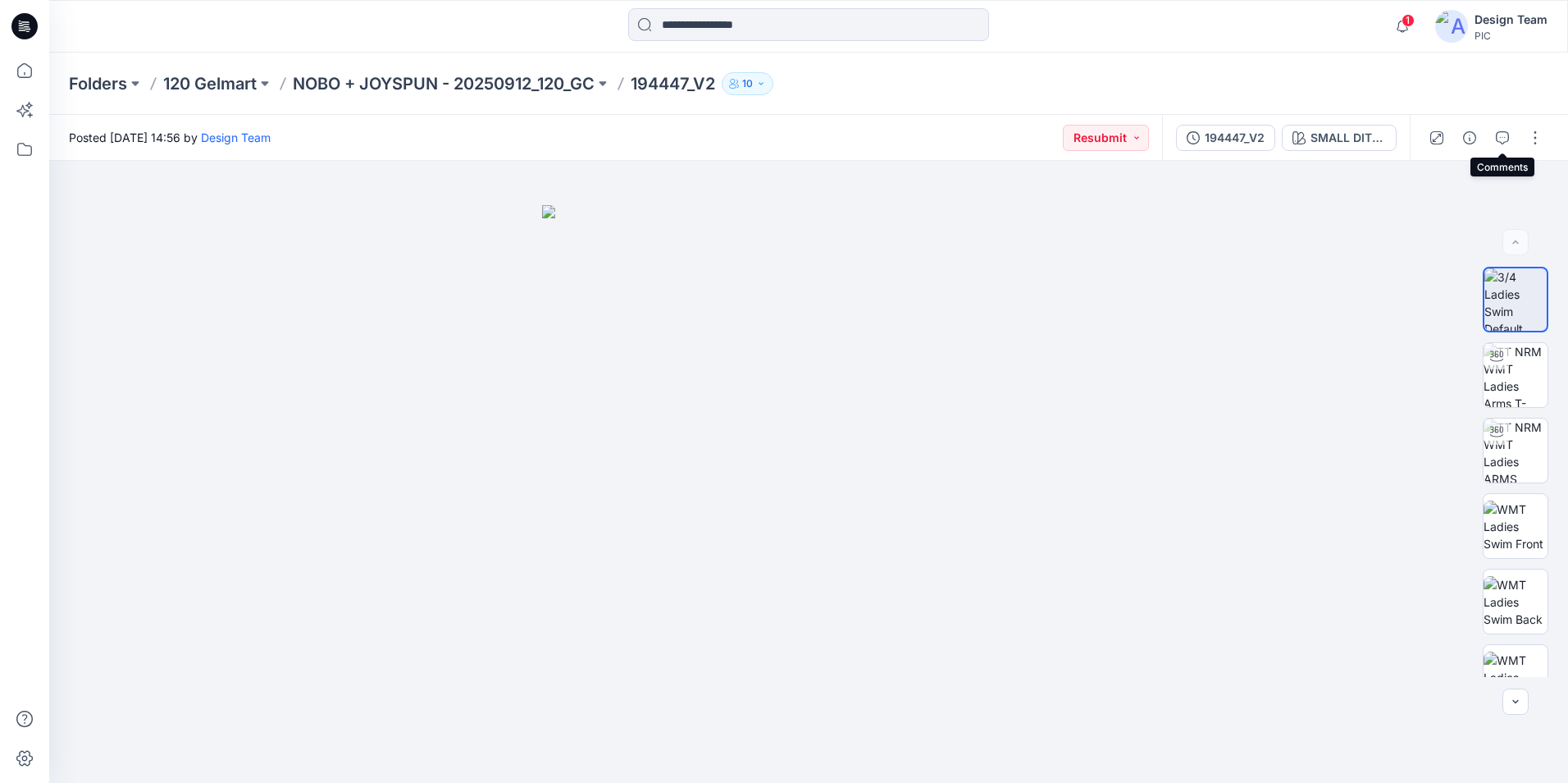
click at [1500, 140] on icon "button" at bounding box center [1502, 138] width 13 height 13
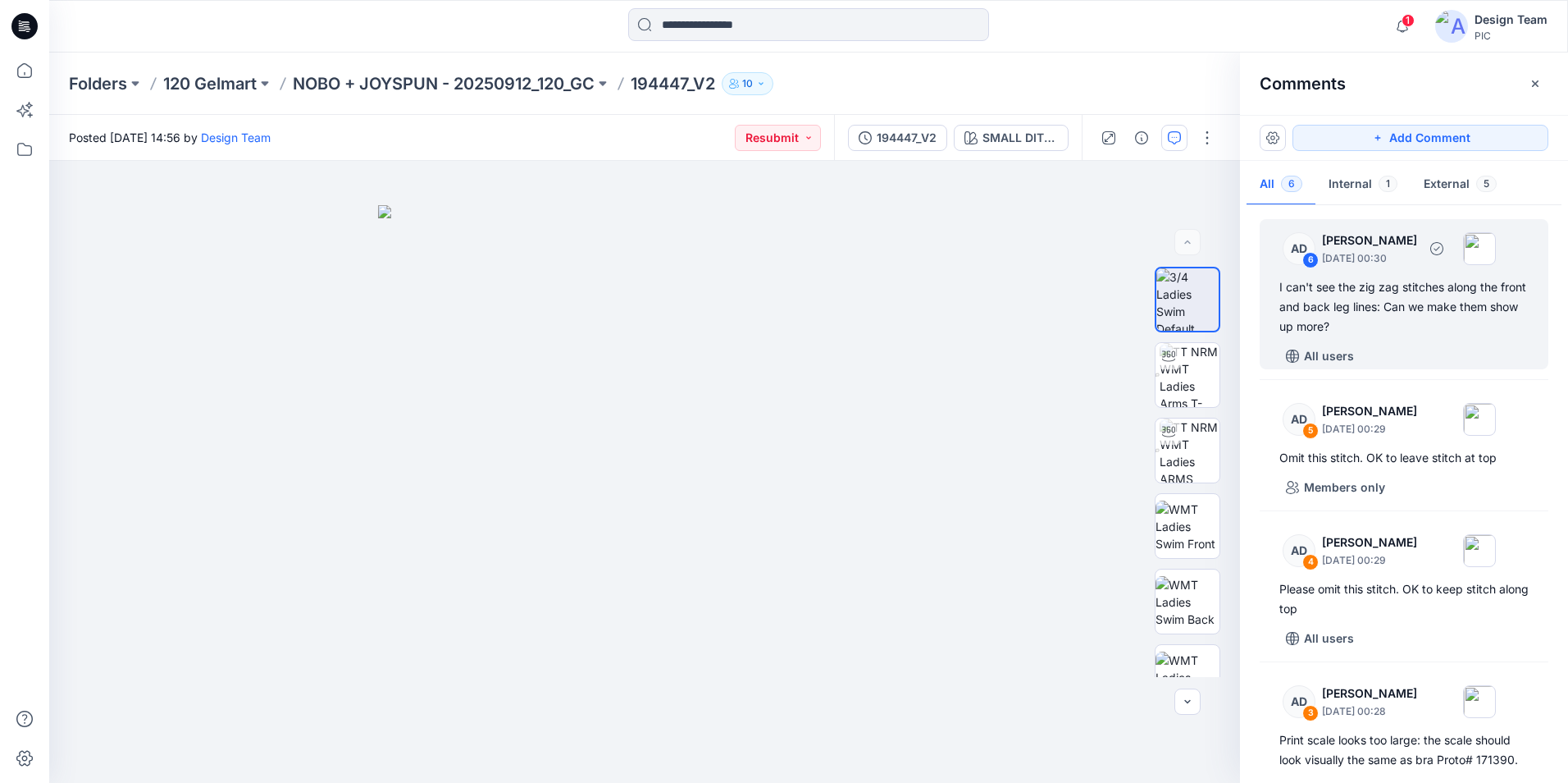
click at [1447, 333] on div "I can't see the zig zag stitches along the front and back leg lines: Can we mak…" at bounding box center [1403, 307] width 249 height 59
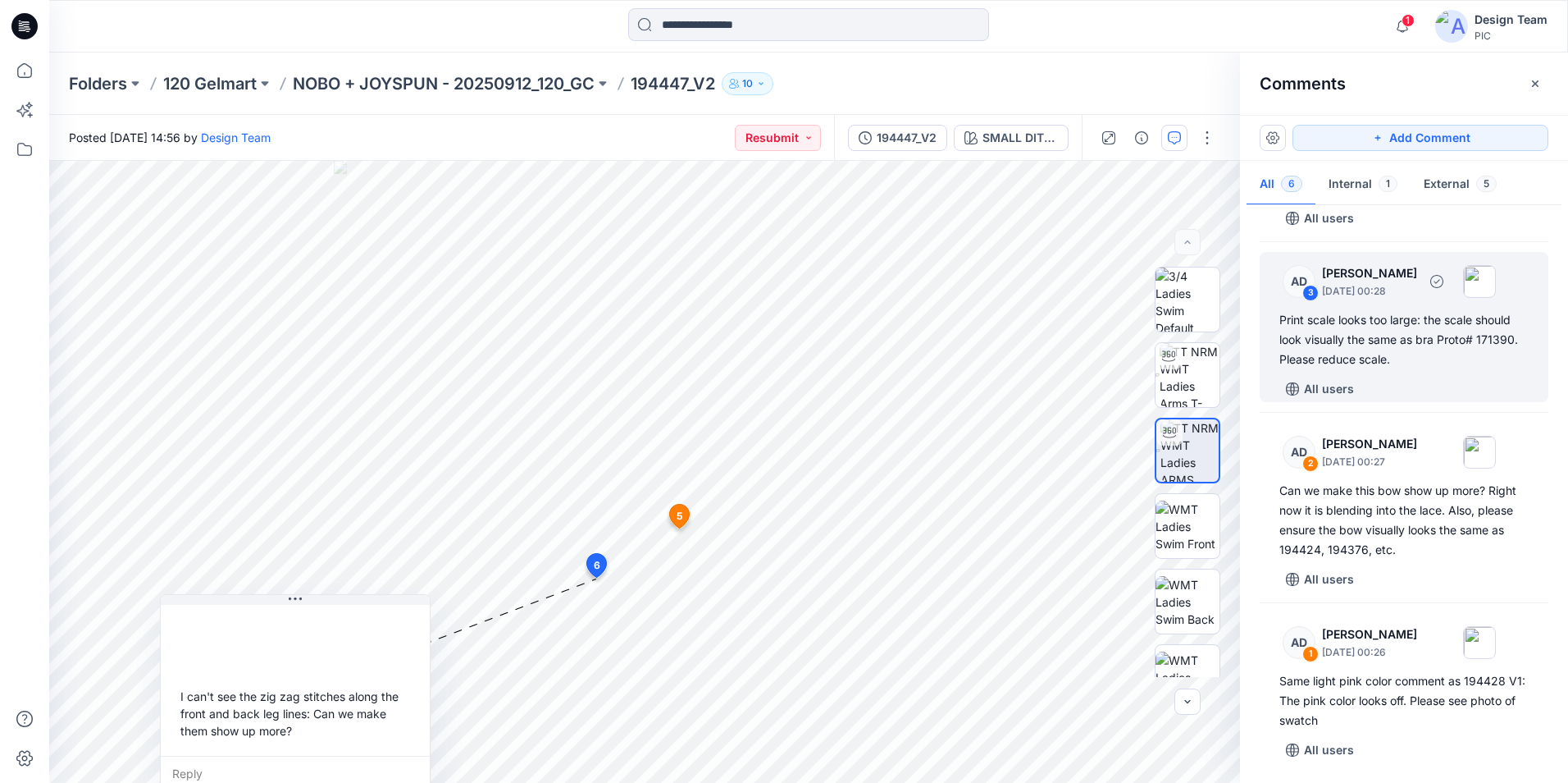
scroll to position [423, 0]
click at [1410, 386] on div "All users" at bounding box center [1413, 386] width 269 height 26
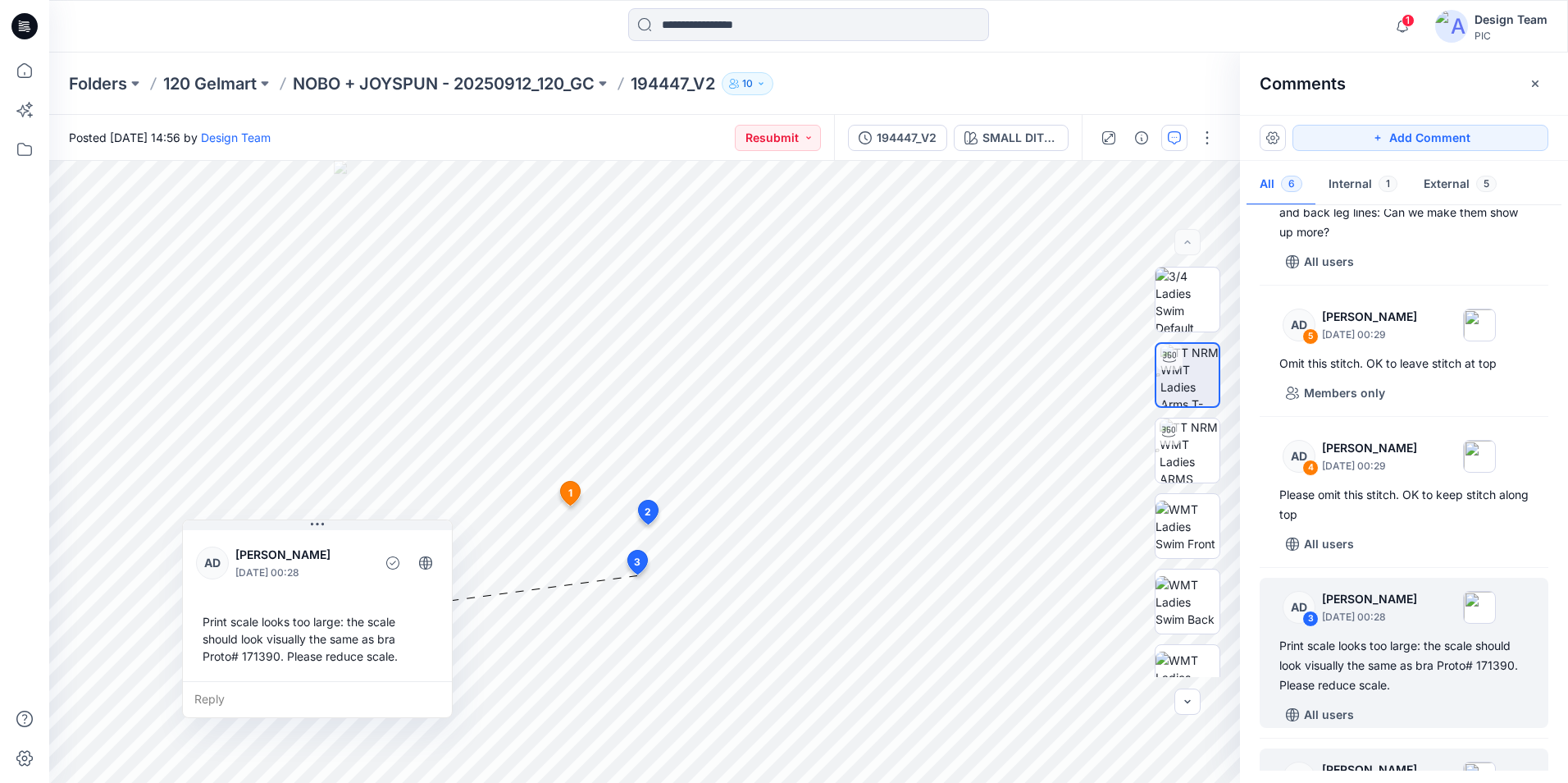
scroll to position [0, 0]
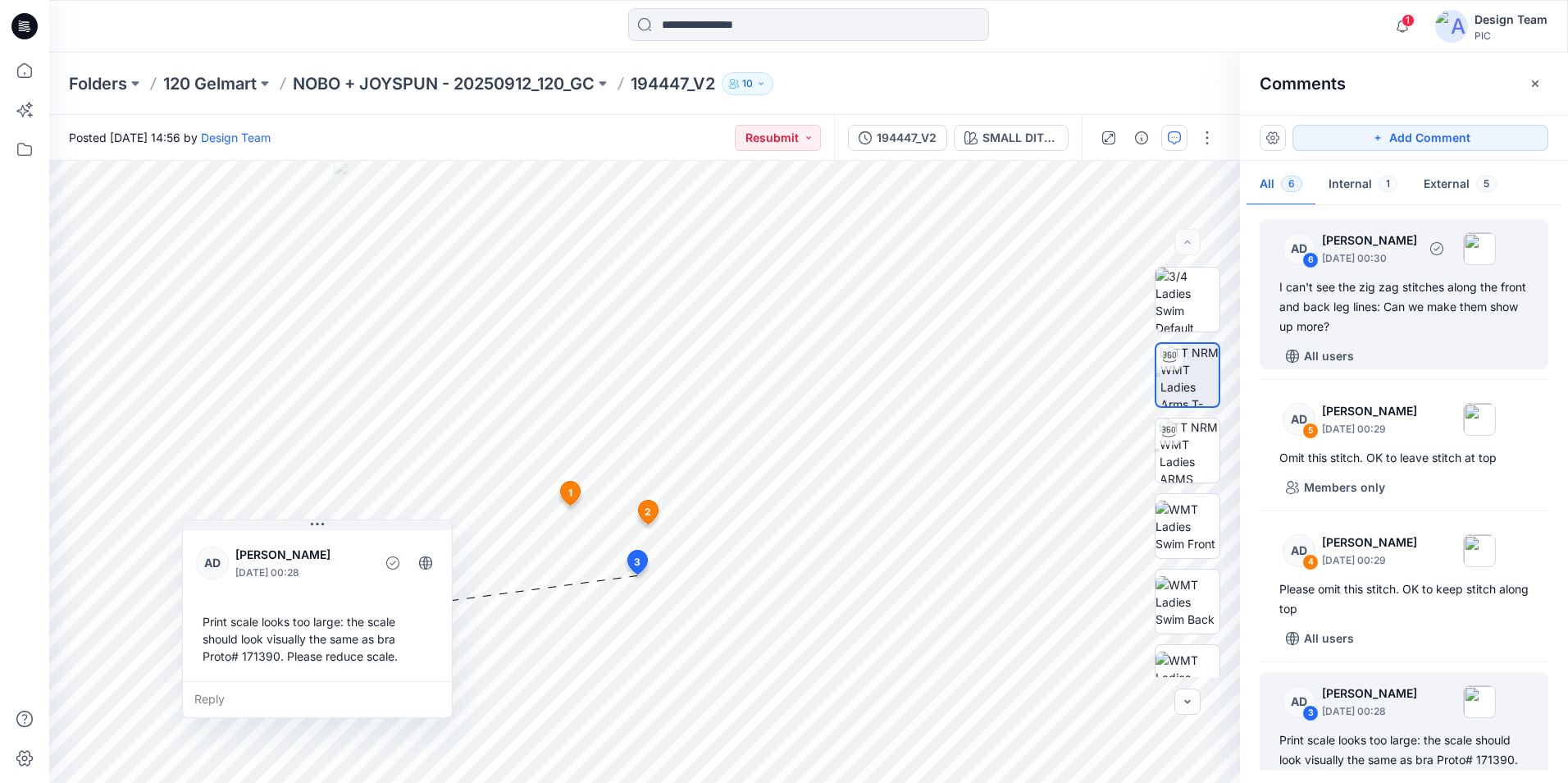
click at [1381, 349] on div "All users" at bounding box center [1413, 355] width 269 height 26
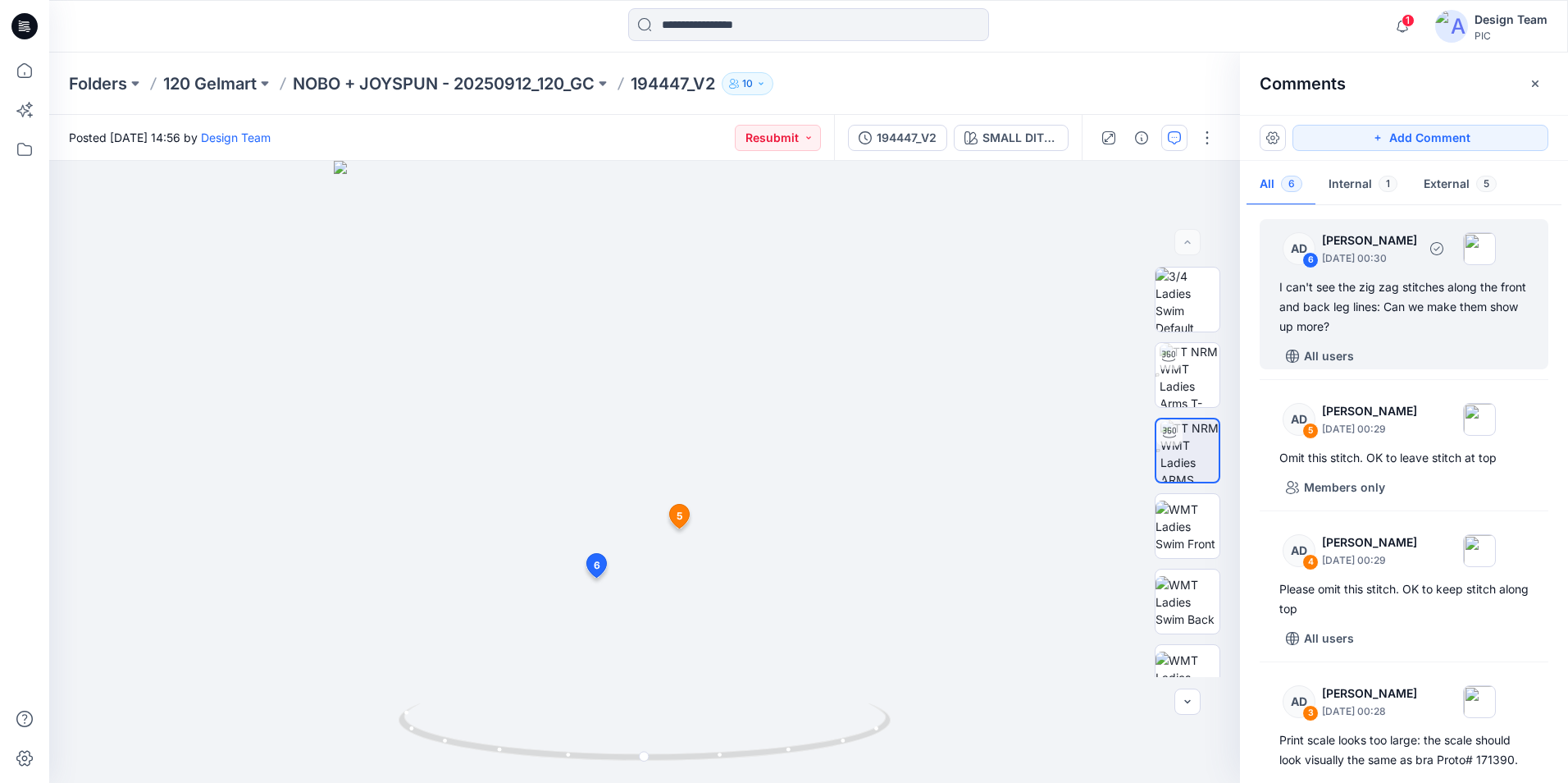
click at [1378, 300] on div "I can't see the zig zag stitches along the front and back leg lines: Can we mak…" at bounding box center [1403, 307] width 249 height 59
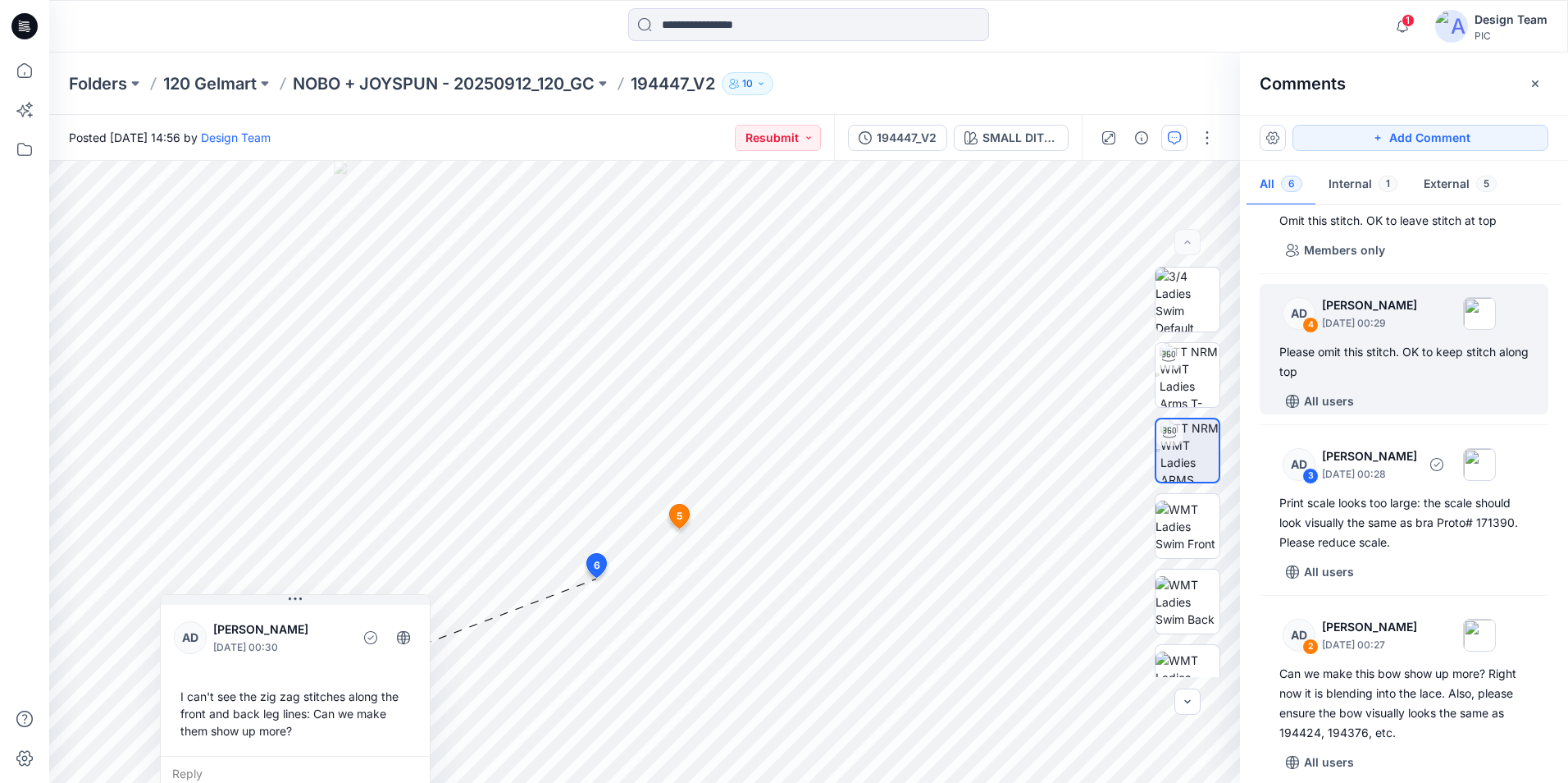
scroll to position [246, 0]
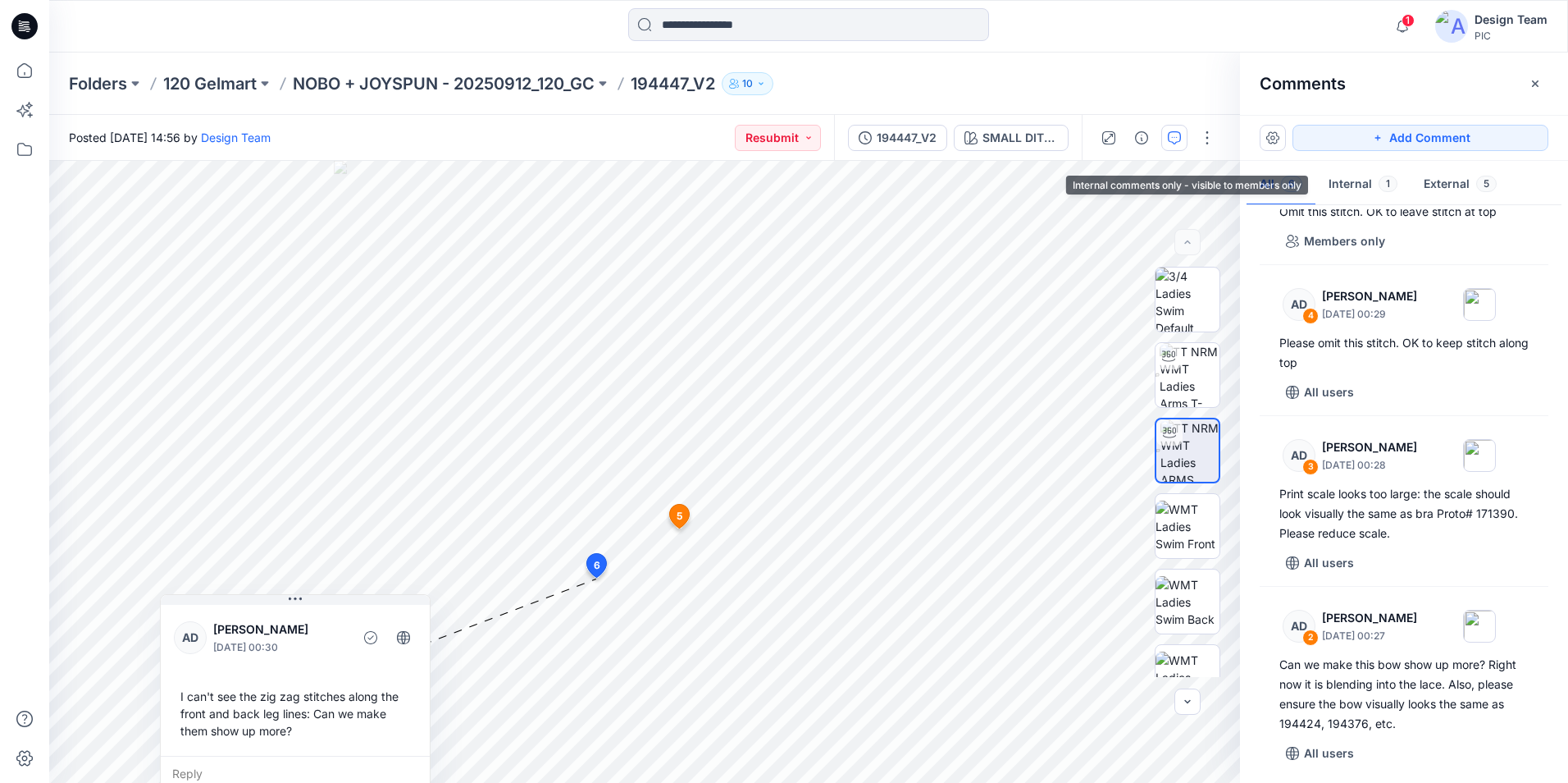
click at [1359, 173] on button "Internal 1" at bounding box center [1363, 185] width 95 height 42
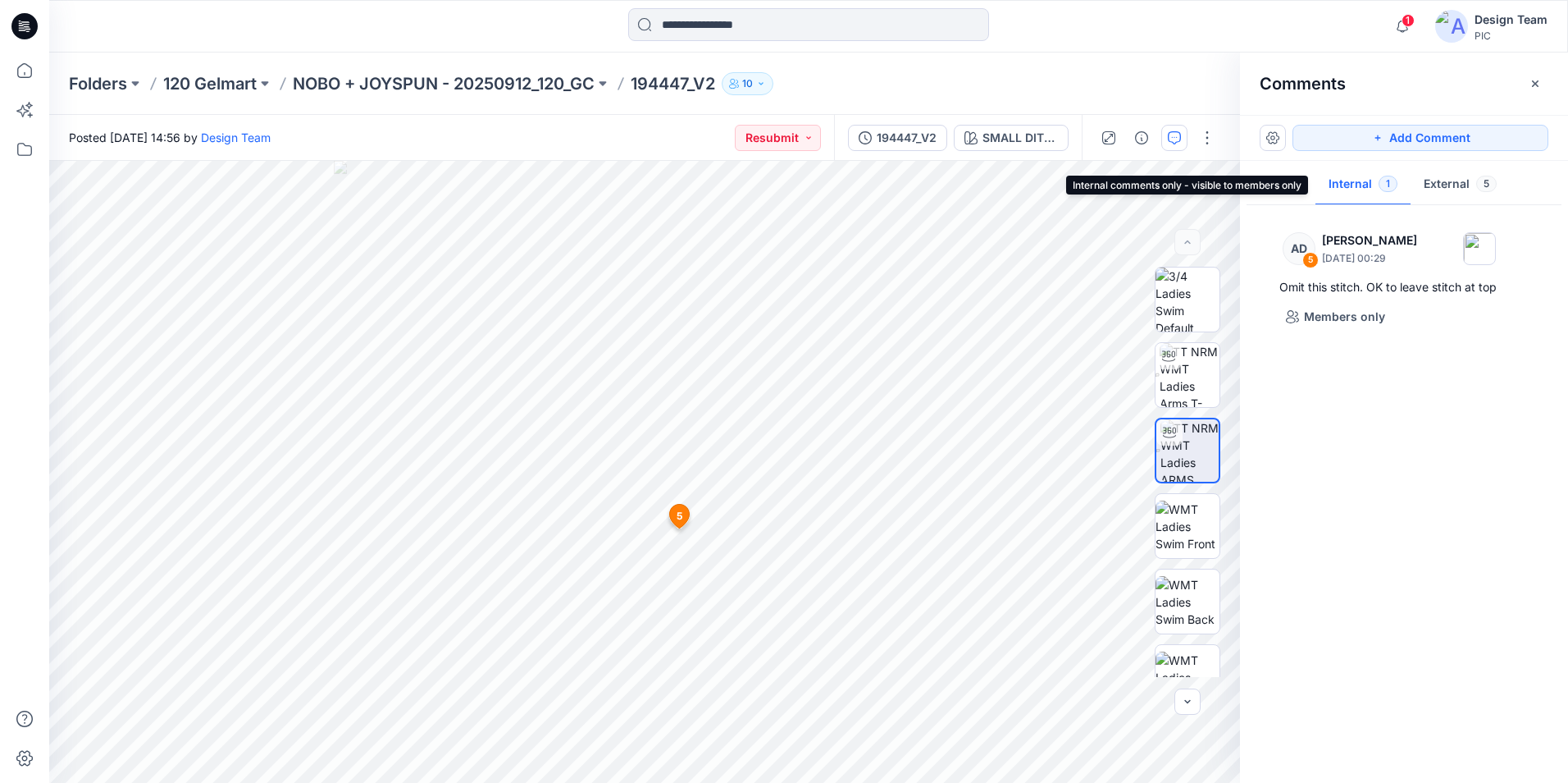
scroll to position [0, 0]
click at [1442, 175] on button "External 5" at bounding box center [1460, 185] width 99 height 42
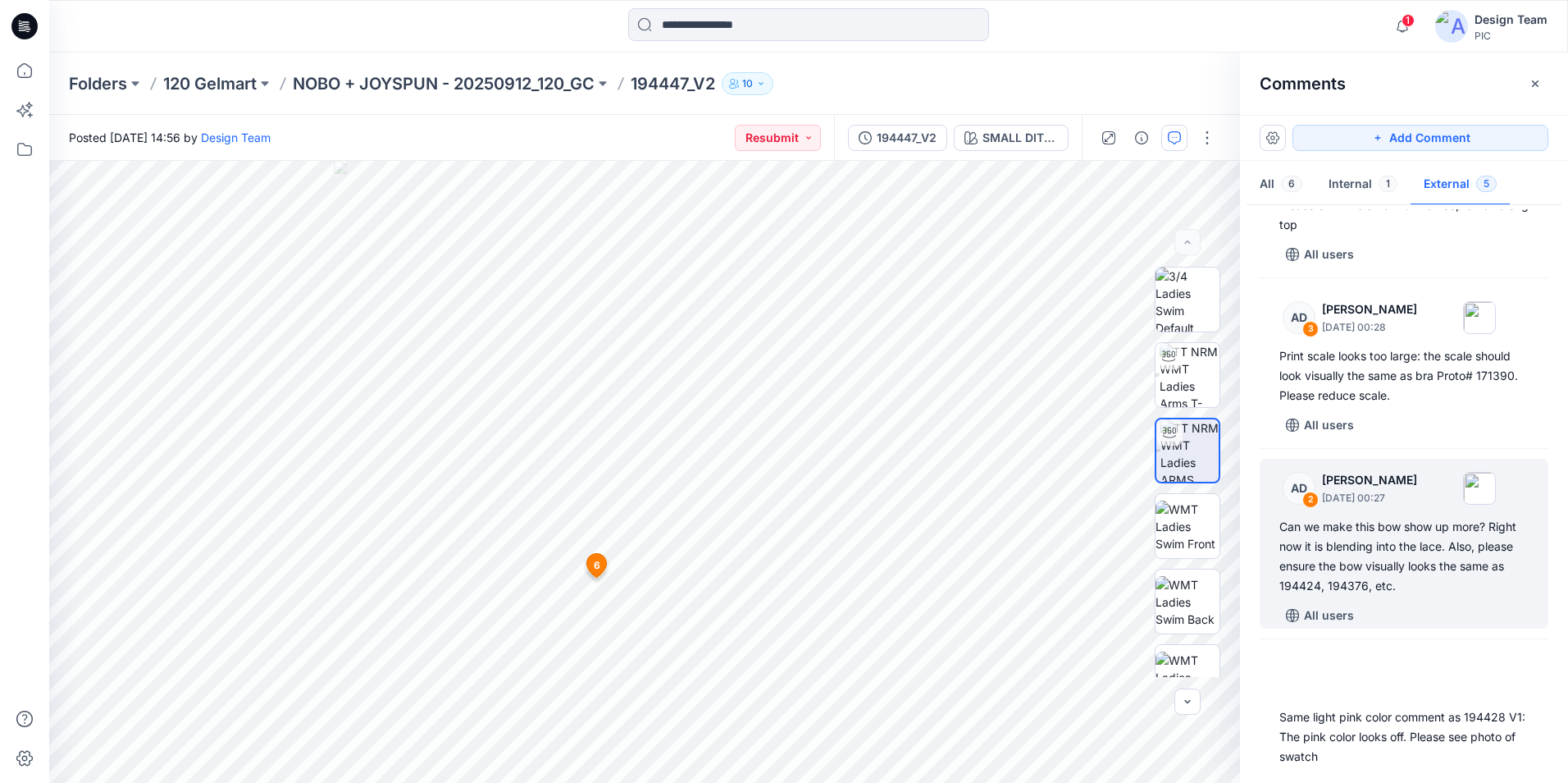
scroll to position [291, 0]
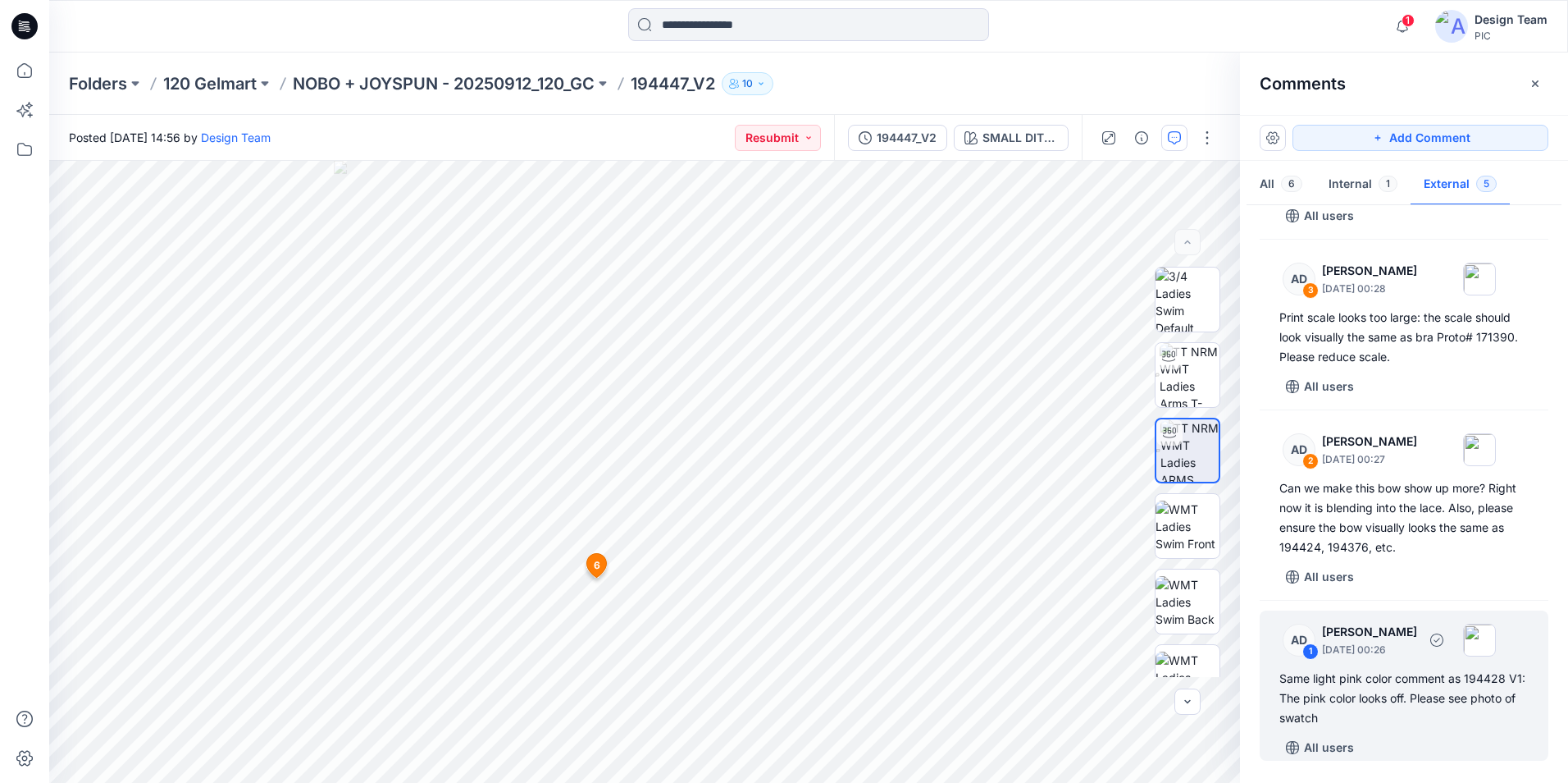
click at [1413, 744] on div "All users" at bounding box center [1413, 747] width 269 height 26
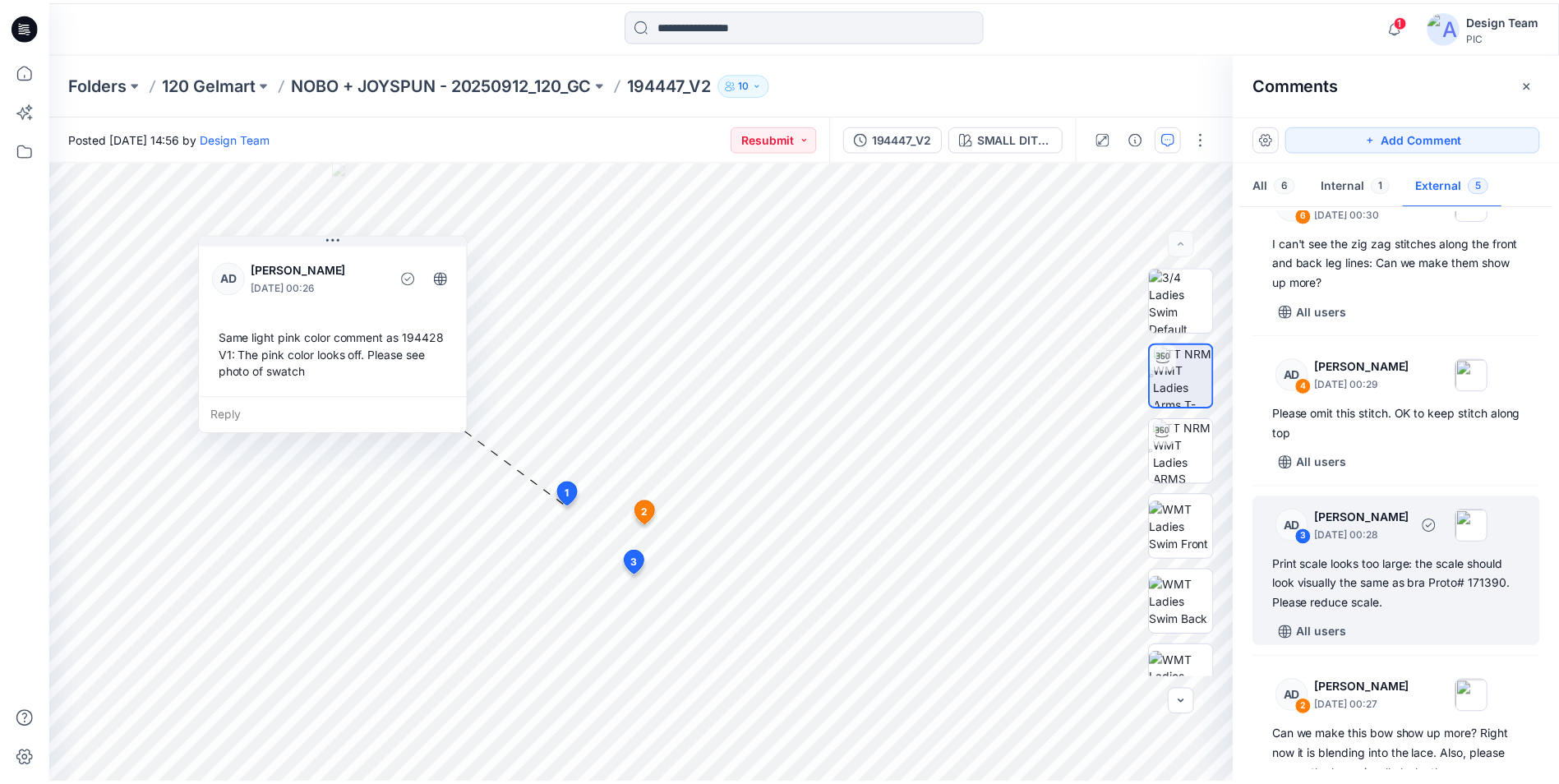
scroll to position [0, 0]
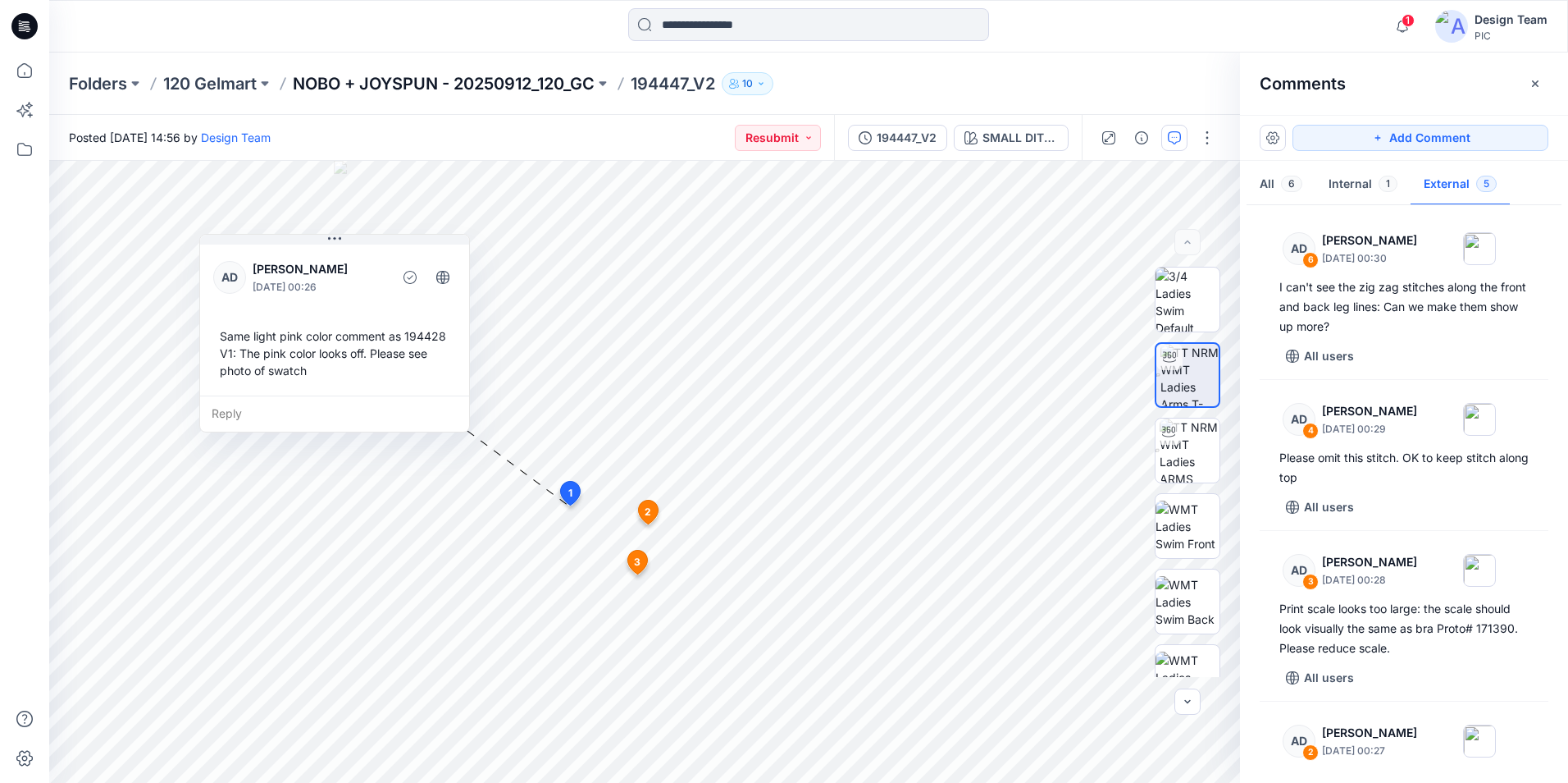
click at [400, 85] on p "NOBO + JOYSPUN - 20250912_120_GC" at bounding box center [444, 84] width 302 height 23
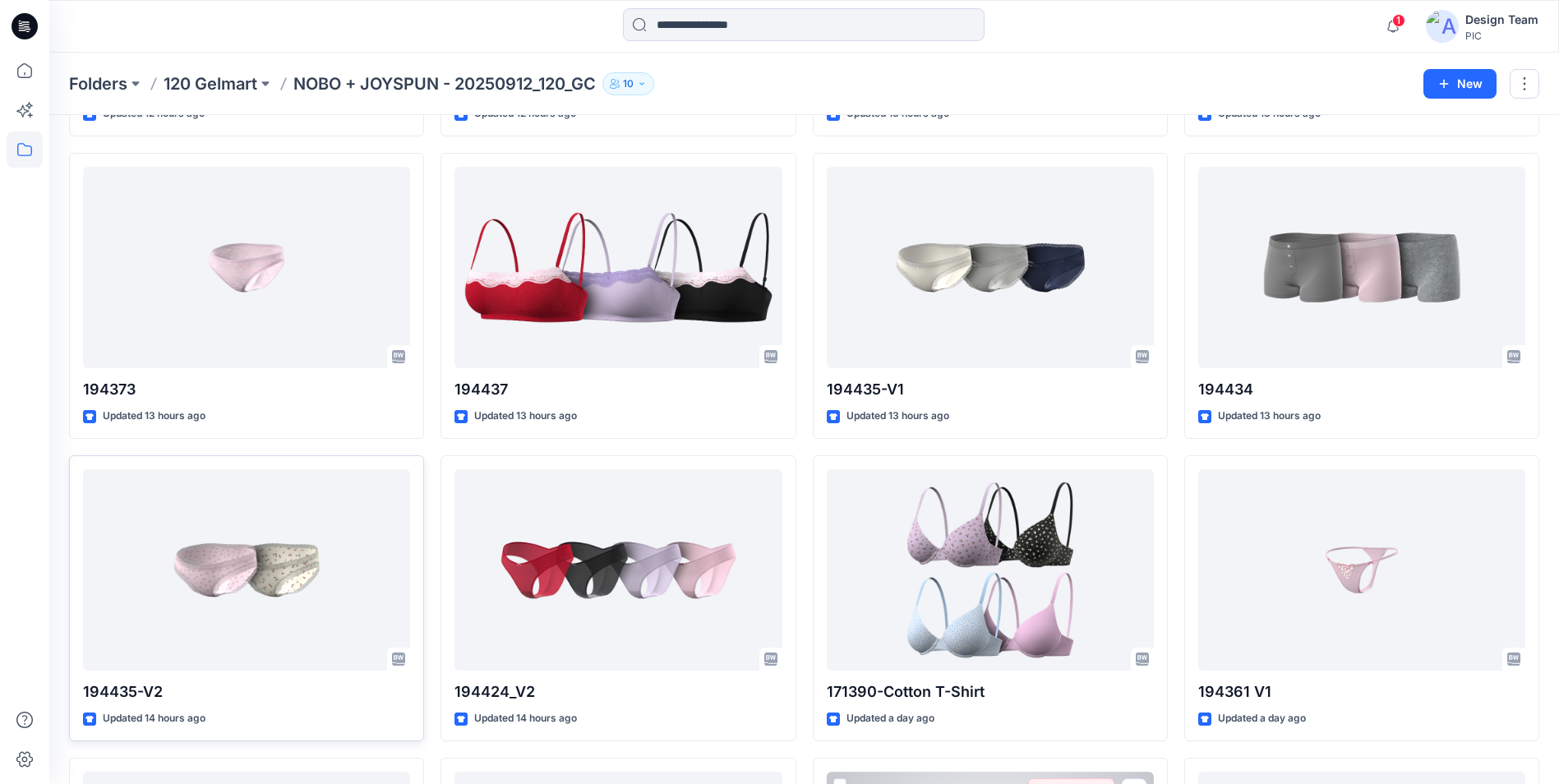
scroll to position [1523, 0]
